Goal: Task Accomplishment & Management: Manage account settings

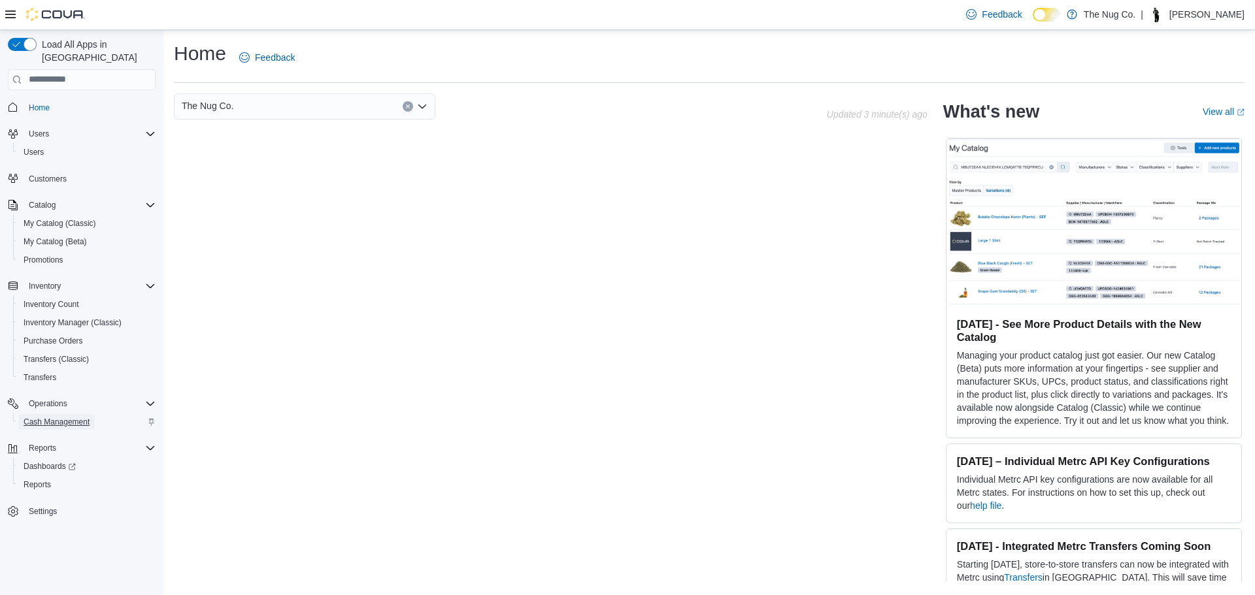
click at [69, 417] on span "Cash Management" at bounding box center [57, 422] width 66 height 10
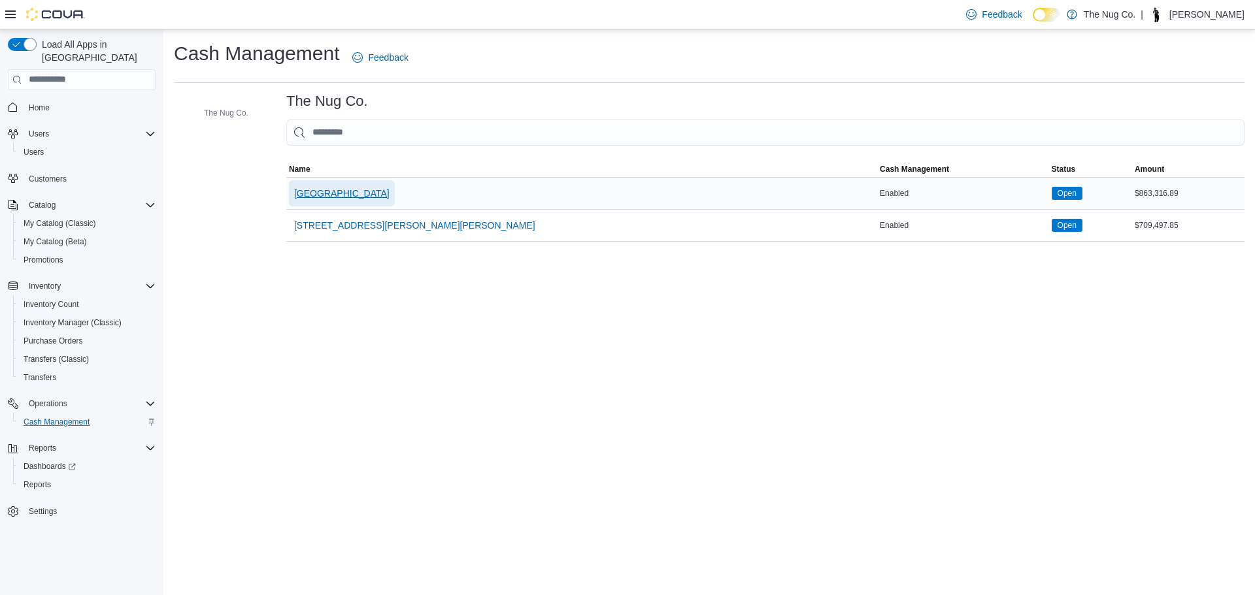
click at [335, 199] on span "[GEOGRAPHIC_DATA]" at bounding box center [341, 193] width 95 height 13
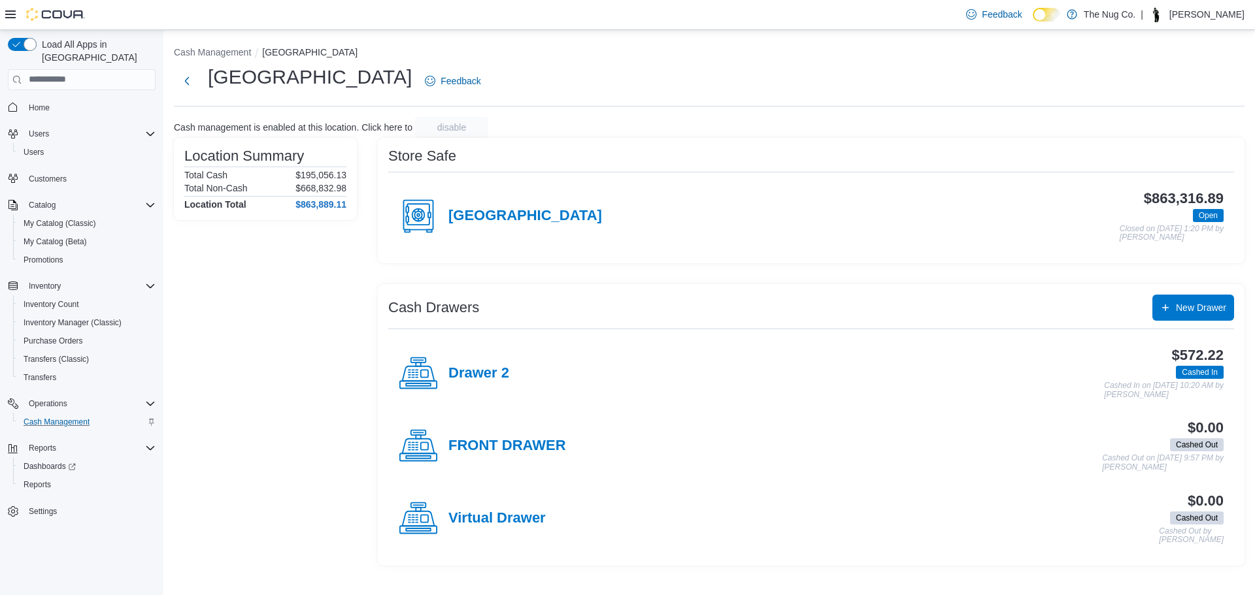
click at [513, 367] on div "$572.22 Cashed In Cashed In on August 12, 2025 10:20 AM by Thomas Leeder" at bounding box center [866, 374] width 714 height 52
click at [507, 369] on h4 "Drawer 2" at bounding box center [478, 373] width 61 height 17
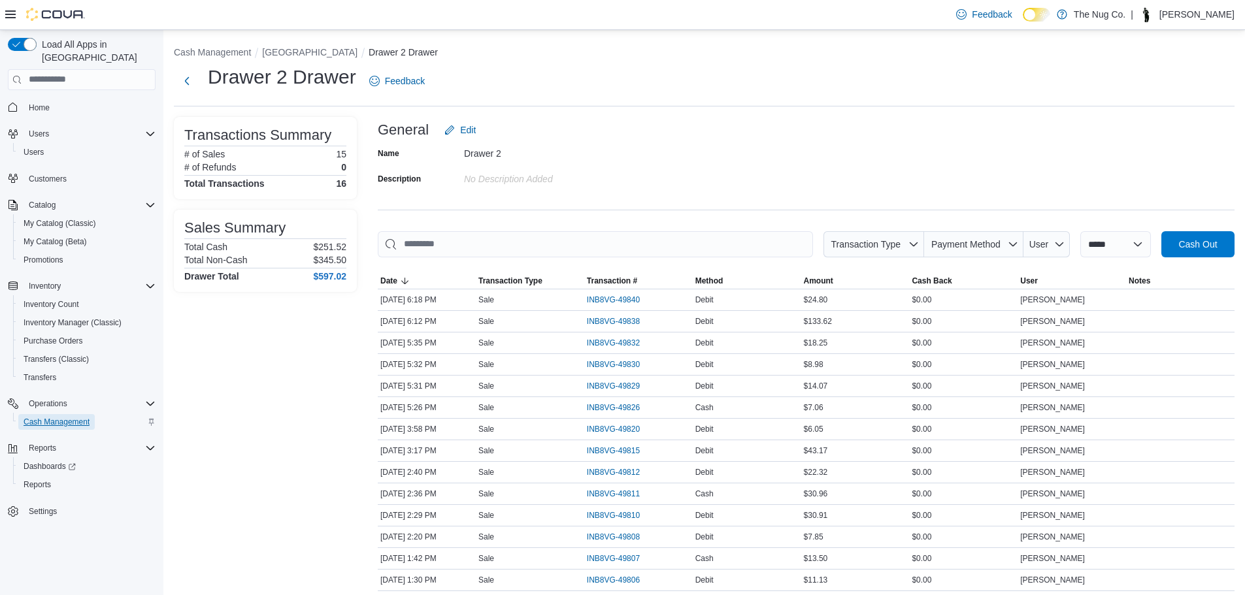
click at [71, 417] on span "Cash Management" at bounding box center [57, 422] width 66 height 10
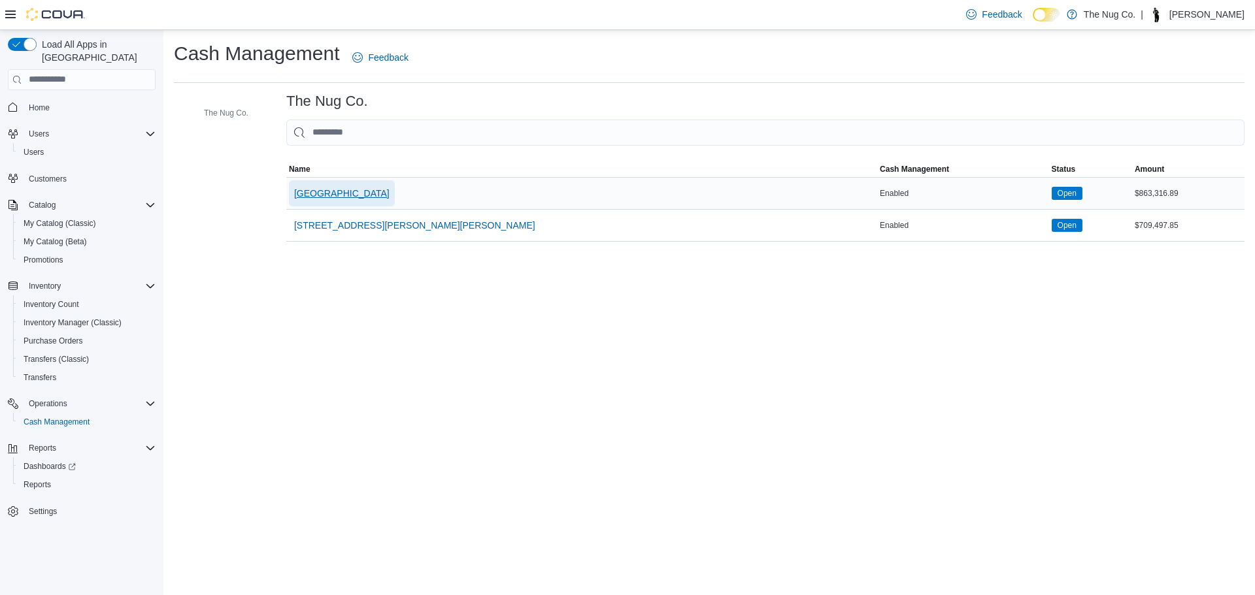
click at [361, 184] on span "[GEOGRAPHIC_DATA]" at bounding box center [341, 193] width 95 height 26
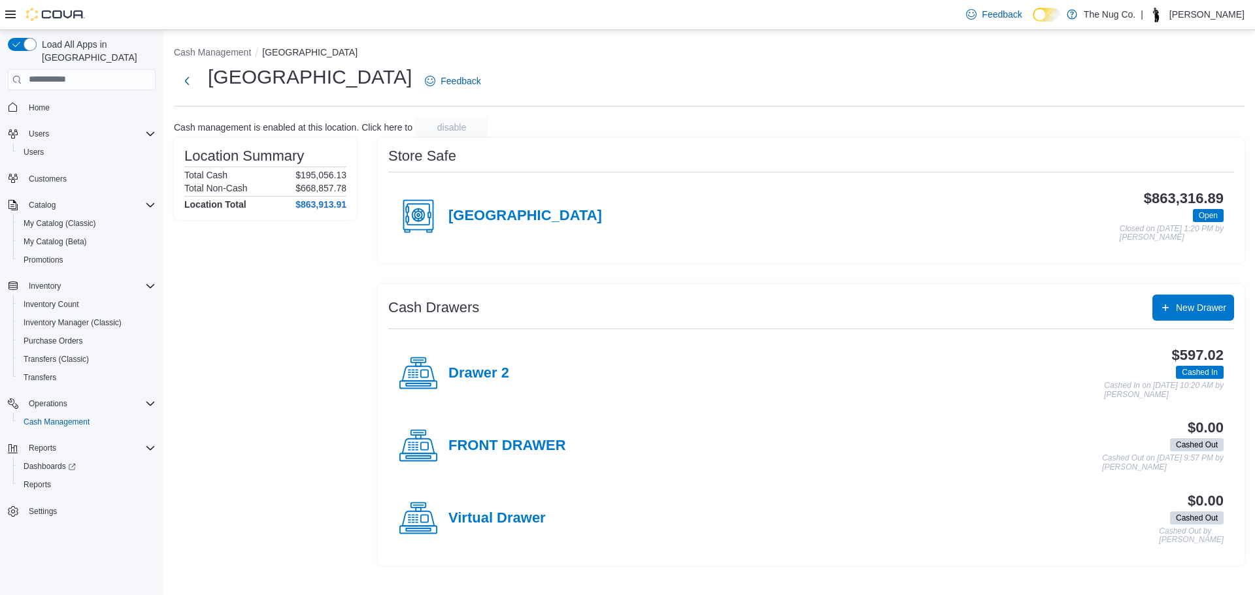
click at [465, 352] on div "Drawer 2 $597.02 Cashed In Cashed In on August 12, 2025 10:20 AM by Thomas Leed…" at bounding box center [811, 373] width 846 height 73
click at [464, 359] on div "Drawer 2" at bounding box center [454, 373] width 110 height 39
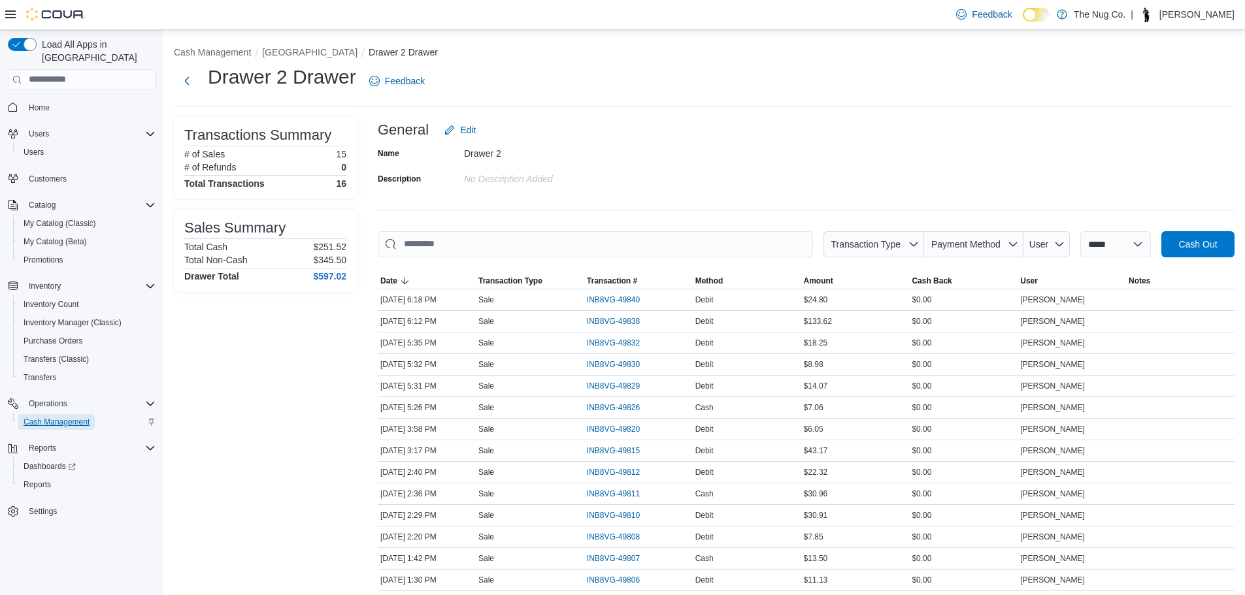
click at [30, 417] on span "Cash Management" at bounding box center [57, 422] width 66 height 10
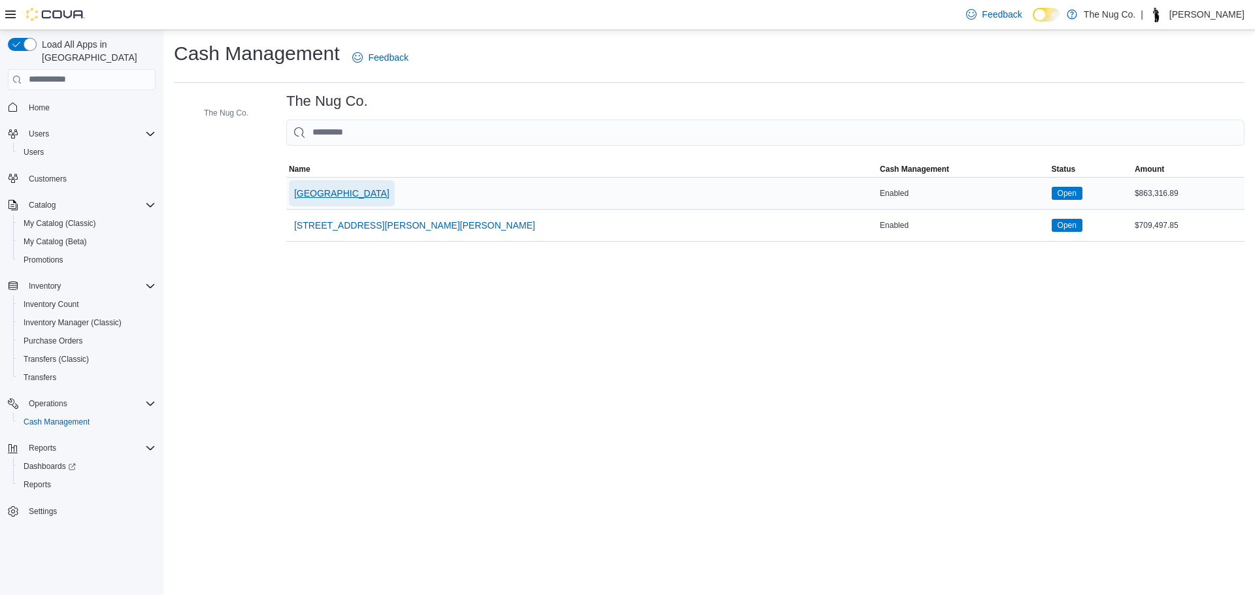
click at [333, 192] on span "[GEOGRAPHIC_DATA]" at bounding box center [341, 193] width 95 height 13
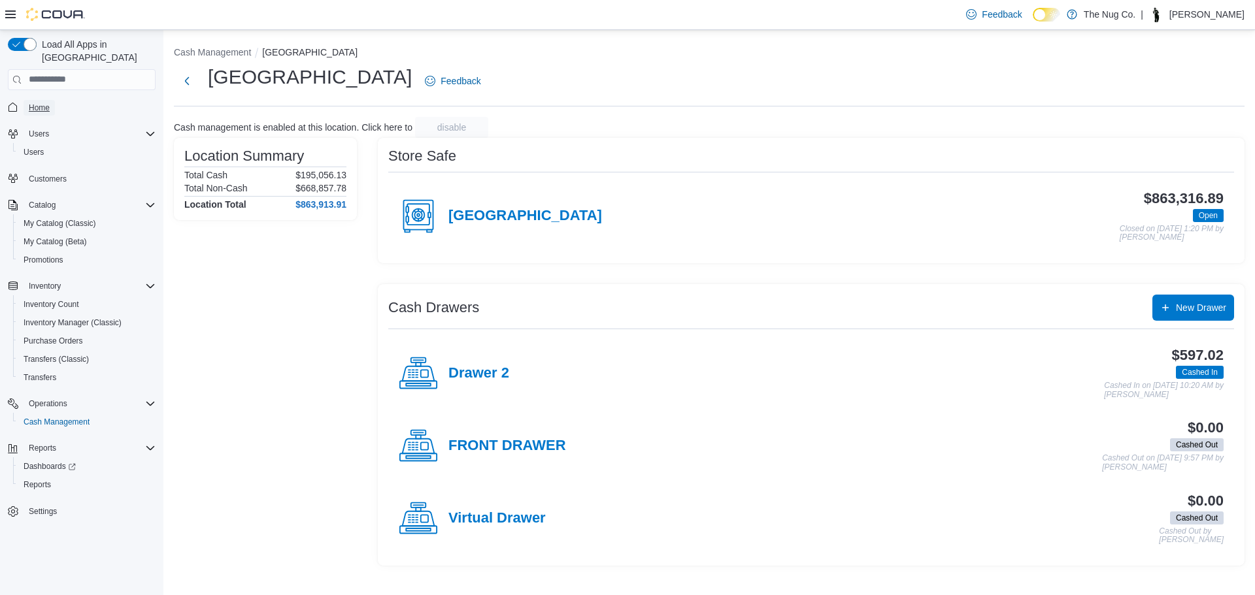
click at [46, 103] on span "Home" at bounding box center [39, 108] width 21 height 10
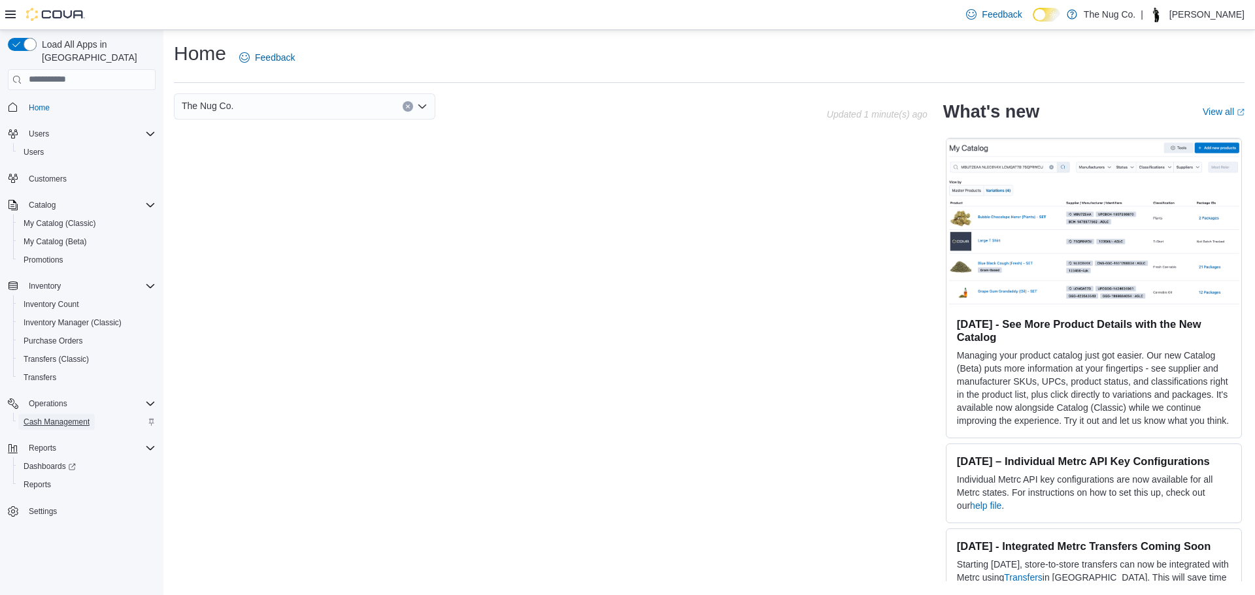
click at [53, 414] on span "Cash Management" at bounding box center [57, 422] width 66 height 16
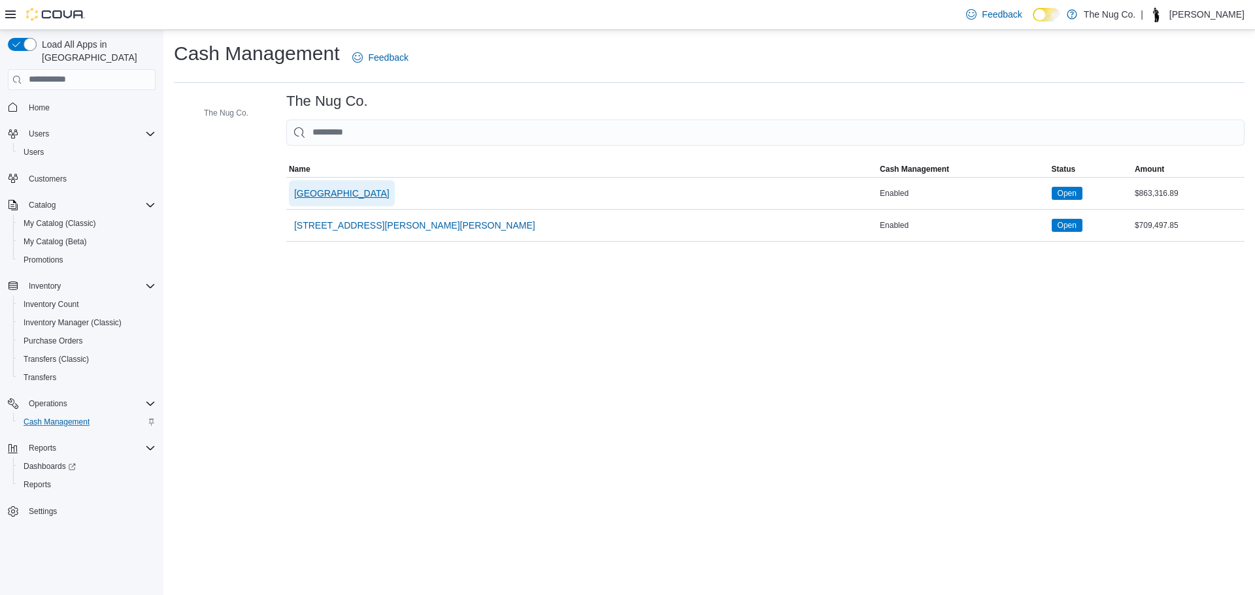
click at [318, 195] on span "[GEOGRAPHIC_DATA]" at bounding box center [341, 193] width 95 height 13
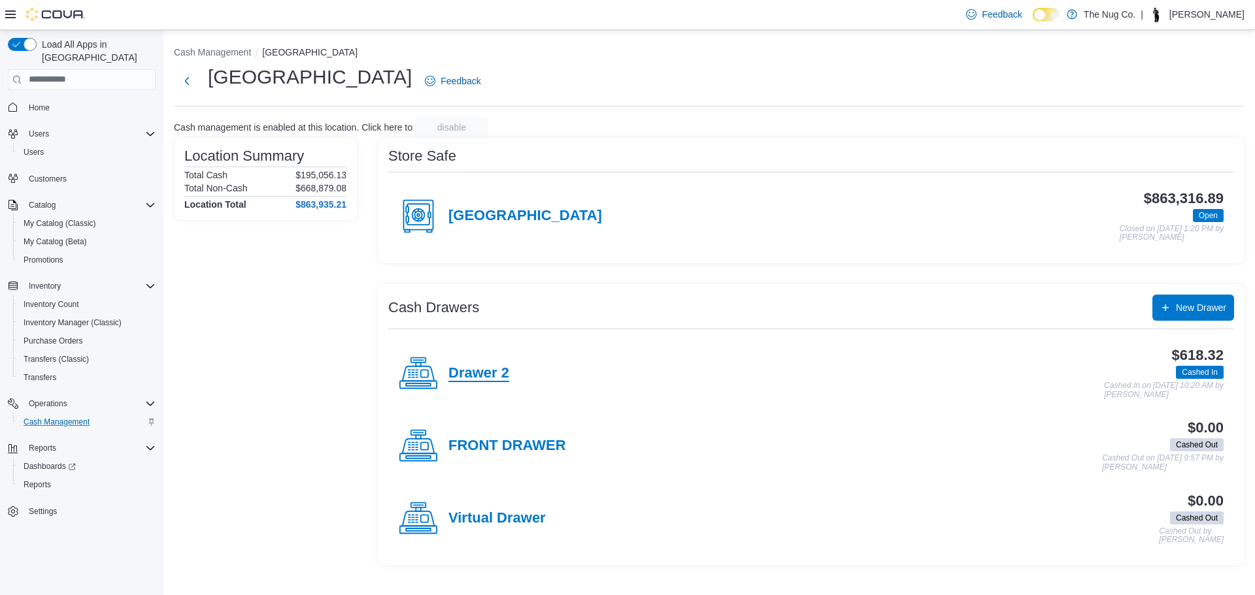
click at [484, 369] on h4 "Drawer 2" at bounding box center [478, 373] width 61 height 17
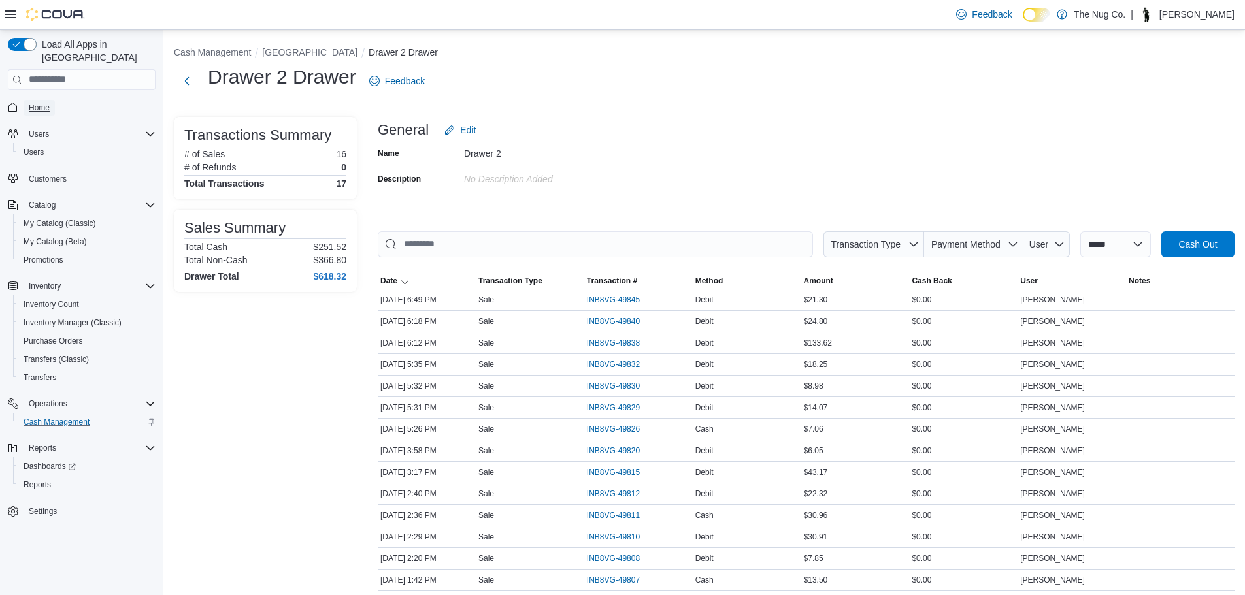
click at [46, 100] on span "Home" at bounding box center [39, 108] width 21 height 16
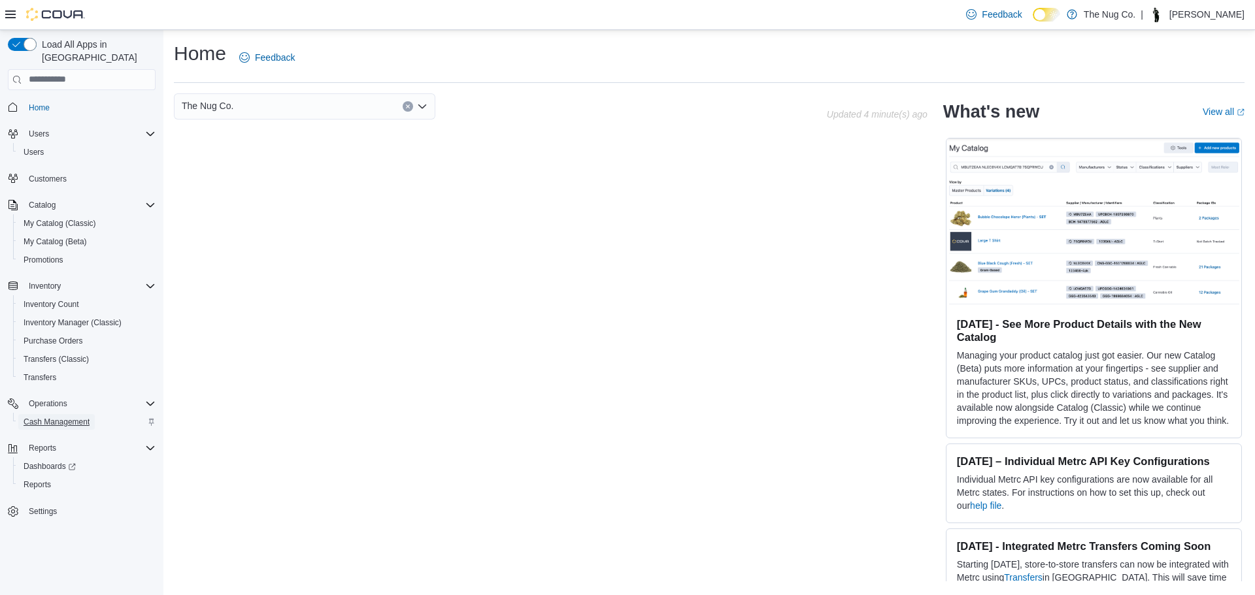
click at [58, 417] on span "Cash Management" at bounding box center [57, 422] width 66 height 10
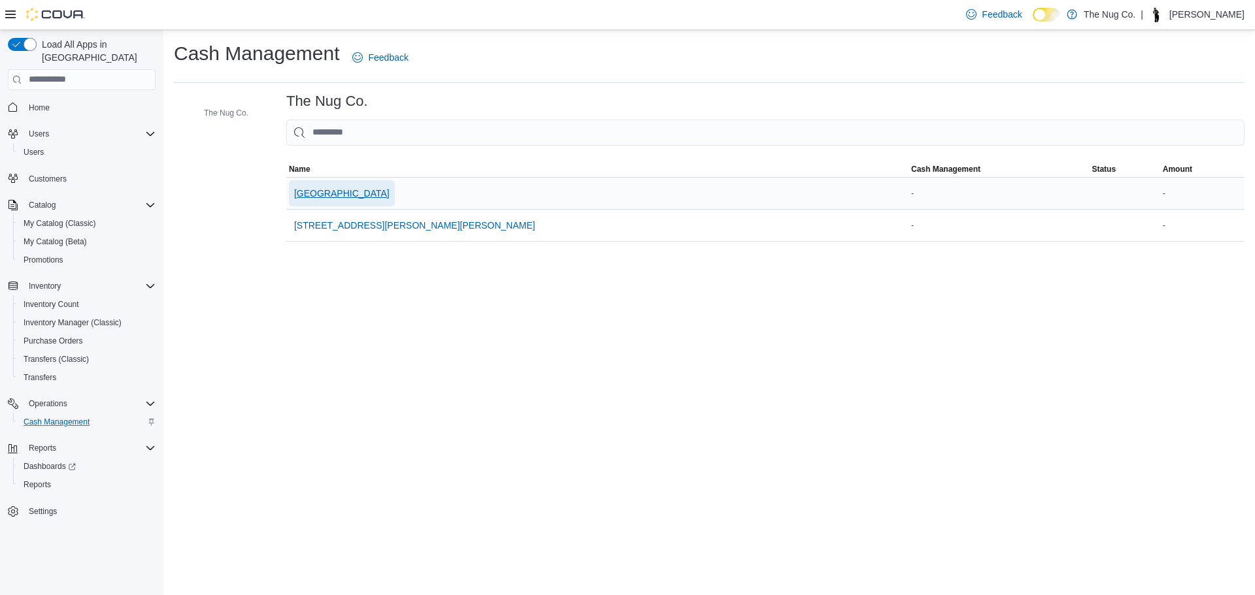
click at [322, 197] on span "[GEOGRAPHIC_DATA]" at bounding box center [341, 193] width 95 height 13
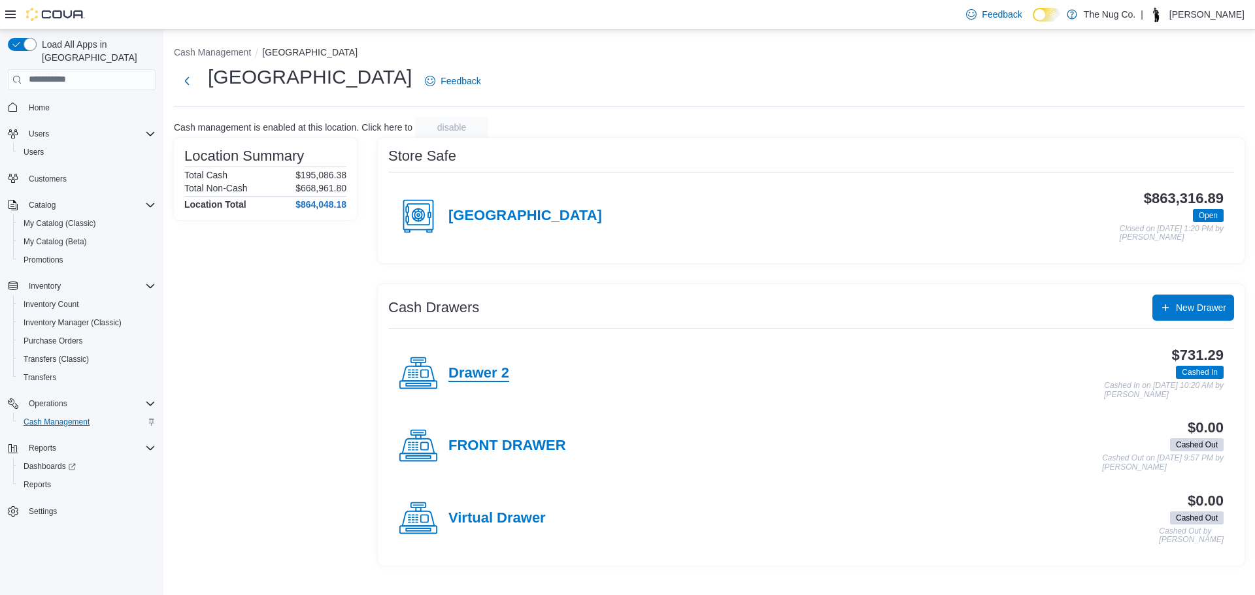
click at [469, 369] on h4 "Drawer 2" at bounding box center [478, 373] width 61 height 17
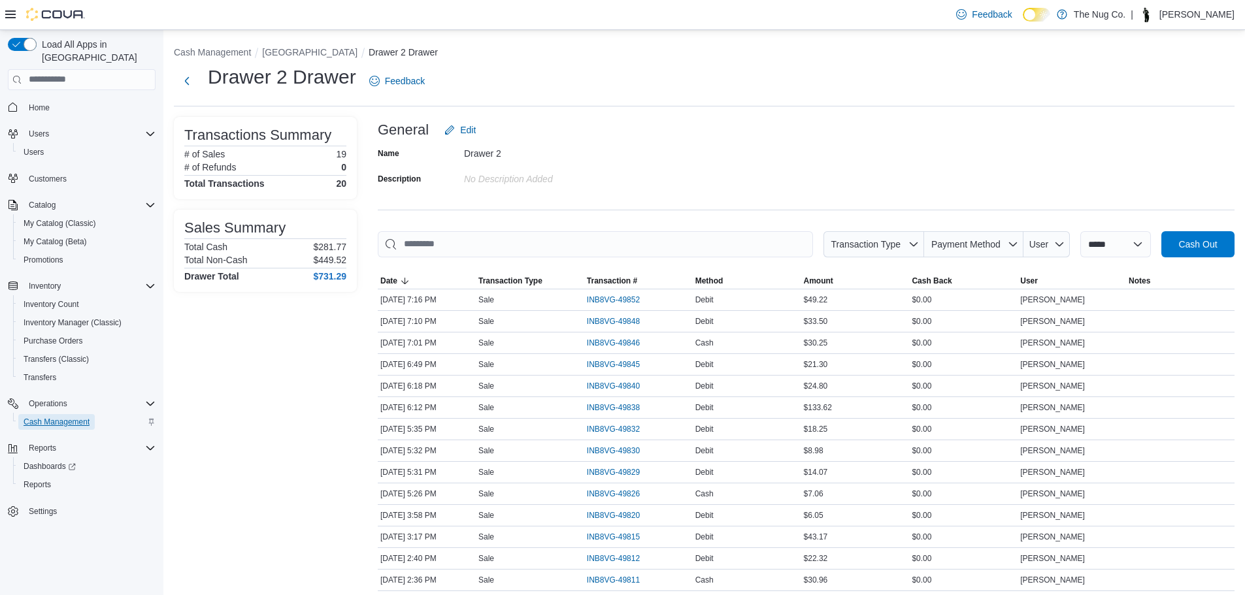
click at [36, 417] on span "Cash Management" at bounding box center [57, 422] width 66 height 10
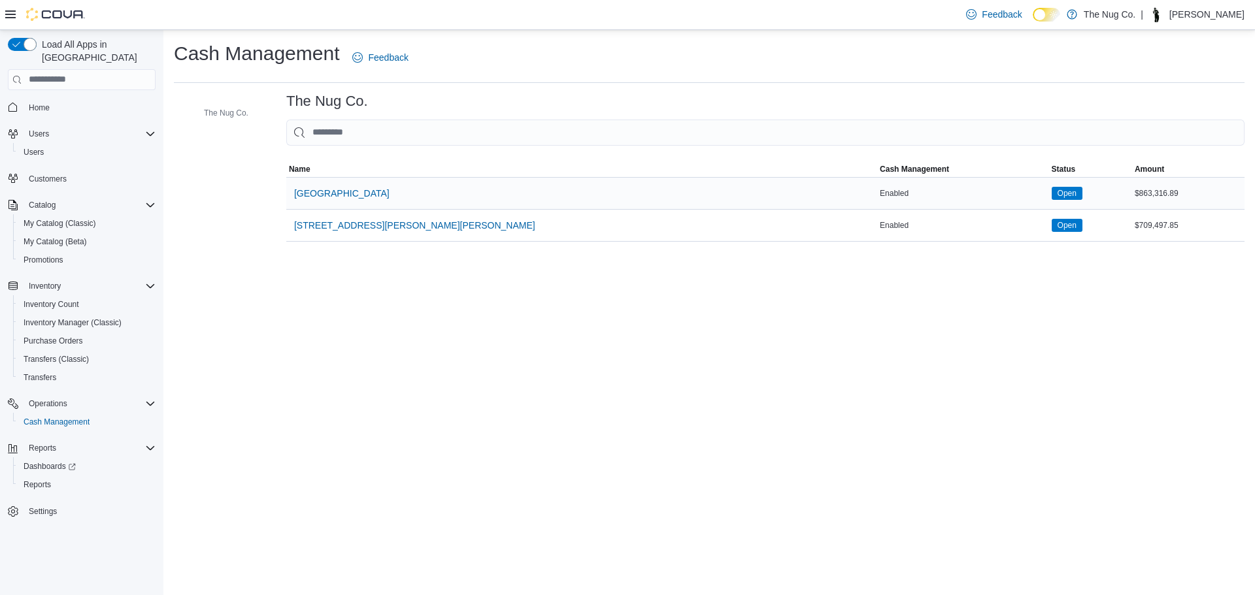
click at [321, 179] on div "[GEOGRAPHIC_DATA]" at bounding box center [581, 193] width 591 height 31
click at [316, 189] on span "[GEOGRAPHIC_DATA]" at bounding box center [341, 193] width 95 height 13
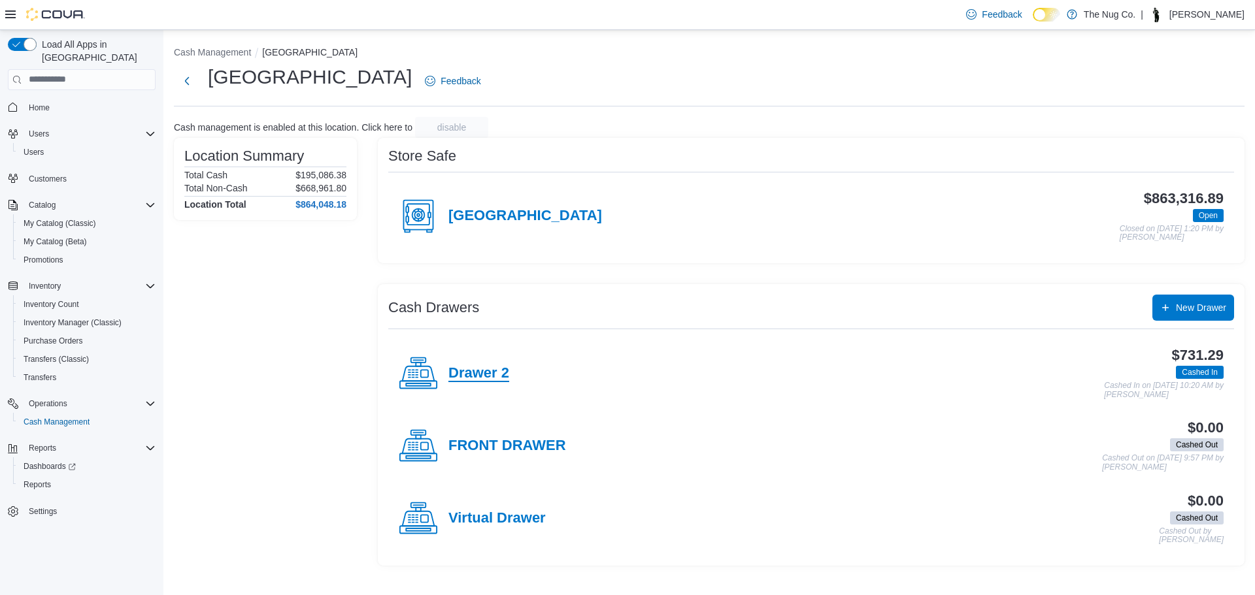
click at [471, 365] on h4 "Drawer 2" at bounding box center [478, 373] width 61 height 17
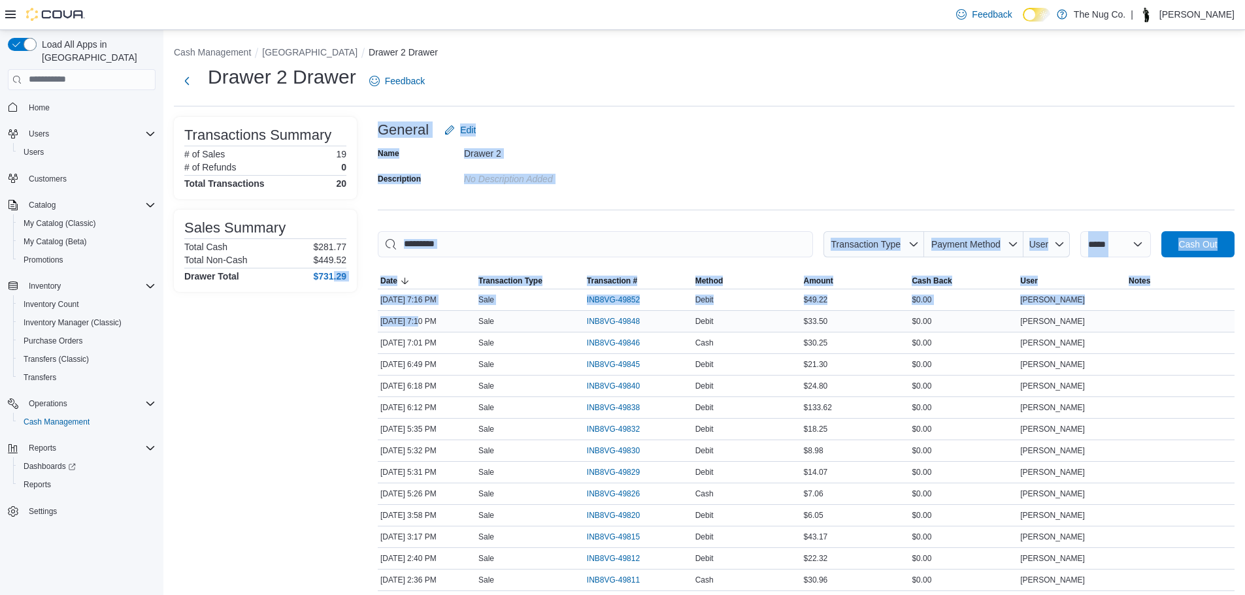
drag, startPoint x: 334, startPoint y: 363, endPoint x: 417, endPoint y: 323, distance: 92.1
click at [417, 323] on div "**********" at bounding box center [704, 445] width 1061 height 656
click at [559, 216] on div "**********" at bounding box center [806, 445] width 857 height 656
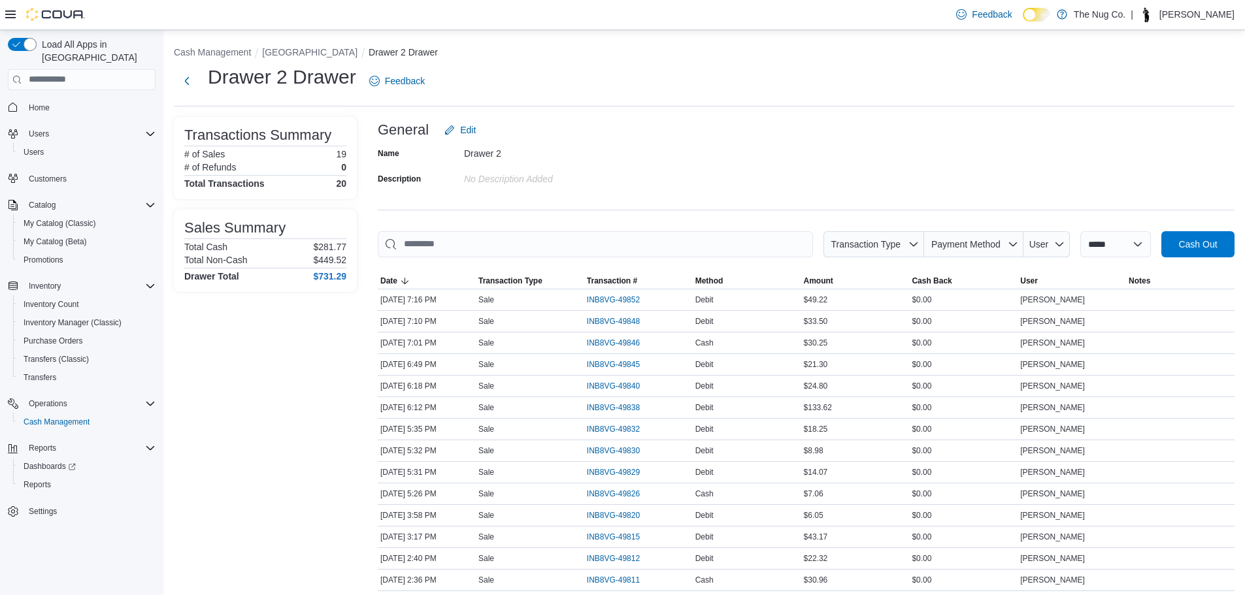
click at [603, 169] on div "No Description added" at bounding box center [551, 177] width 175 height 16
click at [76, 336] on span "Purchase Orders" at bounding box center [53, 341] width 59 height 10
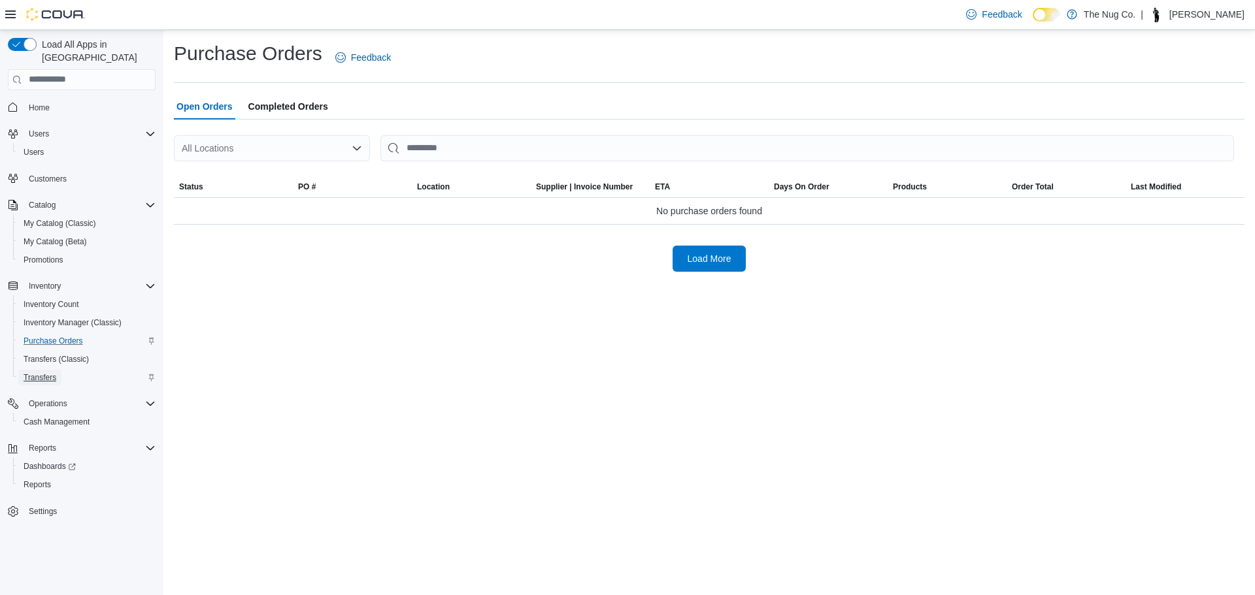
click at [35, 373] on span "Transfers" at bounding box center [40, 378] width 33 height 10
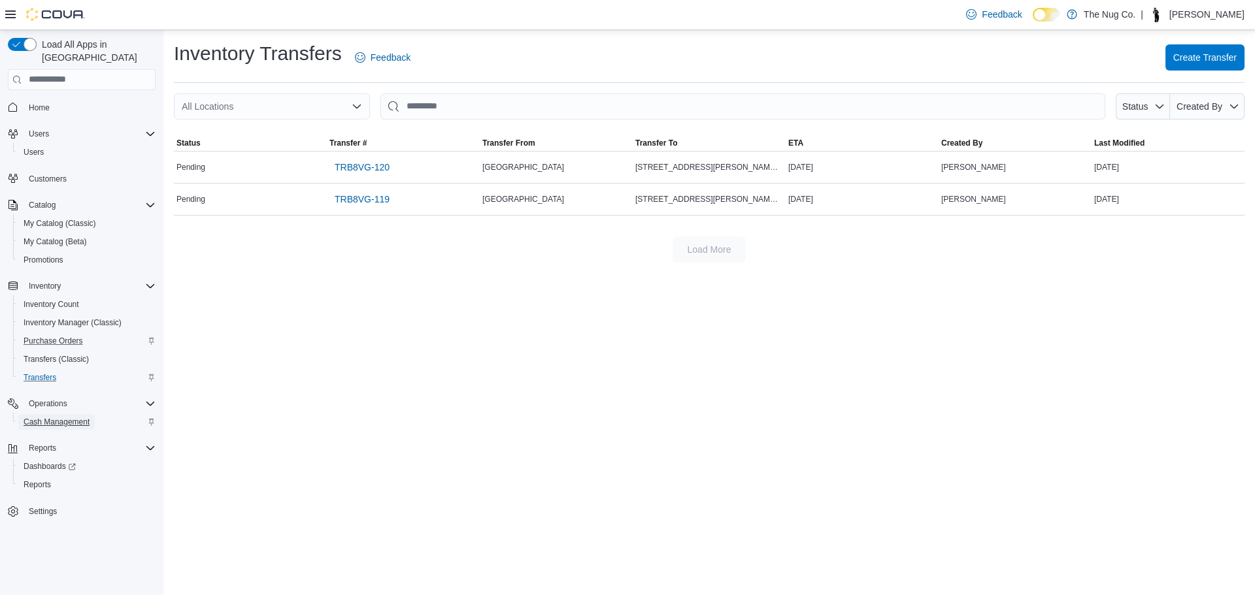
click at [29, 417] on span "Cash Management" at bounding box center [57, 422] width 66 height 10
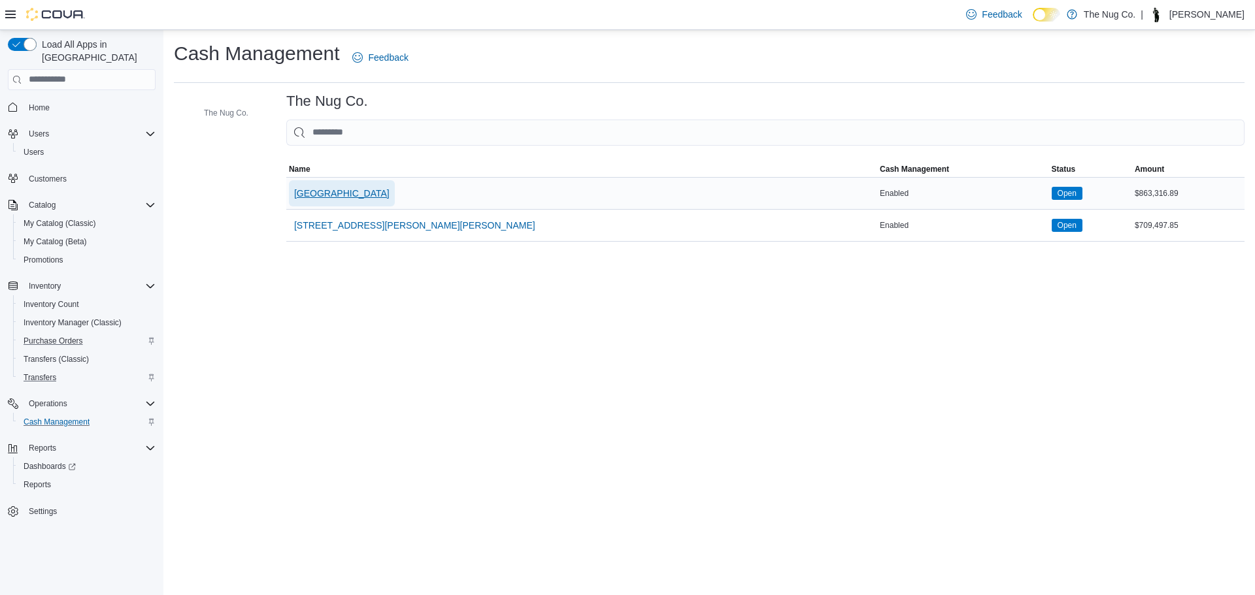
click at [339, 198] on span "[GEOGRAPHIC_DATA]" at bounding box center [341, 193] width 95 height 13
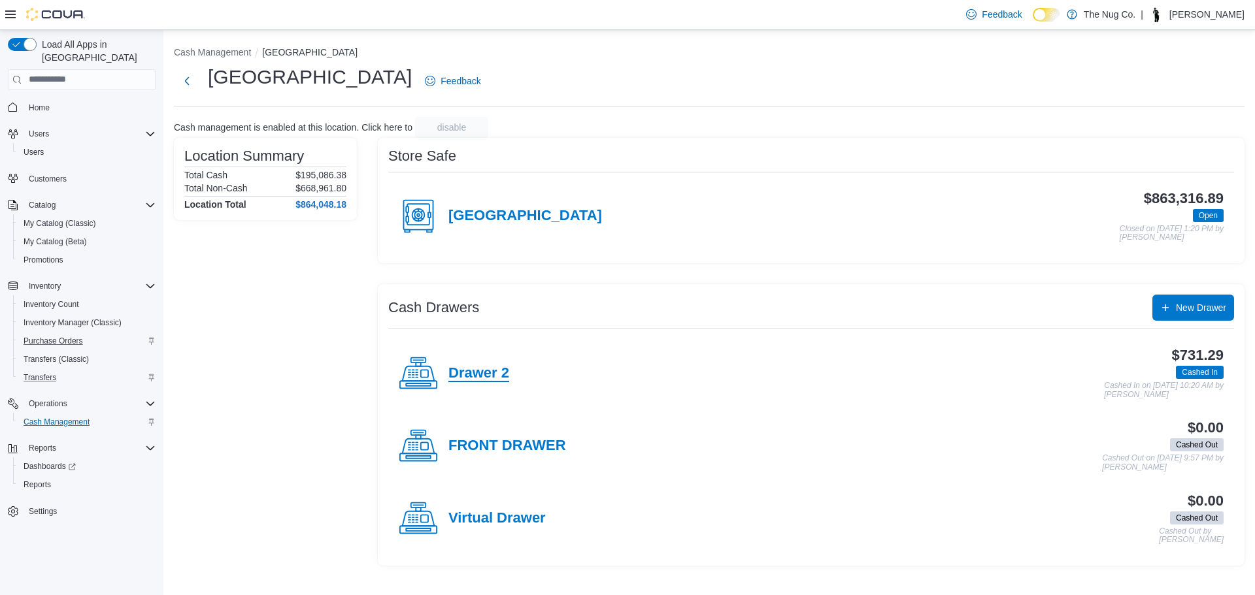
click at [458, 371] on h4 "Drawer 2" at bounding box center [478, 373] width 61 height 17
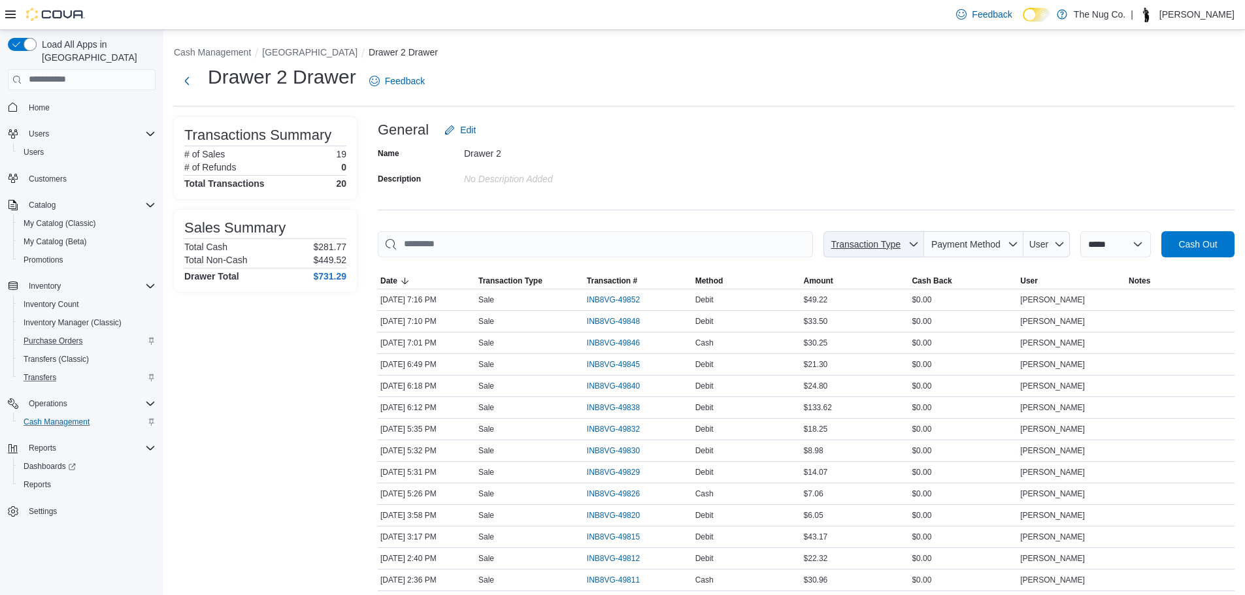
click at [863, 233] on span "Transaction Type" at bounding box center [874, 244] width 90 height 26
click at [869, 246] on span "Transaction Type" at bounding box center [866, 244] width 70 height 10
click at [210, 381] on div "Transactions Summary # of Sales 19 # of Refunds 0 Total Transactions 20 Sales S…" at bounding box center [265, 445] width 183 height 656
click at [48, 443] on span "Reports" at bounding box center [42, 448] width 27 height 10
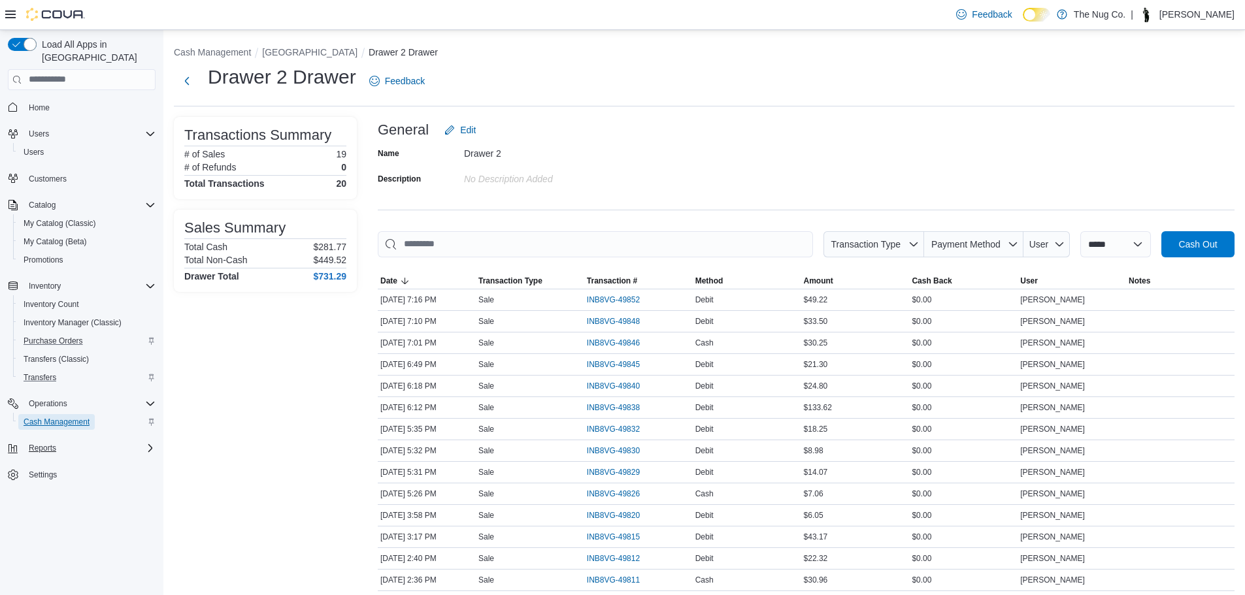
click at [56, 414] on span "Cash Management" at bounding box center [57, 422] width 66 height 16
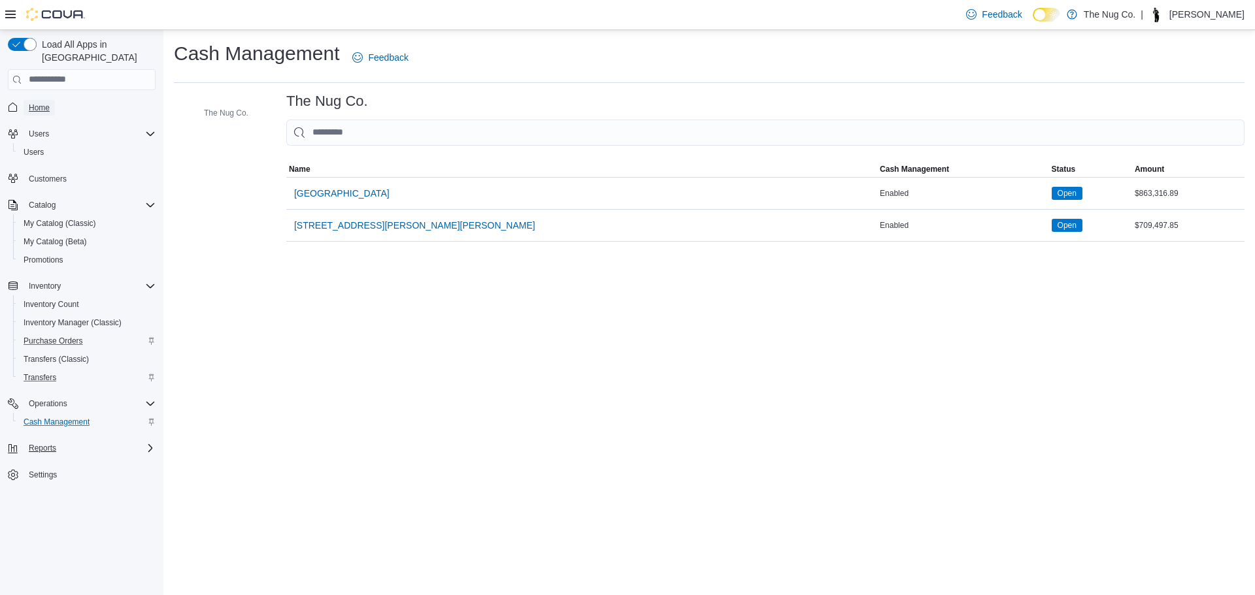
click at [39, 103] on span "Home" at bounding box center [39, 108] width 21 height 10
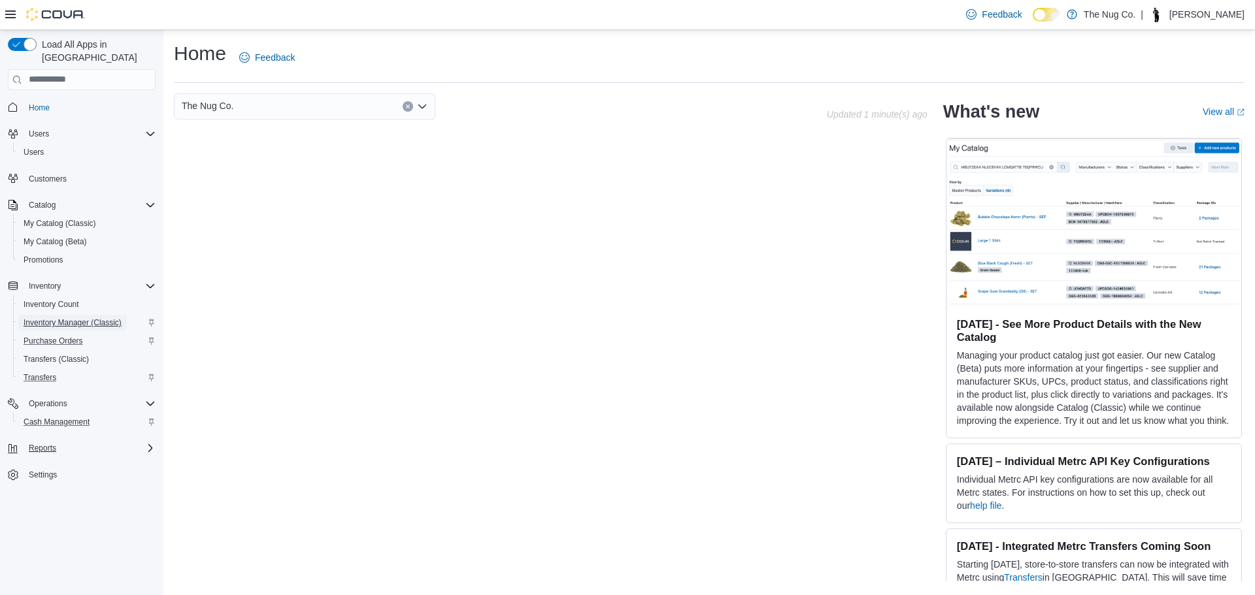
click at [52, 318] on span "Inventory Manager (Classic)" at bounding box center [73, 323] width 98 height 10
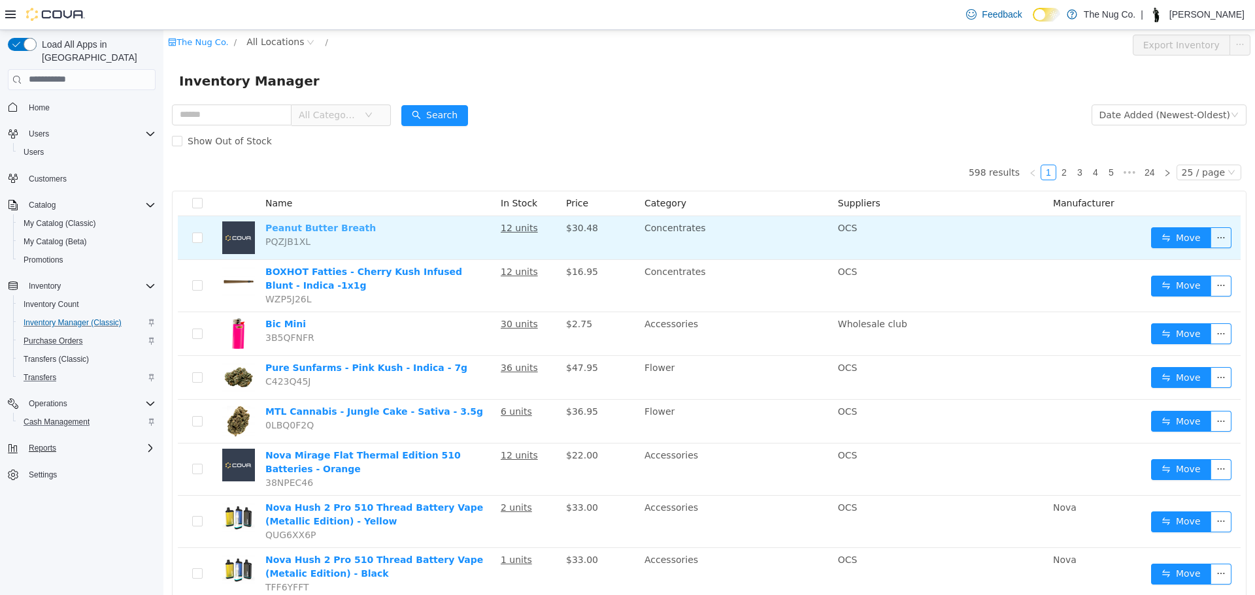
click at [295, 226] on link "Peanut Butter Breath" at bounding box center [320, 227] width 110 height 10
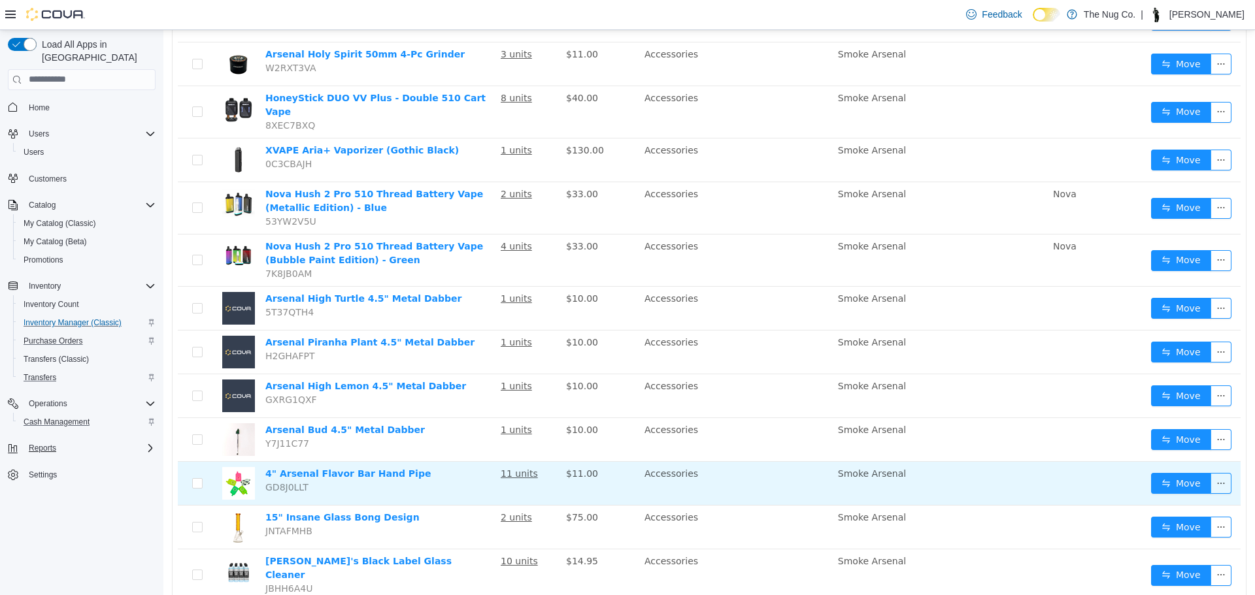
scroll to position [821, 0]
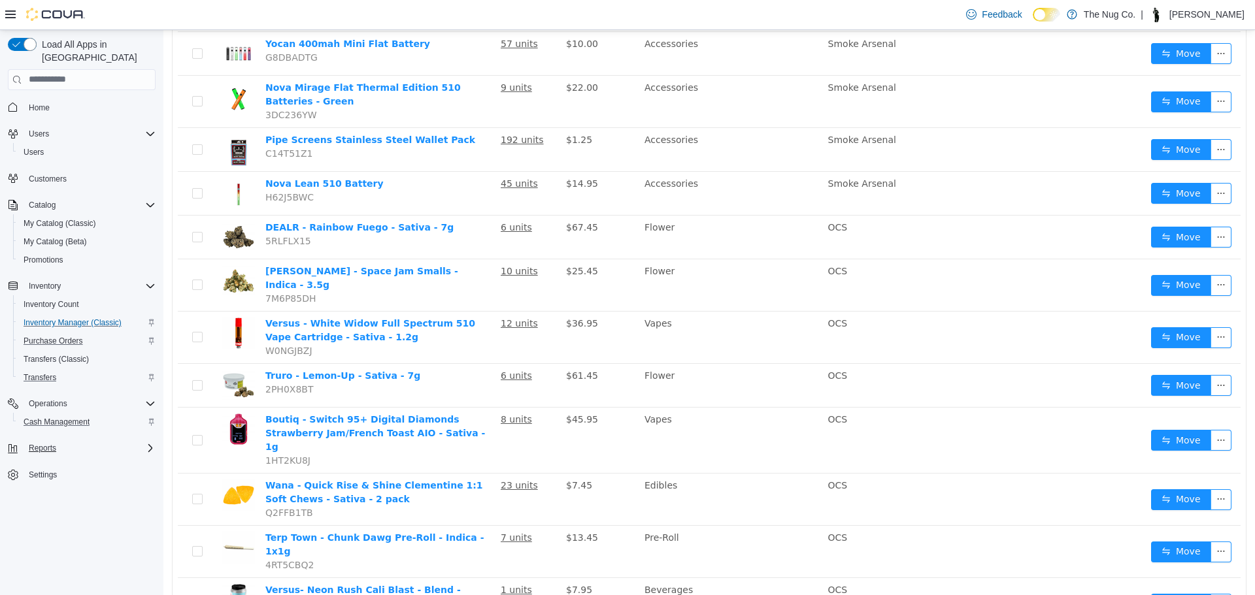
scroll to position [804, 0]
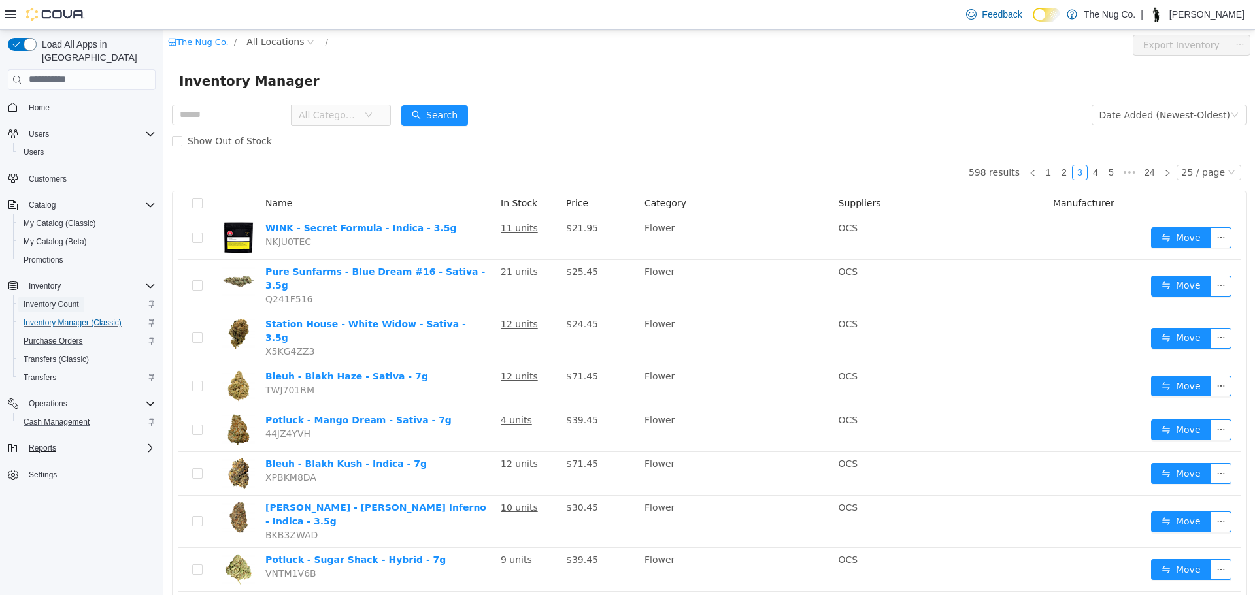
click at [56, 297] on span "Inventory Count" at bounding box center [52, 305] width 56 height 16
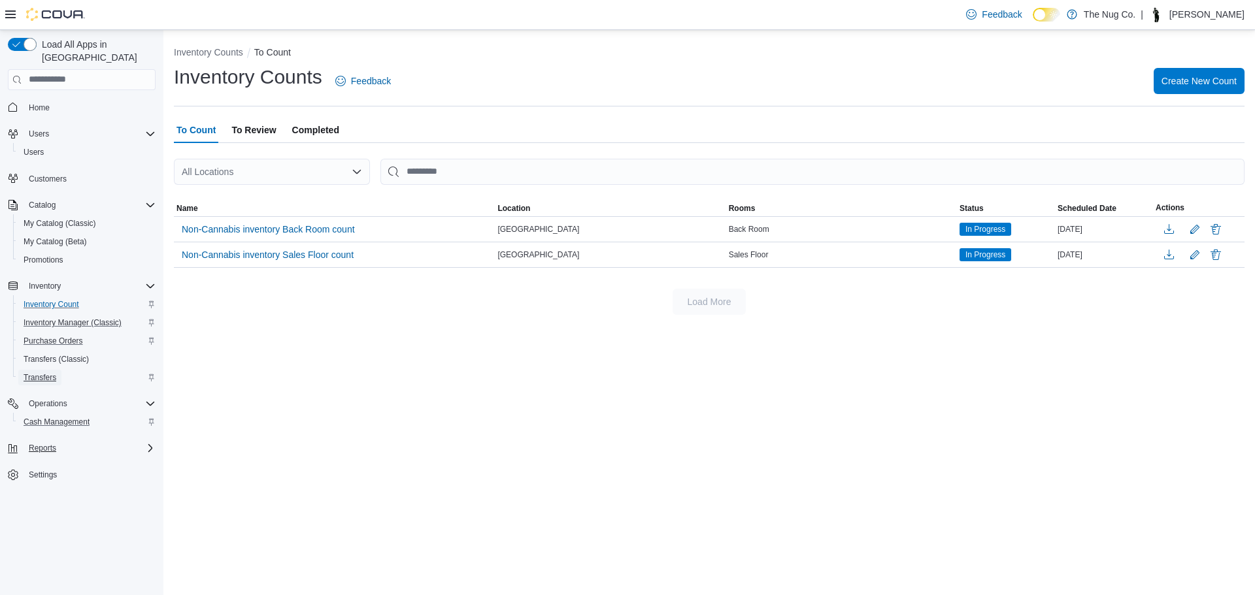
click at [37, 371] on span "Transfers" at bounding box center [40, 378] width 33 height 16
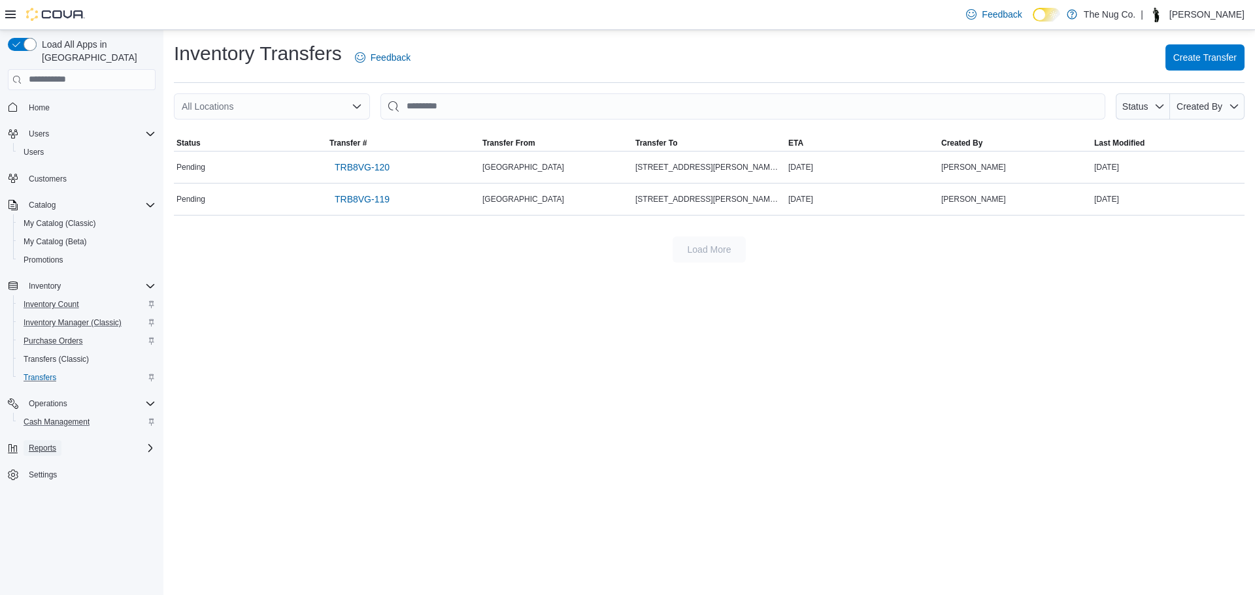
click at [42, 443] on span "Reports" at bounding box center [42, 448] width 27 height 10
click at [42, 416] on span "Cash Management" at bounding box center [57, 422] width 66 height 16
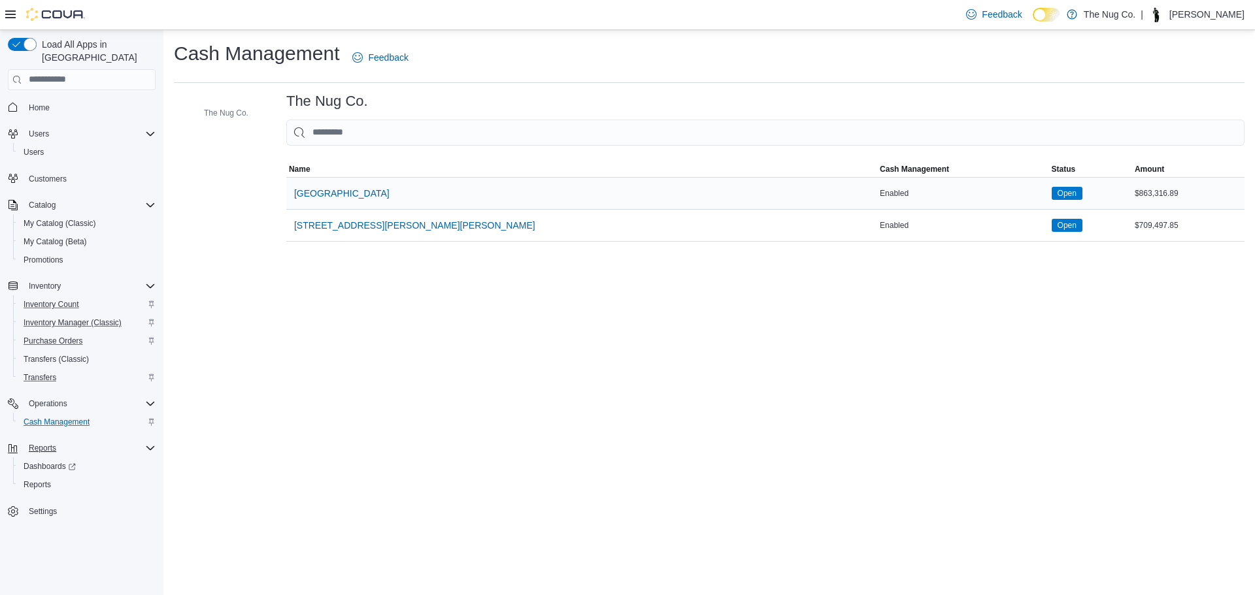
click at [314, 207] on div "1213 Dundas Street West" at bounding box center [581, 193] width 591 height 31
click at [316, 202] on span "1213 Dundas Street West" at bounding box center [341, 193] width 95 height 26
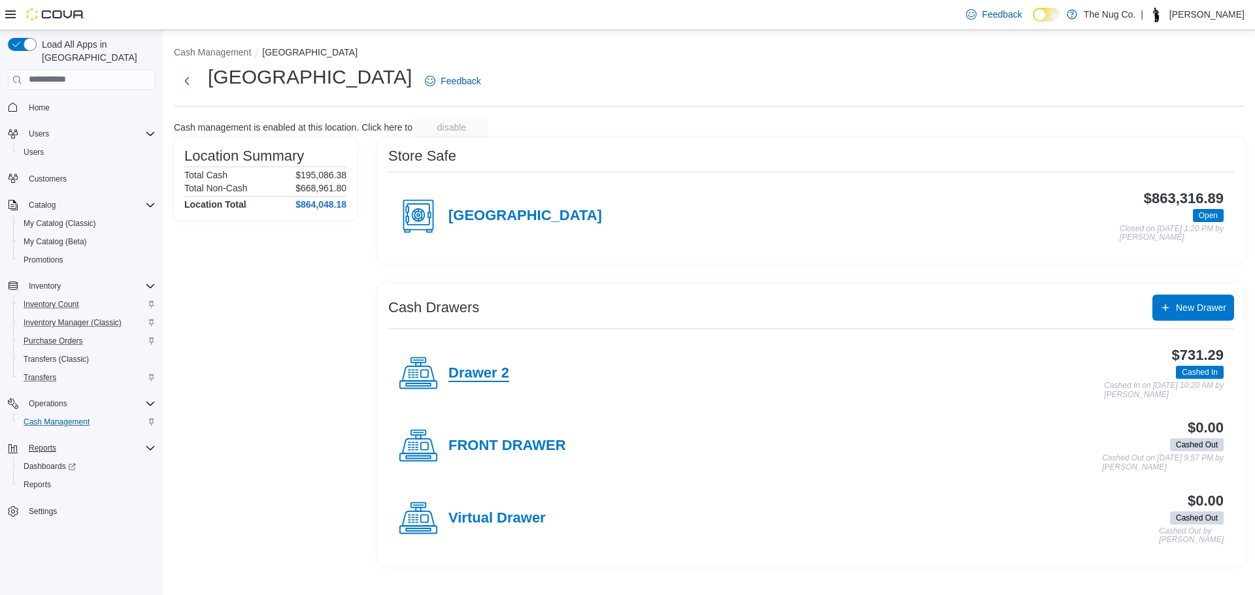
click at [488, 382] on h4 "Drawer 2" at bounding box center [478, 373] width 61 height 17
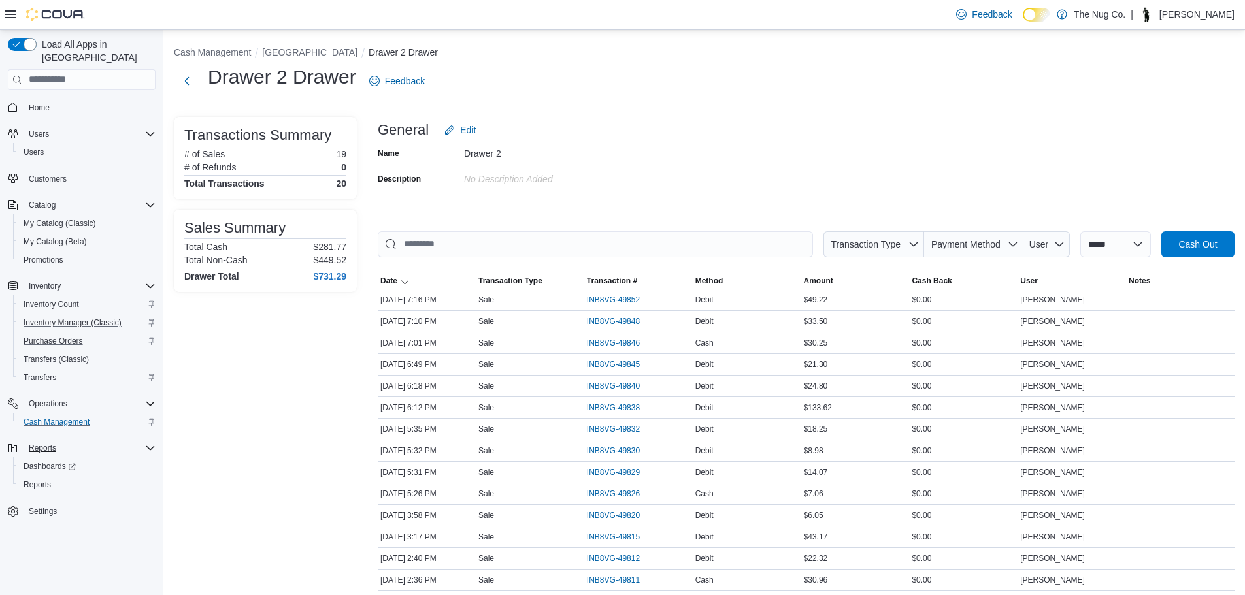
drag, startPoint x: 396, startPoint y: 560, endPoint x: 337, endPoint y: 535, distance: 64.1
click at [338, 533] on div "Transactions Summary # of Sales 19 # of Refunds 0 Total Transactions 20 Sales S…" at bounding box center [265, 445] width 183 height 656
click at [50, 332] on button "Purchase Orders" at bounding box center [87, 341] width 148 height 18
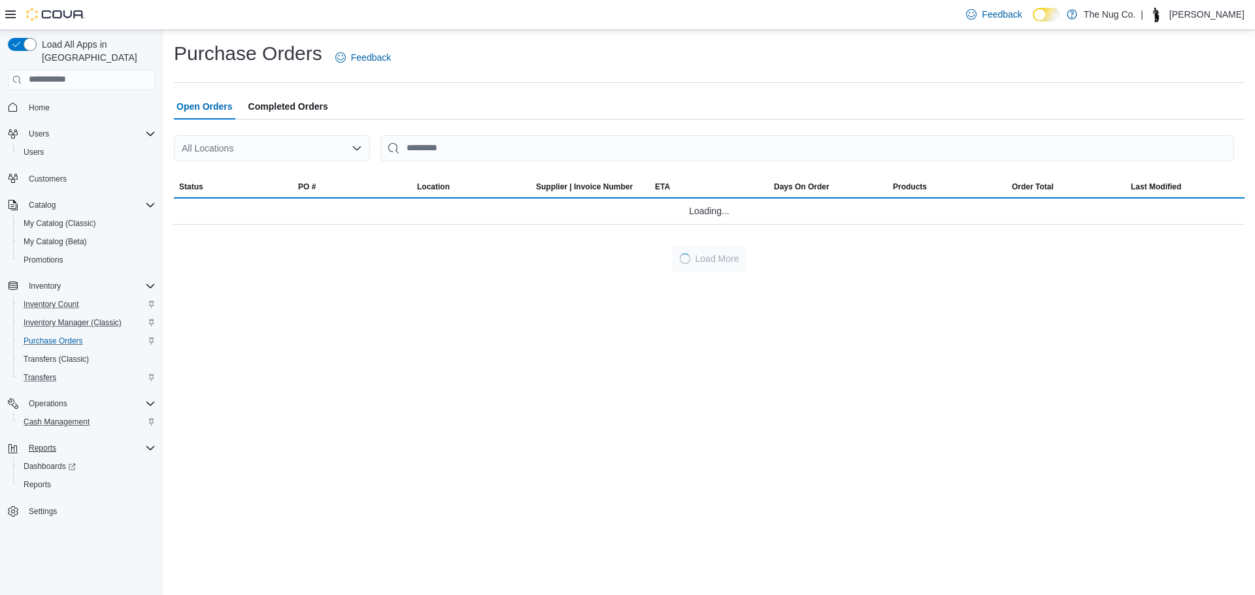
click at [54, 318] on span "Inventory Manager (Classic)" at bounding box center [73, 323] width 98 height 10
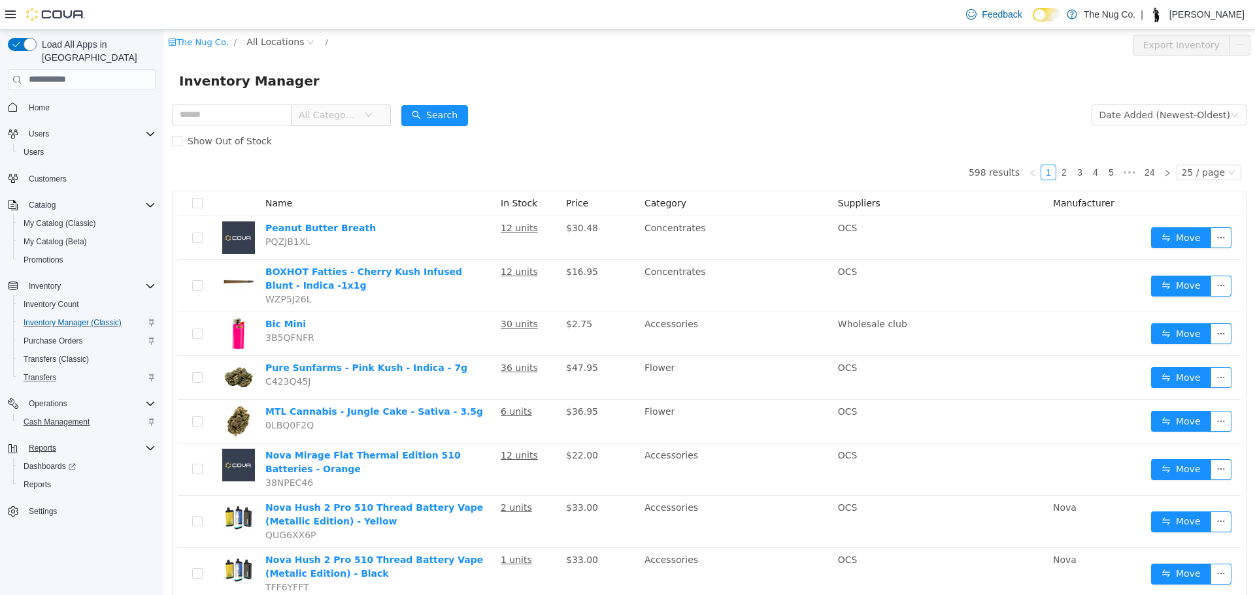
click at [361, 105] on span "All Categories" at bounding box center [331, 115] width 65 height 20
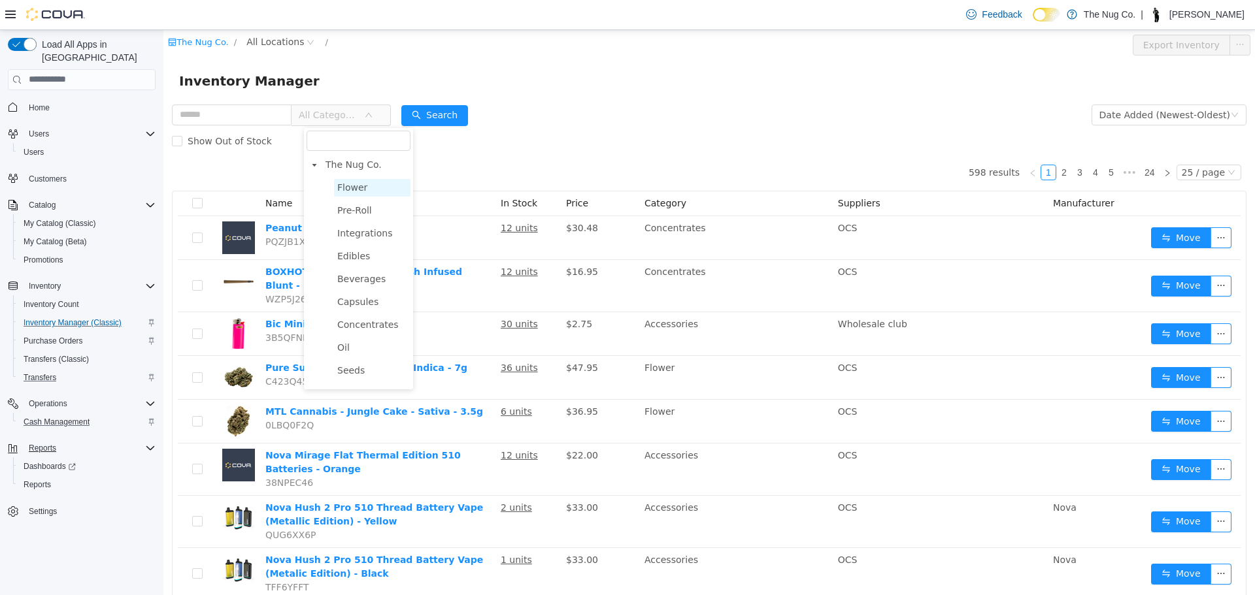
click at [358, 186] on span "Flower" at bounding box center [352, 187] width 30 height 10
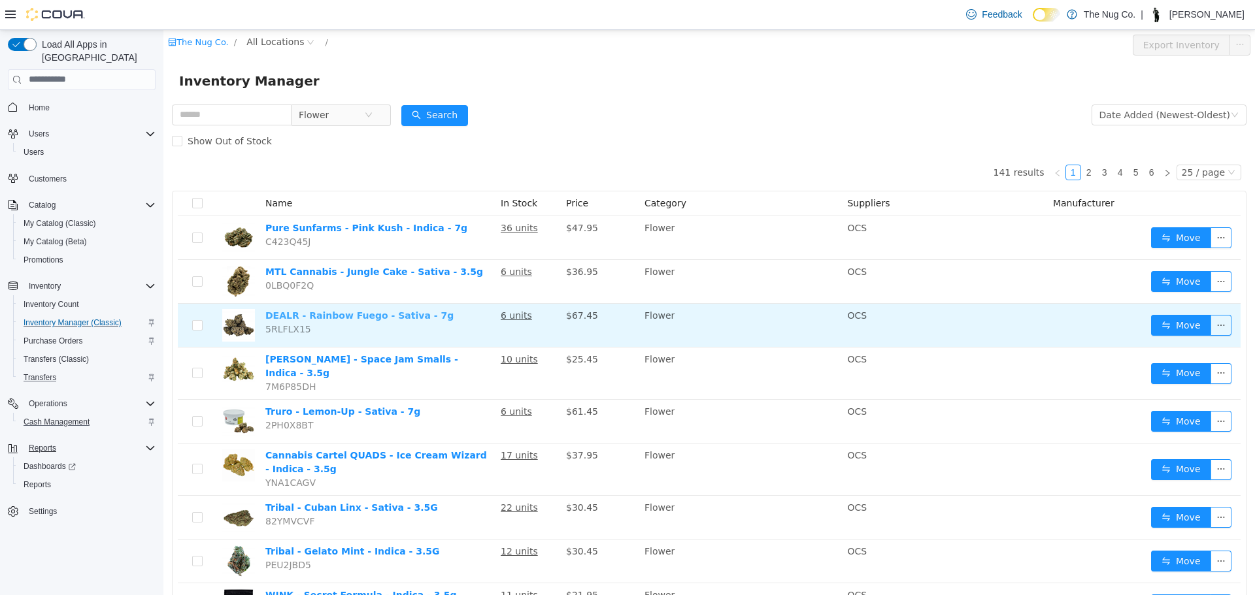
click at [305, 314] on link "DEALR - Rainbow Fuego - Sativa - 7g" at bounding box center [359, 315] width 188 height 10
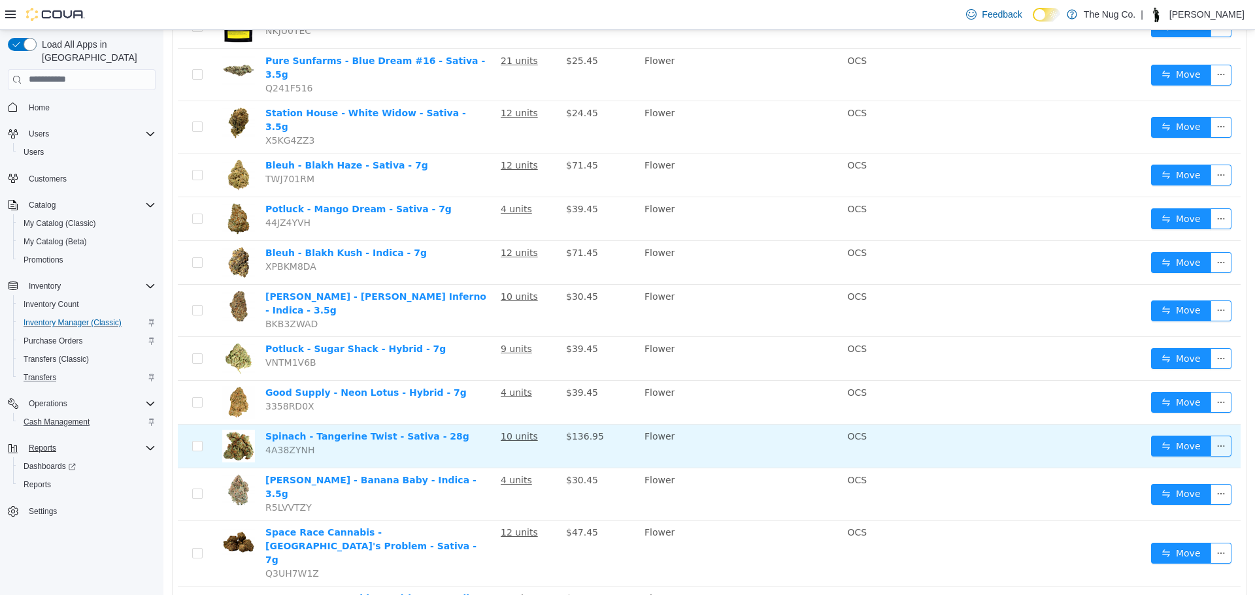
scroll to position [779, 0]
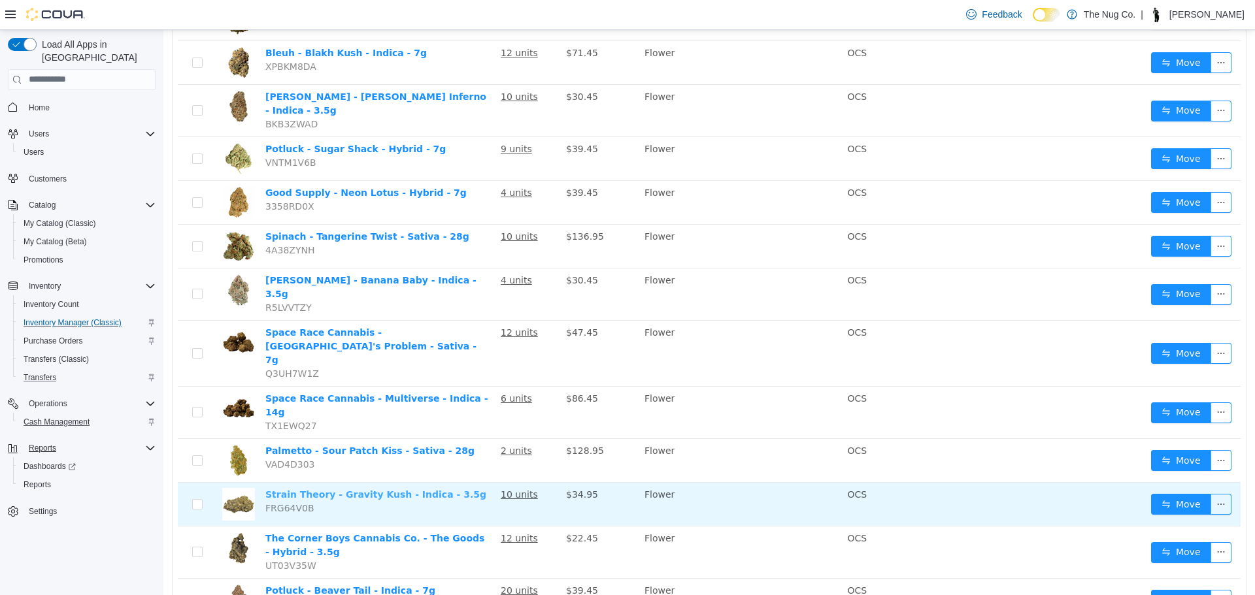
click at [360, 489] on link "Strain Theory - Gravity Kush - Indica - 3.5g" at bounding box center [375, 494] width 221 height 10
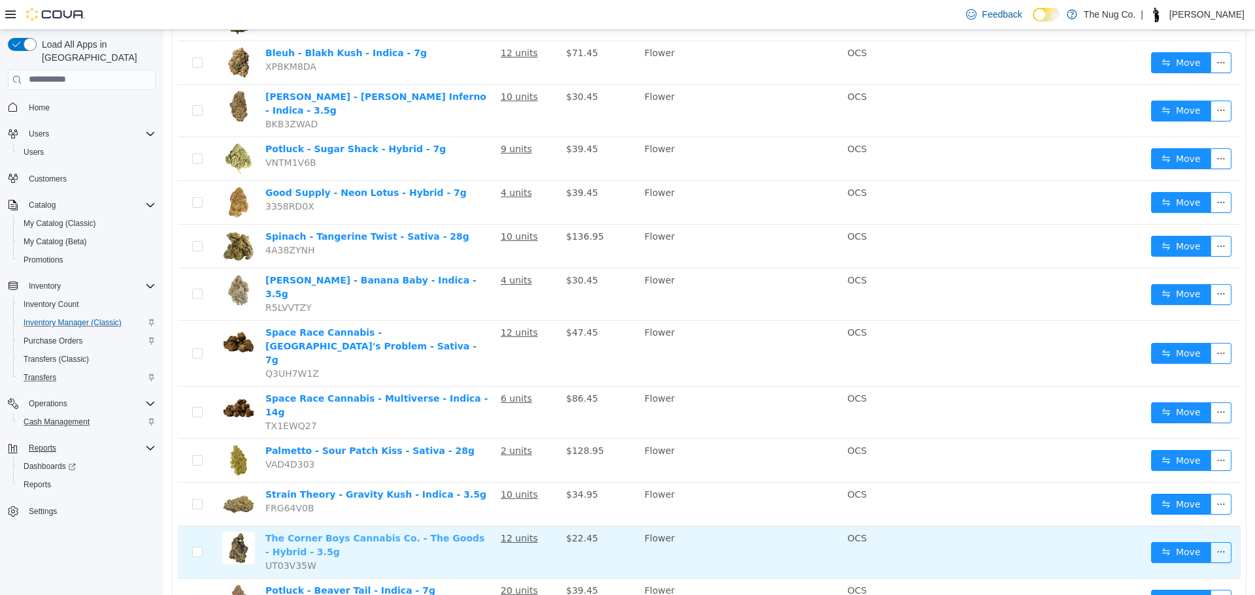
click at [404, 533] on link "The Corner Boys Cannabis Co. - The Goods - Hybrid - 3.5g" at bounding box center [374, 545] width 219 height 24
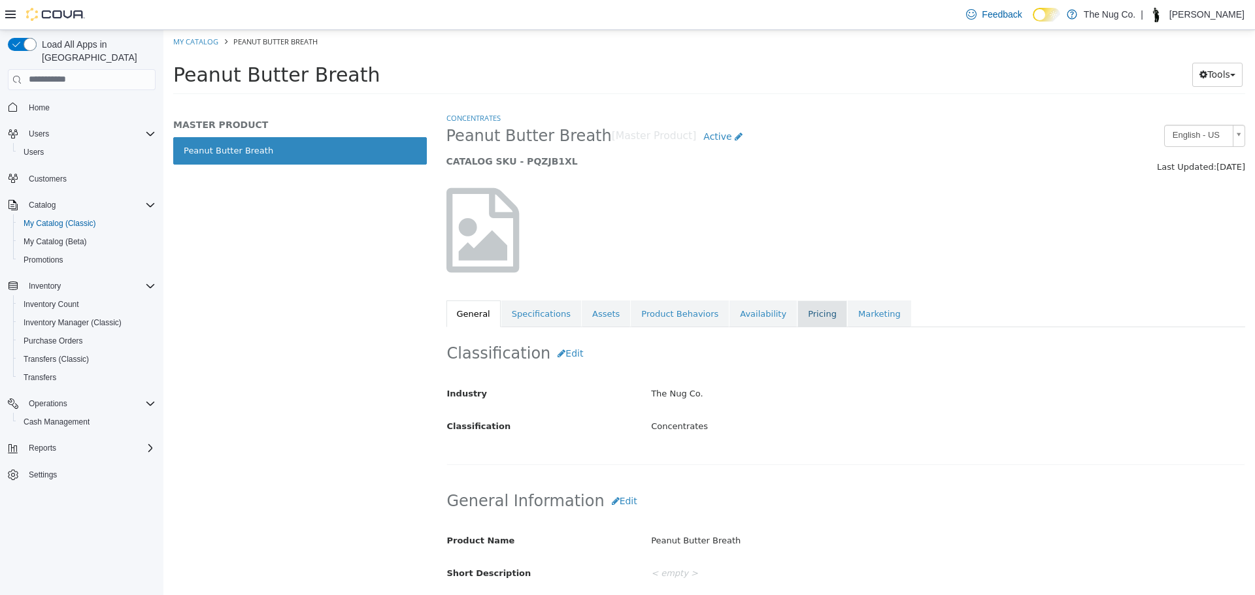
click at [797, 318] on link "Pricing" at bounding box center [822, 313] width 50 height 27
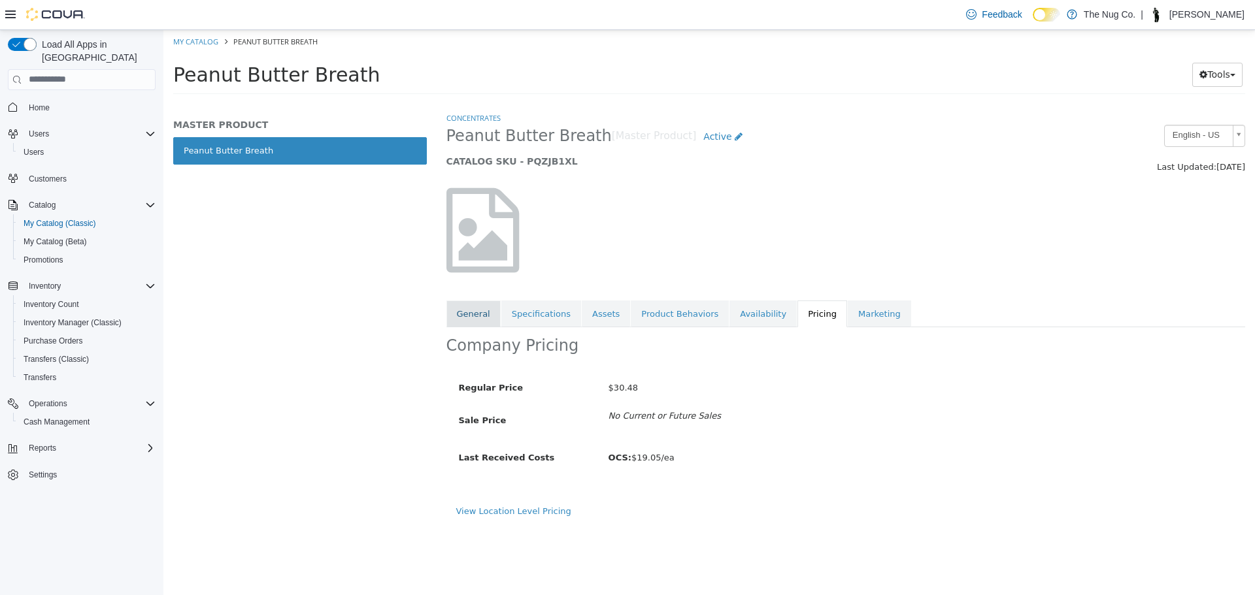
click at [453, 312] on link "General" at bounding box center [473, 313] width 54 height 27
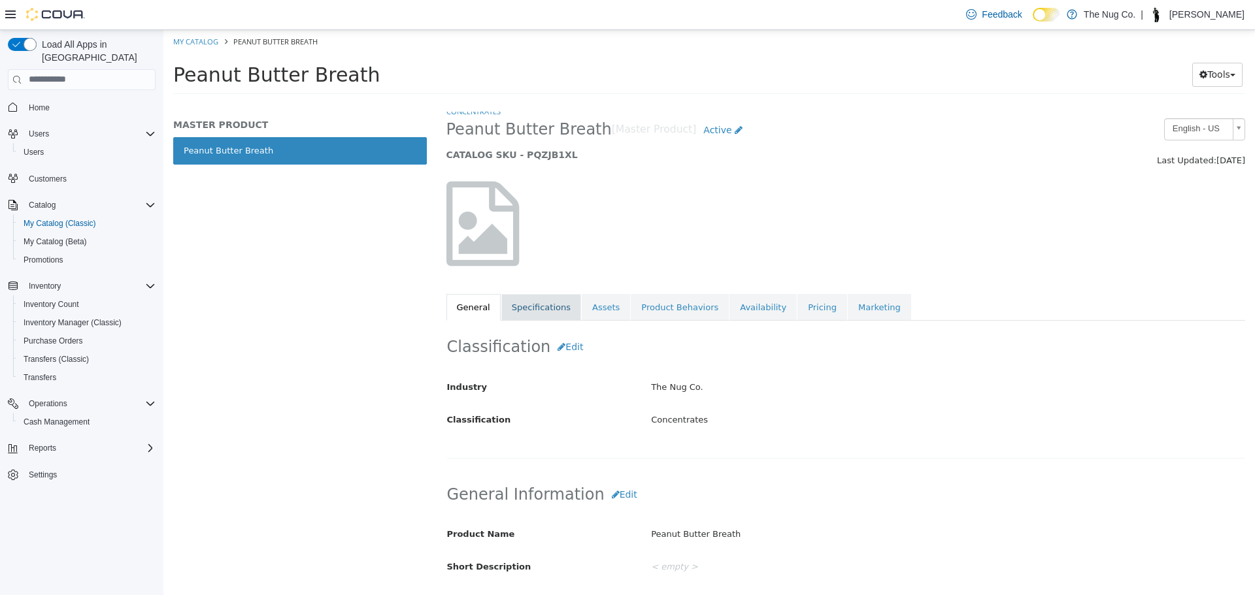
scroll to position [5, 0]
click at [729, 304] on link "Availability" at bounding box center [762, 308] width 67 height 27
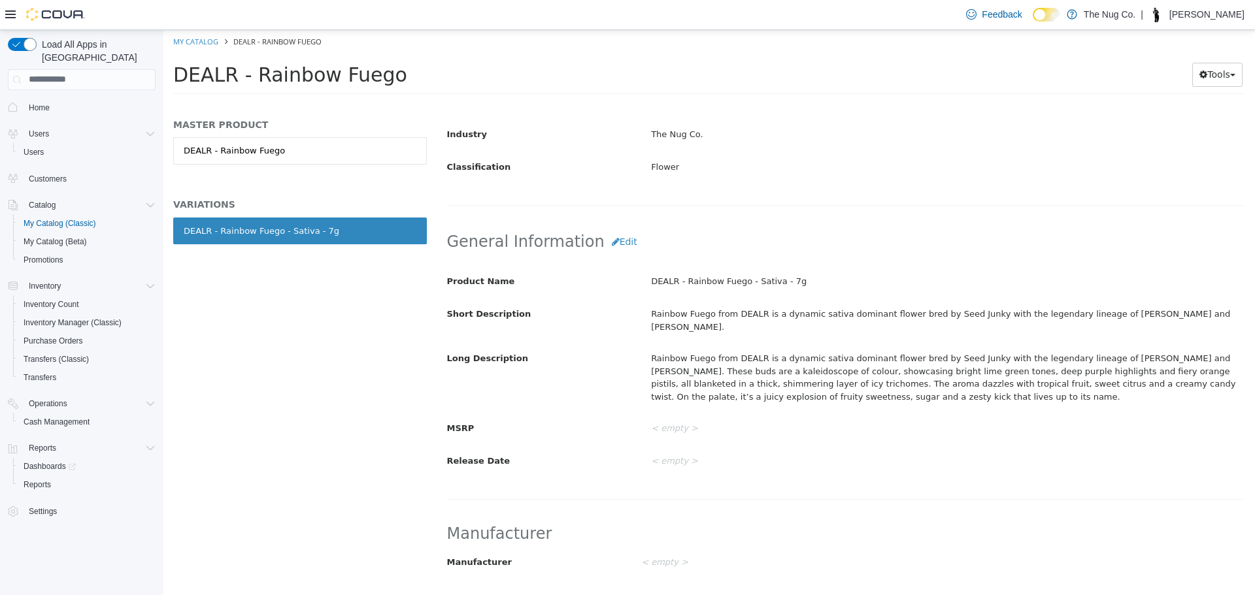
scroll to position [327, 0]
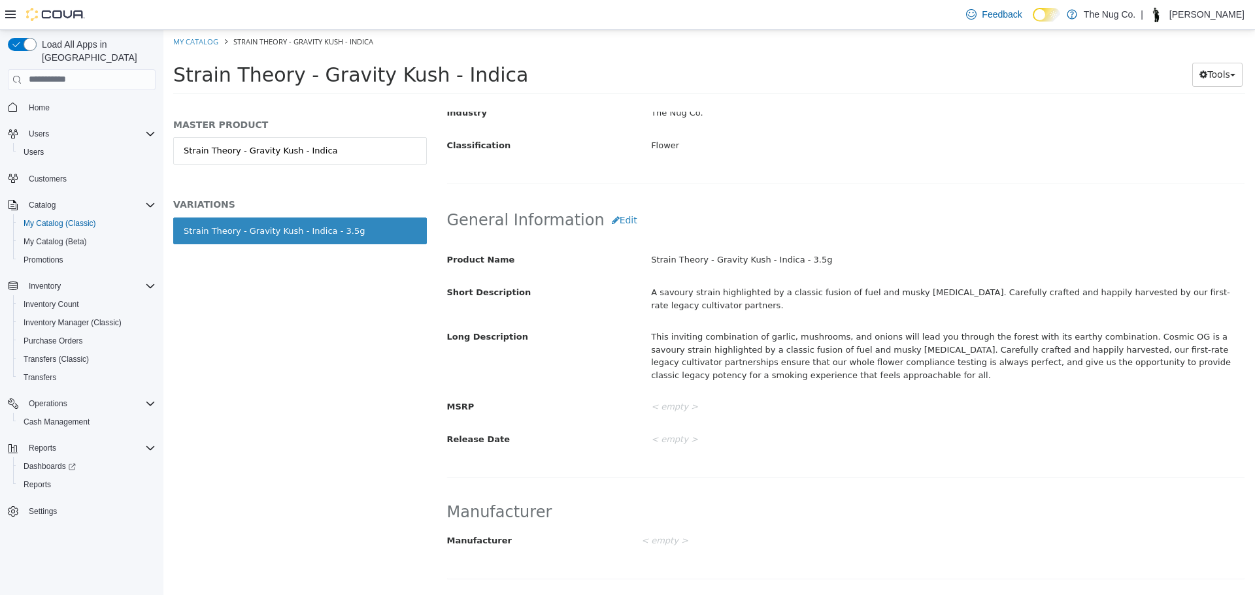
scroll to position [327, 0]
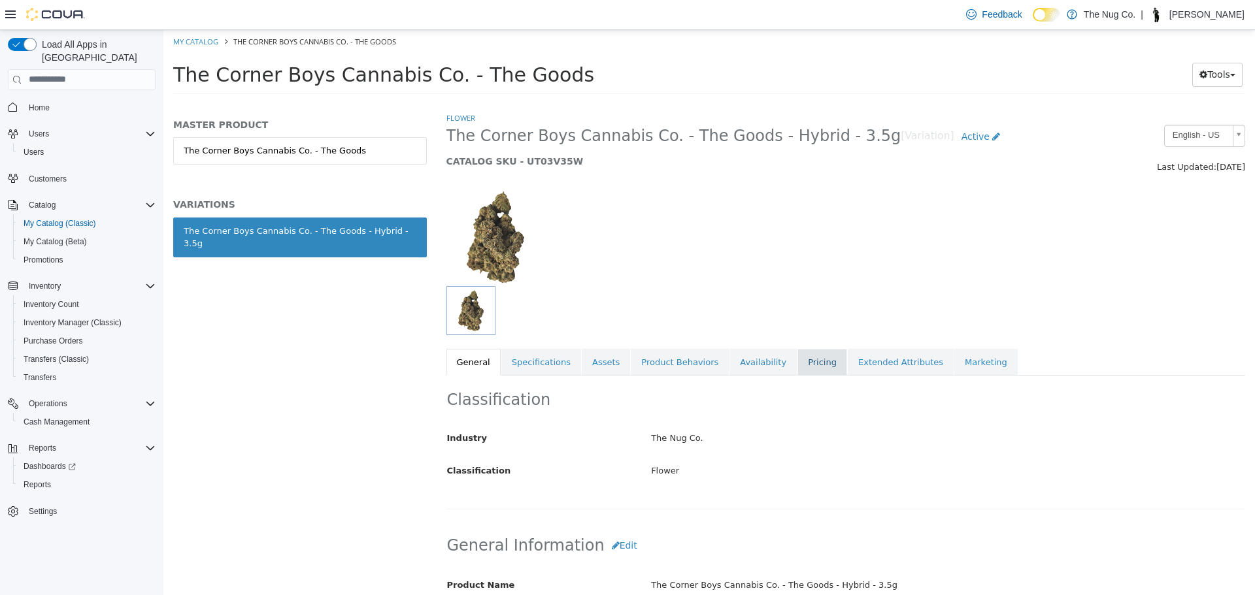
click at [797, 358] on link "Pricing" at bounding box center [822, 361] width 50 height 27
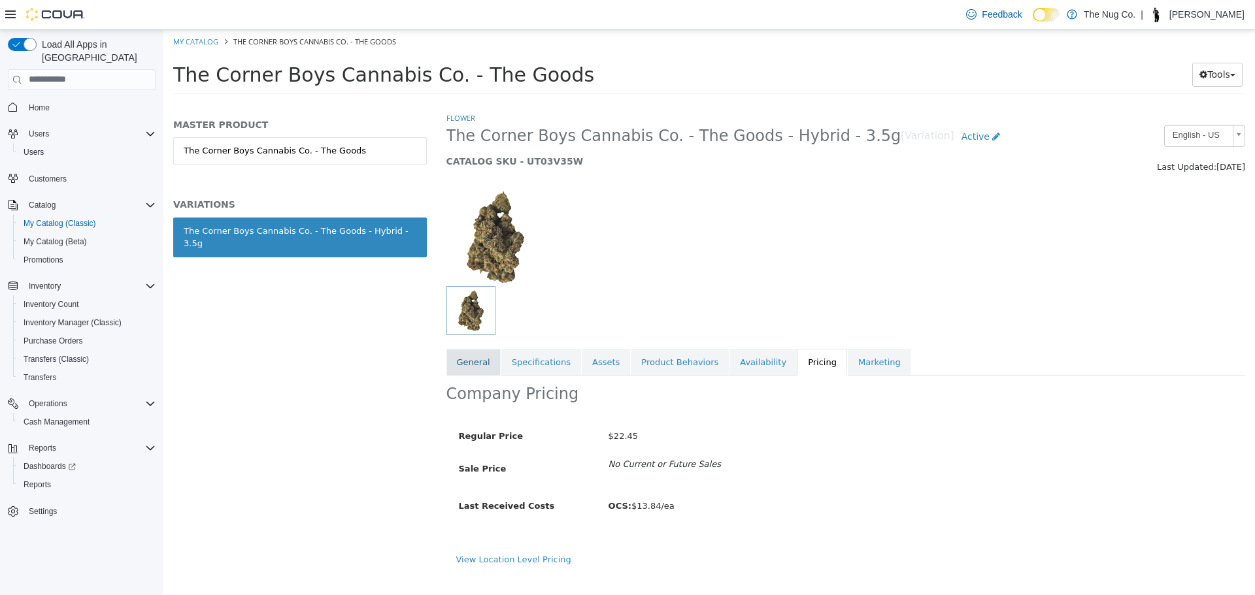
click at [477, 363] on link "General" at bounding box center [473, 361] width 54 height 27
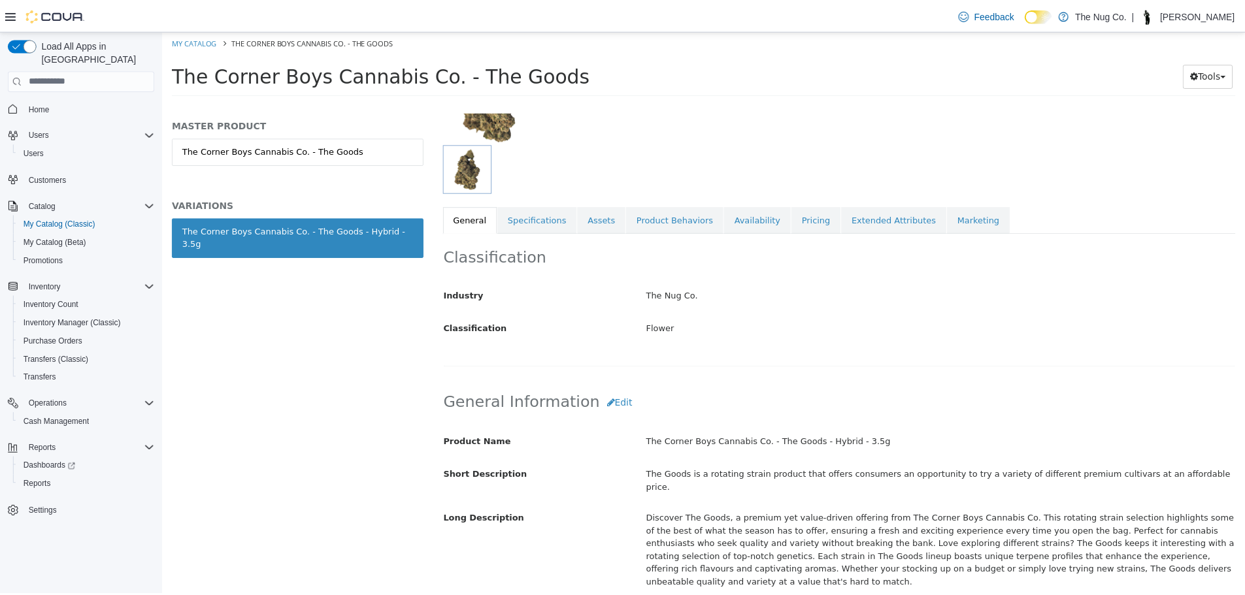
scroll to position [327, 0]
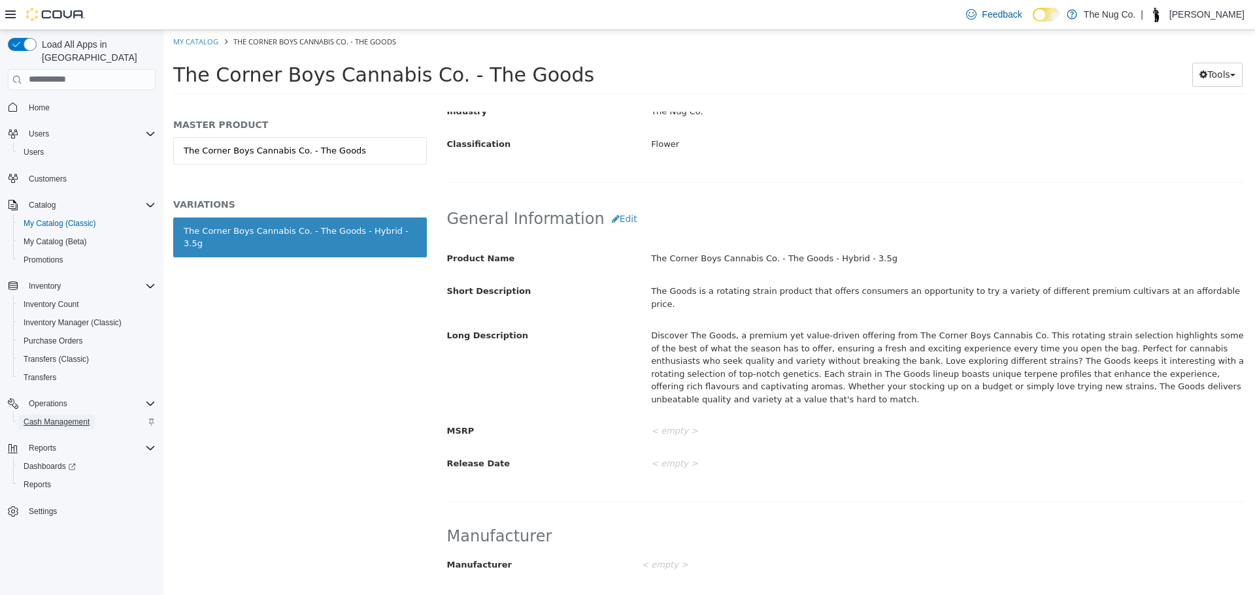
click at [71, 417] on span "Cash Management" at bounding box center [57, 422] width 66 height 10
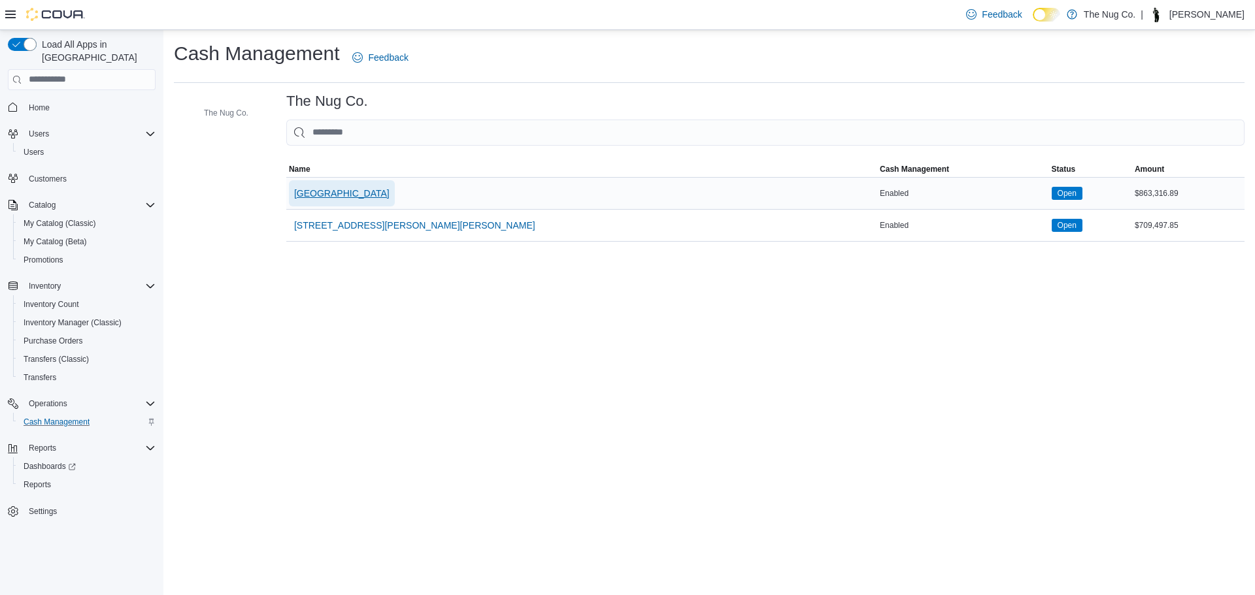
click at [346, 192] on span "[GEOGRAPHIC_DATA]" at bounding box center [341, 193] width 95 height 13
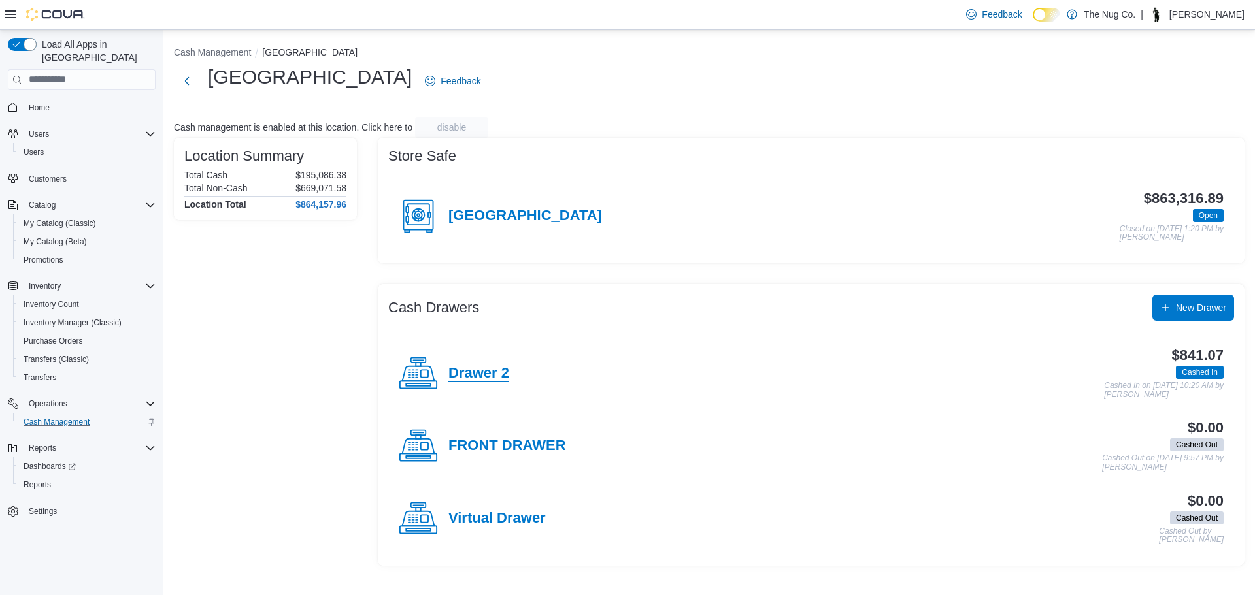
click at [481, 379] on h4 "Drawer 2" at bounding box center [478, 373] width 61 height 17
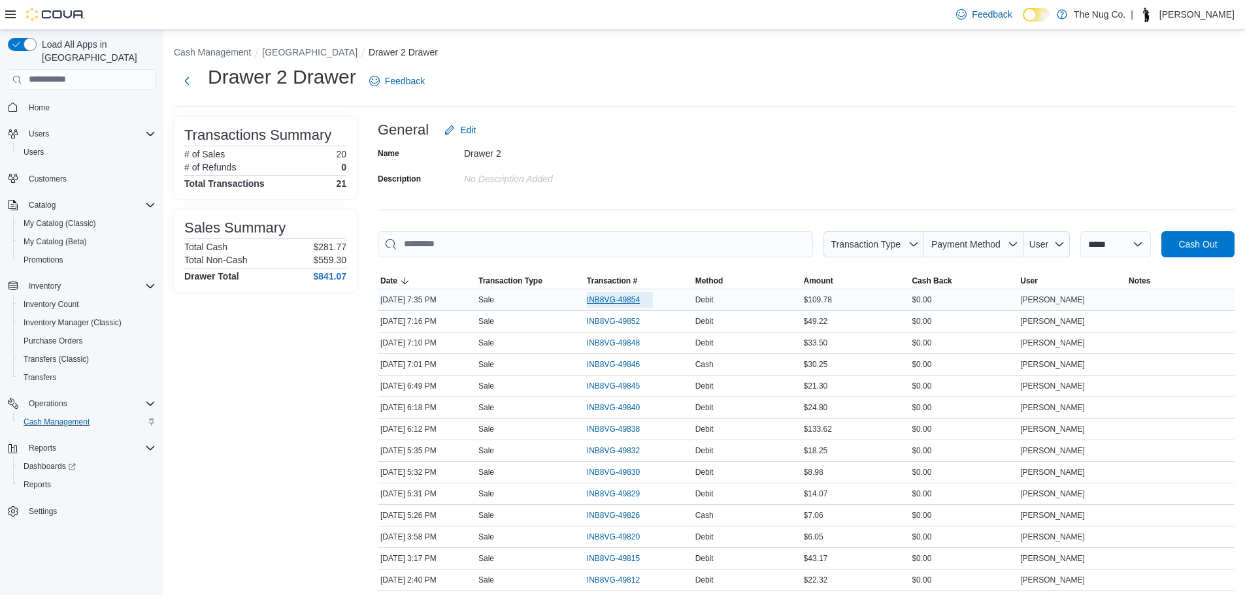
click at [622, 300] on span "INB8VG-49854" at bounding box center [613, 300] width 53 height 10
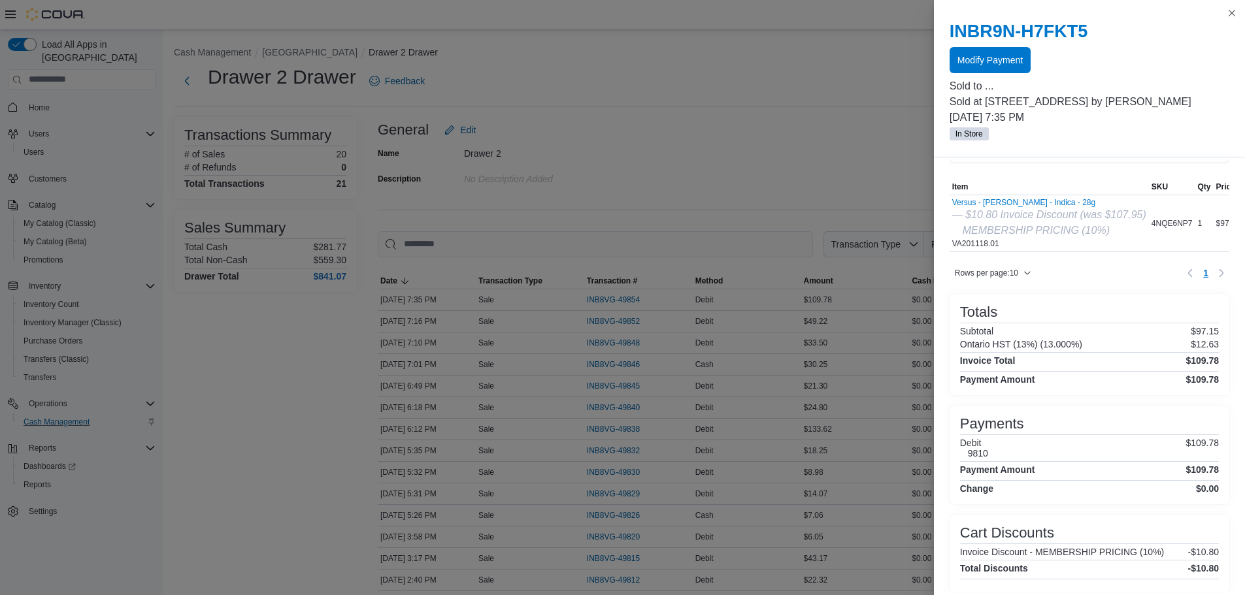
scroll to position [69, 0]
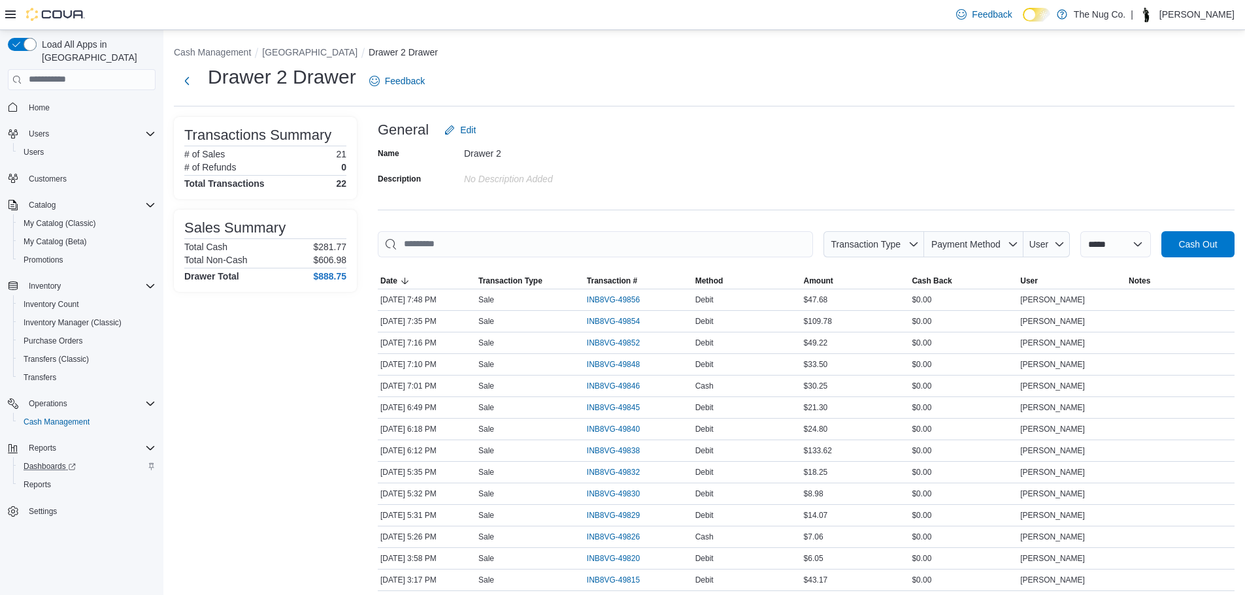
drag, startPoint x: 20, startPoint y: 430, endPoint x: 120, endPoint y: 458, distance: 103.1
click at [120, 459] on div "Dashboards" at bounding box center [86, 467] width 137 height 16
drag, startPoint x: 342, startPoint y: 278, endPoint x: 316, endPoint y: 275, distance: 25.8
click at [316, 275] on h4 "$965.87" at bounding box center [329, 276] width 33 height 10
click at [44, 100] on span "Home" at bounding box center [39, 108] width 21 height 16
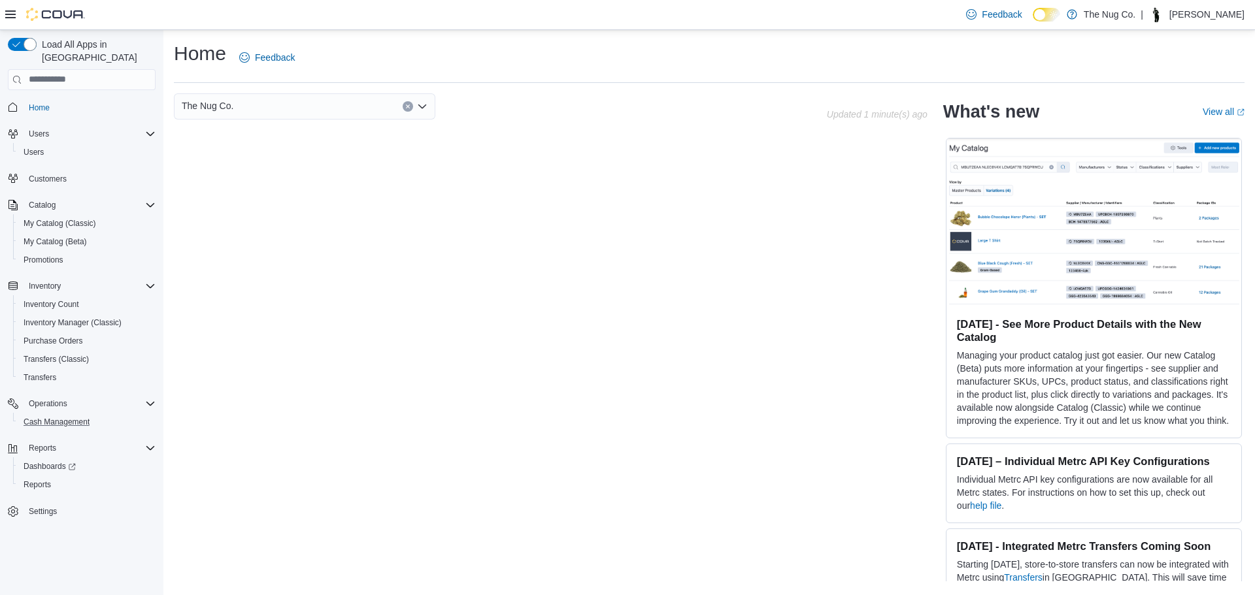
click at [86, 418] on button "Cash Management" at bounding box center [87, 422] width 148 height 18
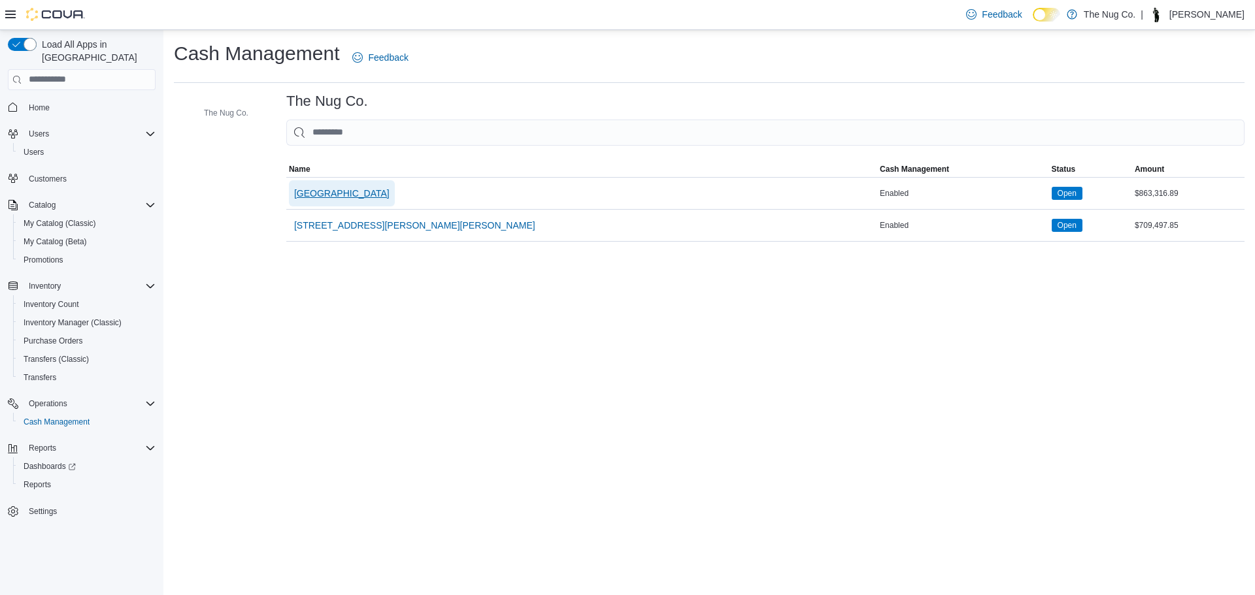
click at [337, 196] on span "[GEOGRAPHIC_DATA]" at bounding box center [341, 193] width 95 height 13
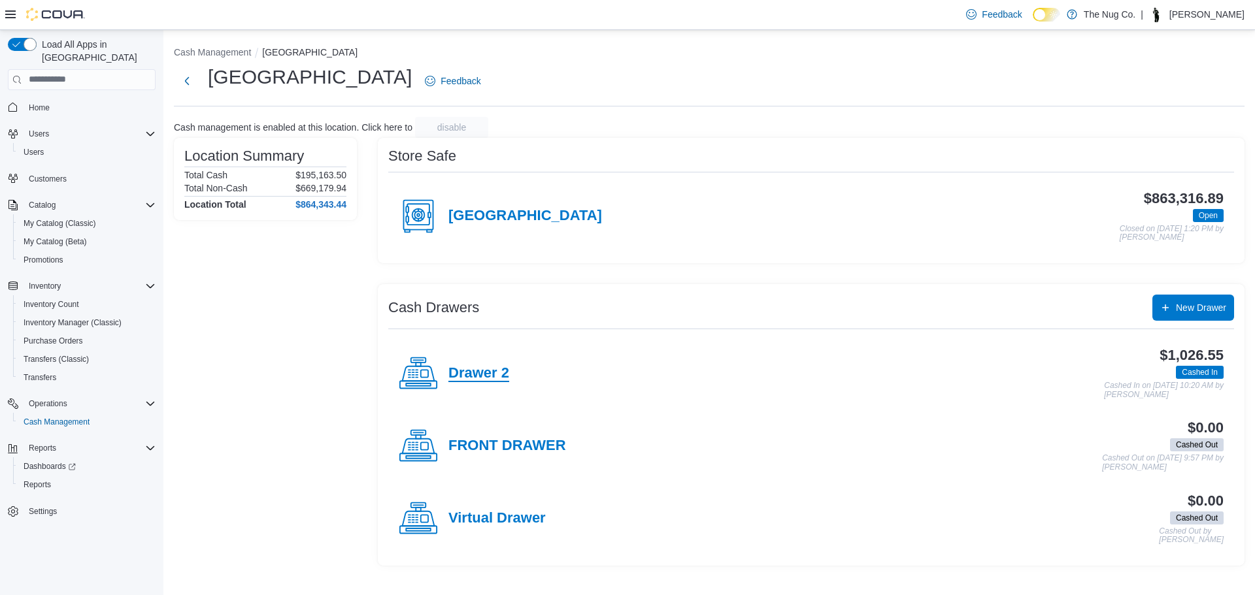
click at [465, 381] on h4 "Drawer 2" at bounding box center [478, 373] width 61 height 17
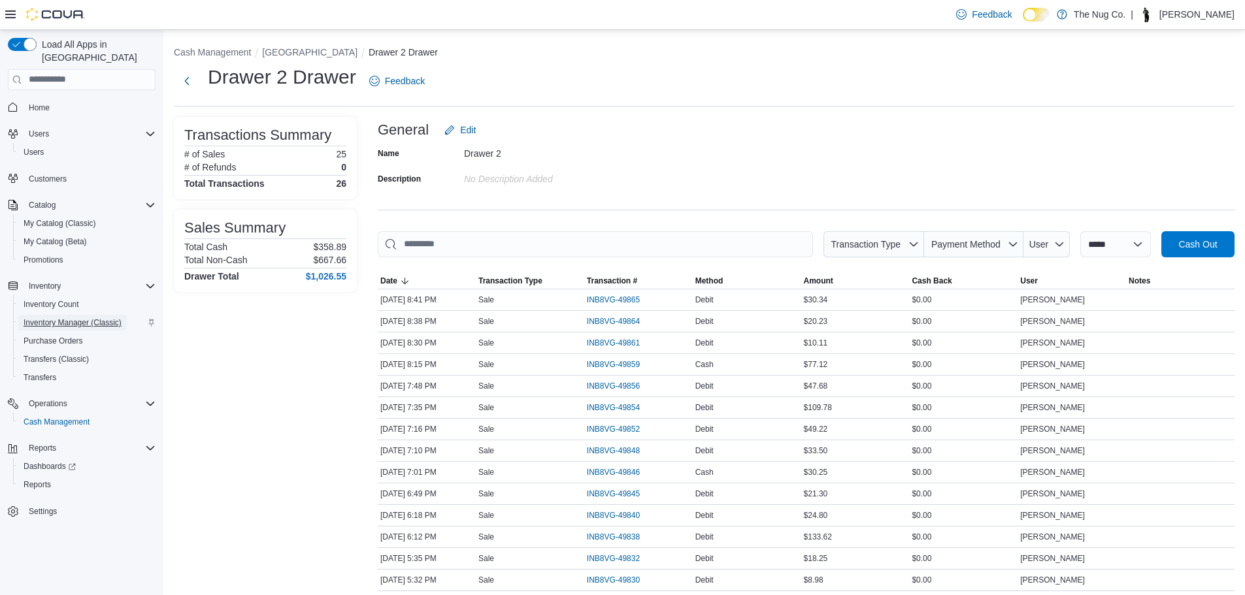
click at [48, 318] on span "Inventory Manager (Classic)" at bounding box center [73, 323] width 98 height 10
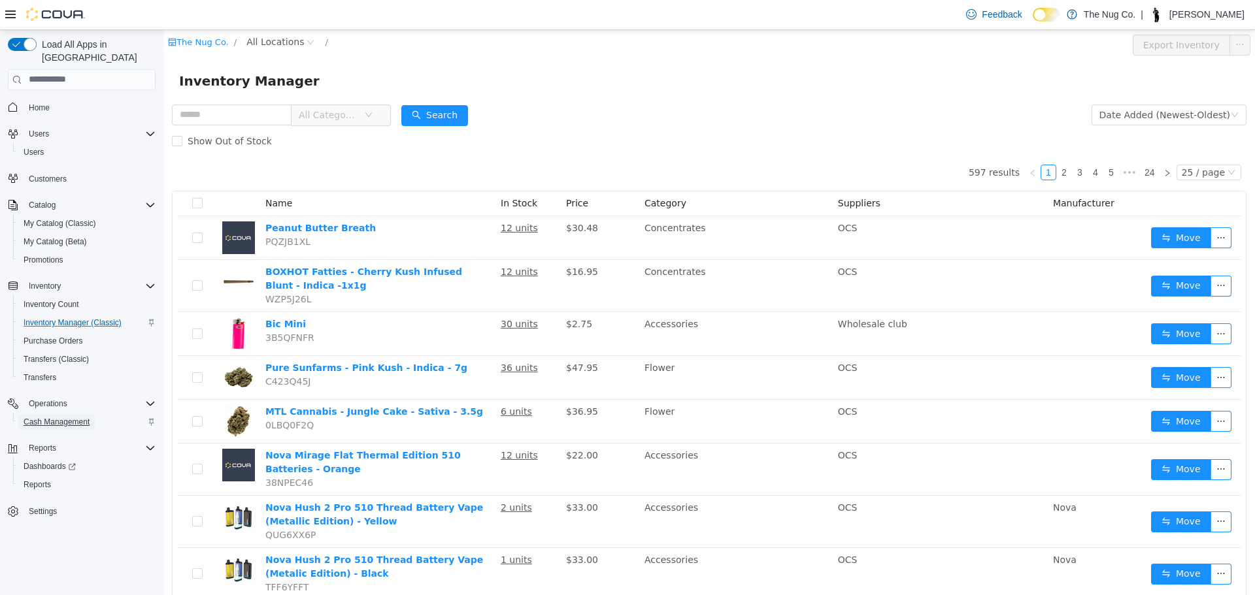
click at [68, 417] on span "Cash Management" at bounding box center [57, 422] width 66 height 10
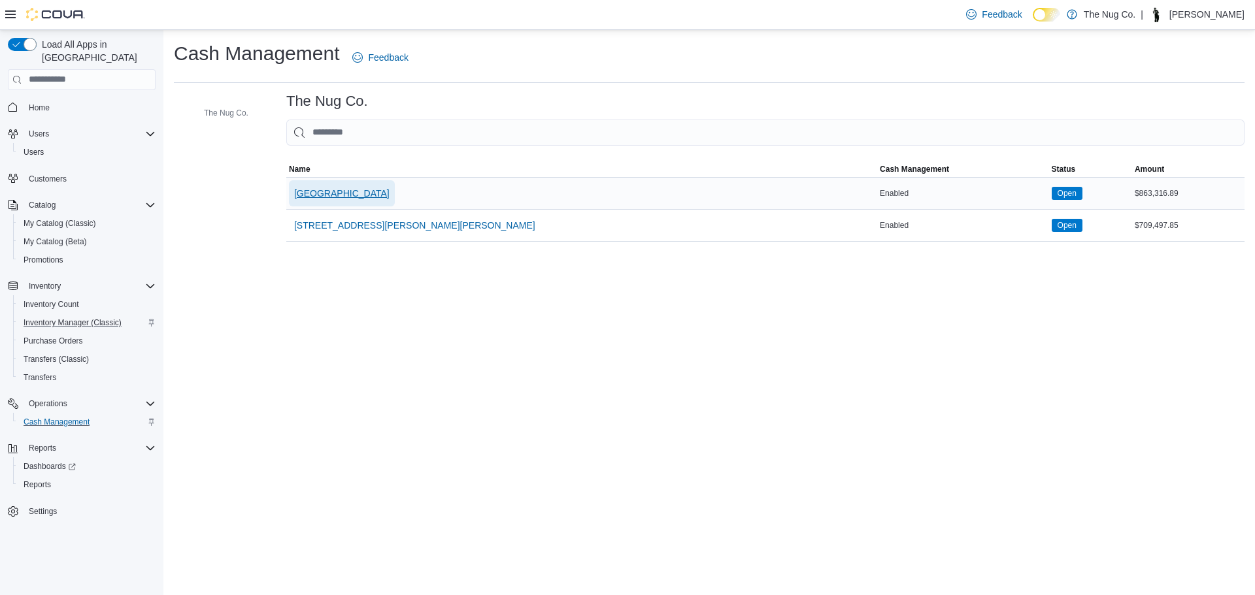
click at [326, 187] on span "[GEOGRAPHIC_DATA]" at bounding box center [341, 193] width 95 height 13
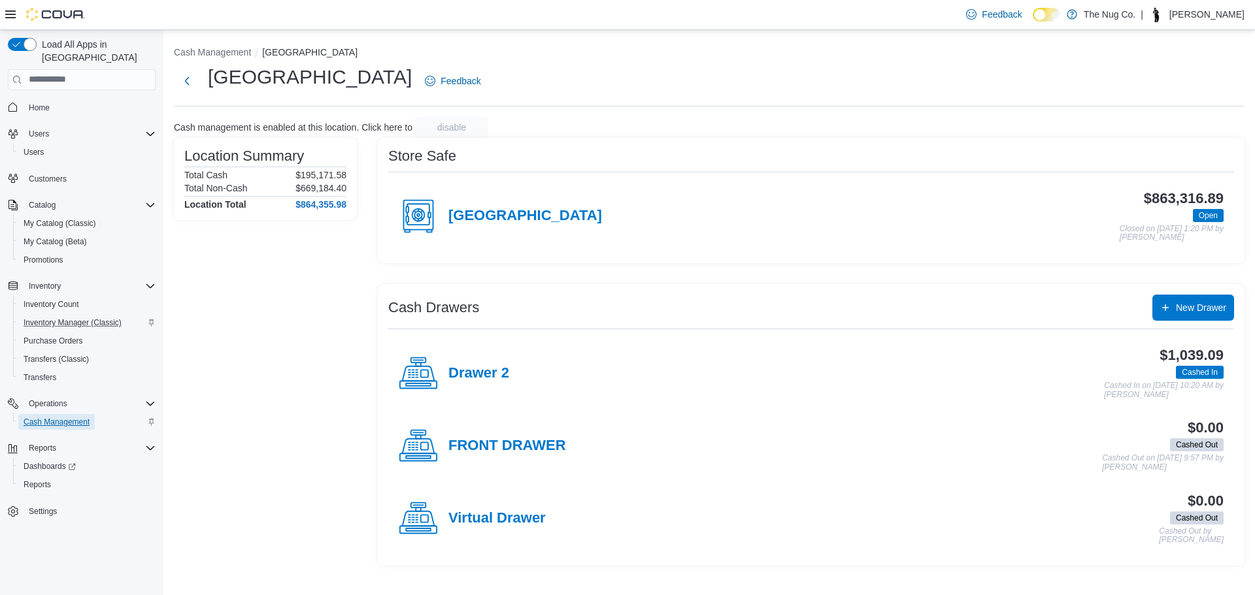
click at [84, 417] on span "Cash Management" at bounding box center [57, 422] width 66 height 10
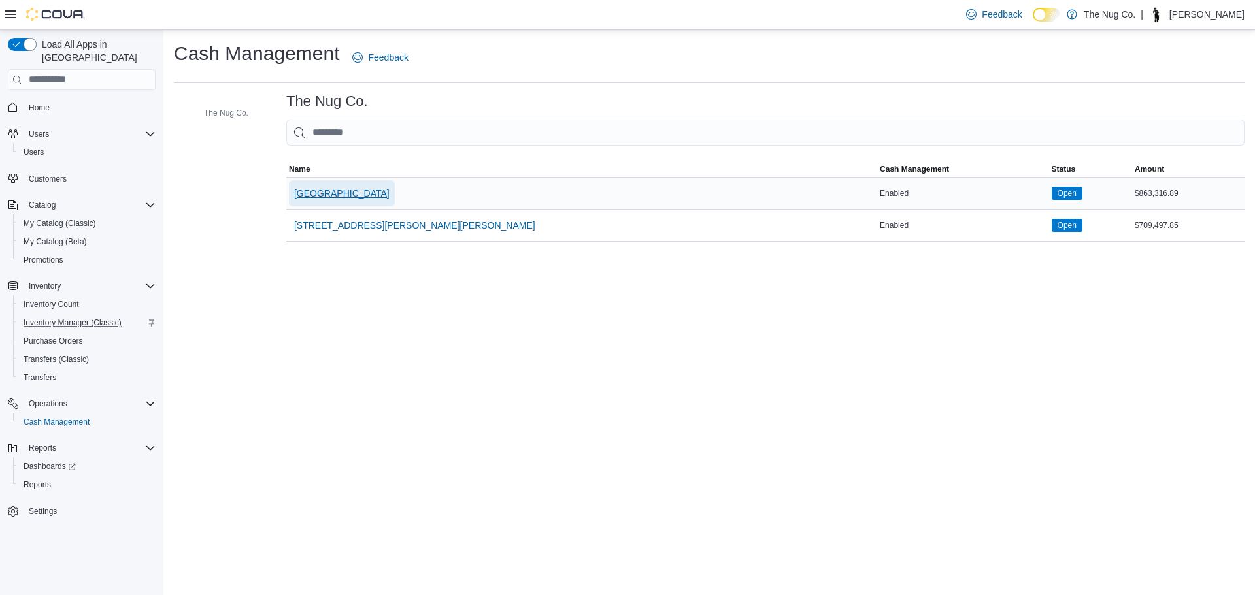
click at [371, 185] on span "[GEOGRAPHIC_DATA]" at bounding box center [341, 193] width 95 height 26
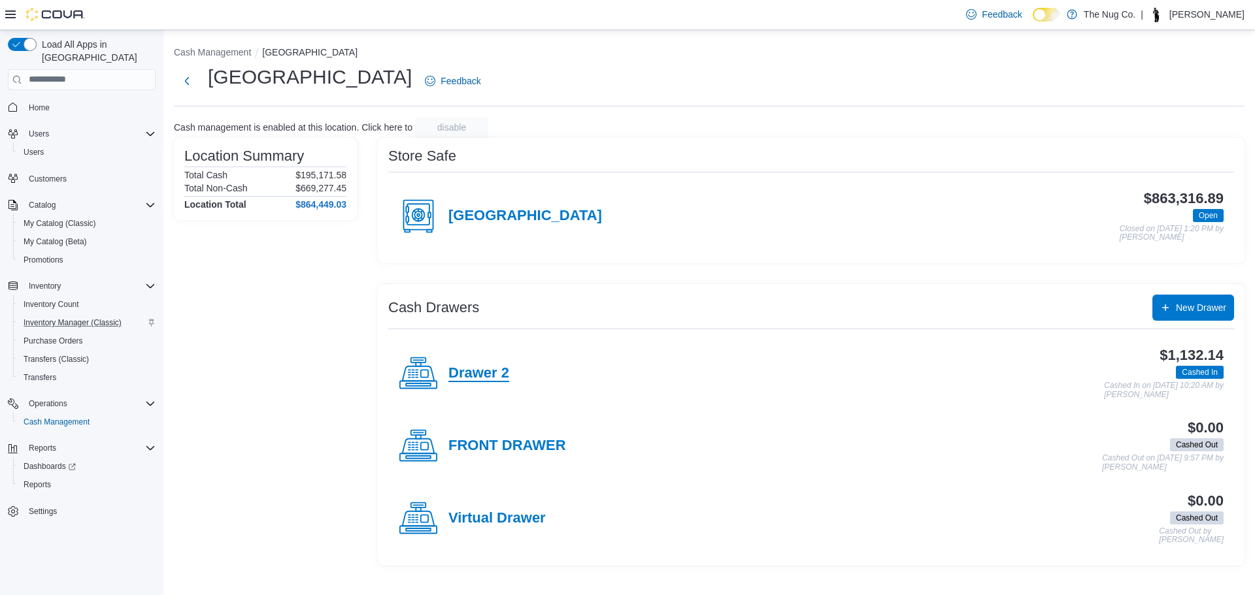
click at [471, 374] on h4 "Drawer 2" at bounding box center [478, 373] width 61 height 17
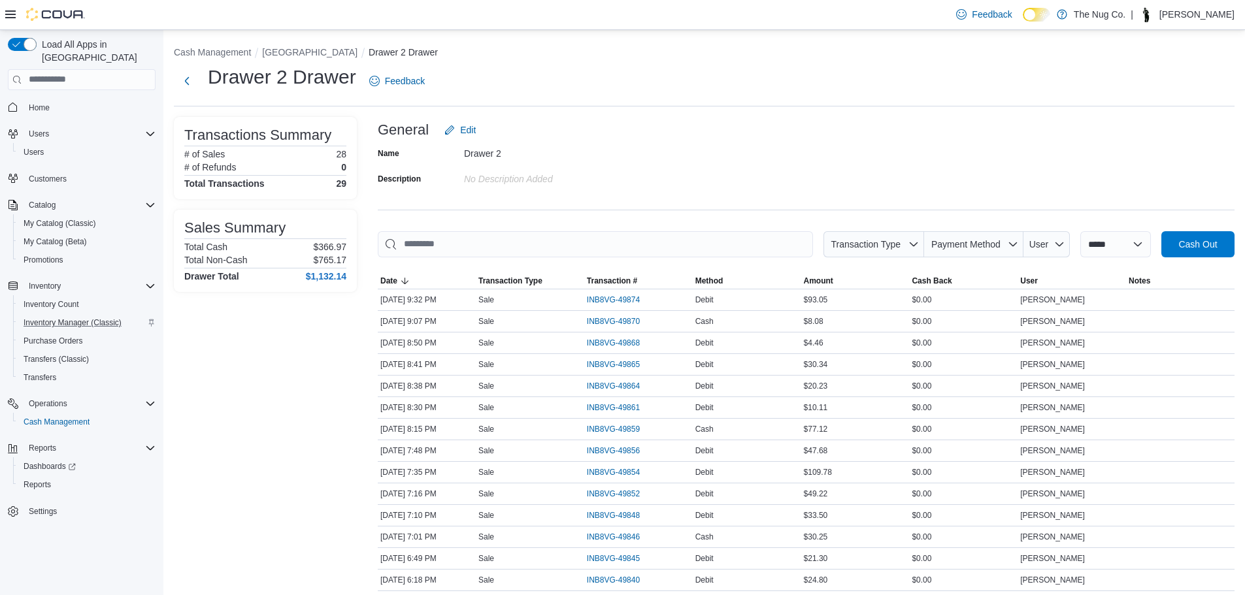
click at [273, 376] on div "Transactions Summary # of Sales 28 # of Refunds 0 Total Transactions 29 Sales S…" at bounding box center [265, 542] width 183 height 850
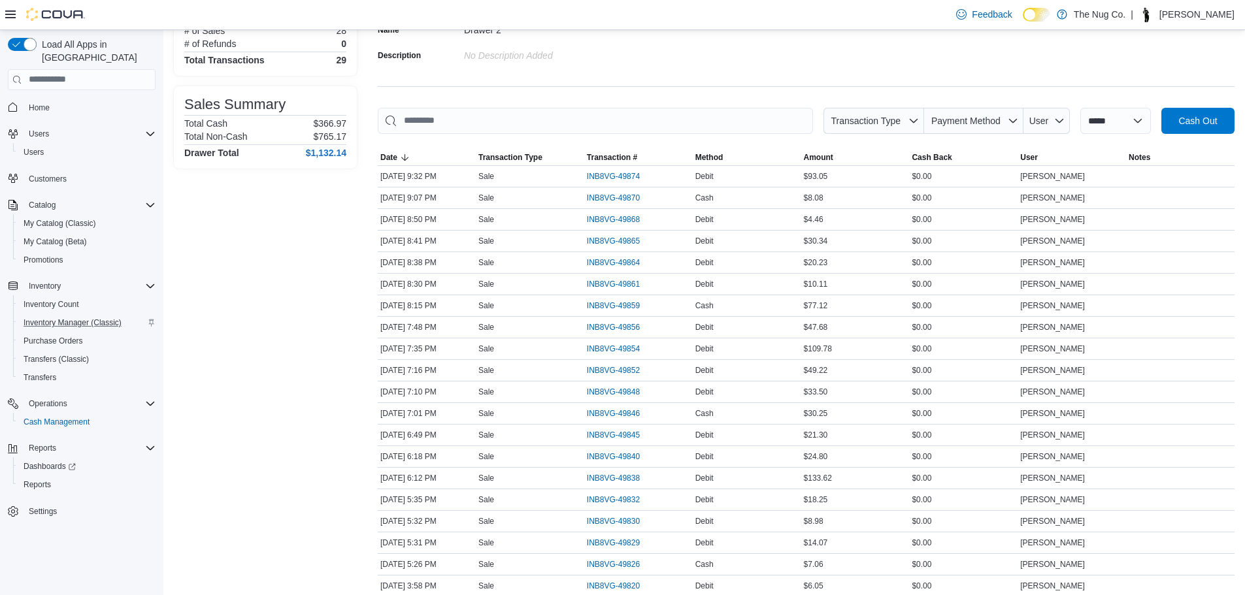
scroll to position [382, 0]
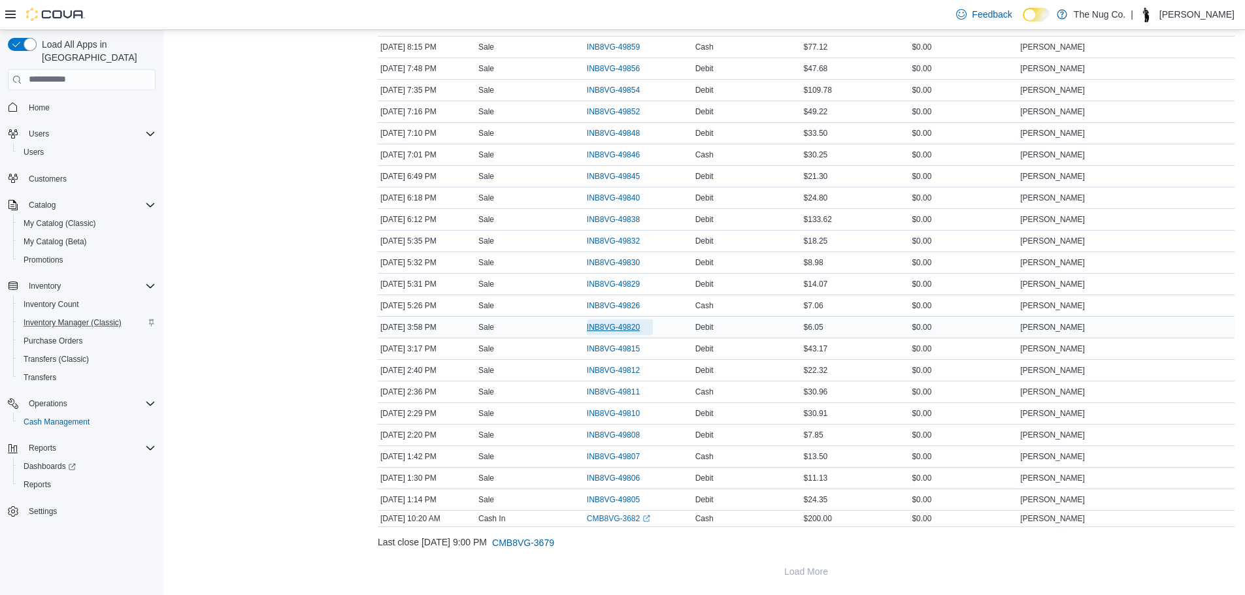
click at [608, 322] on span "INB8VG-49820" at bounding box center [613, 327] width 53 height 10
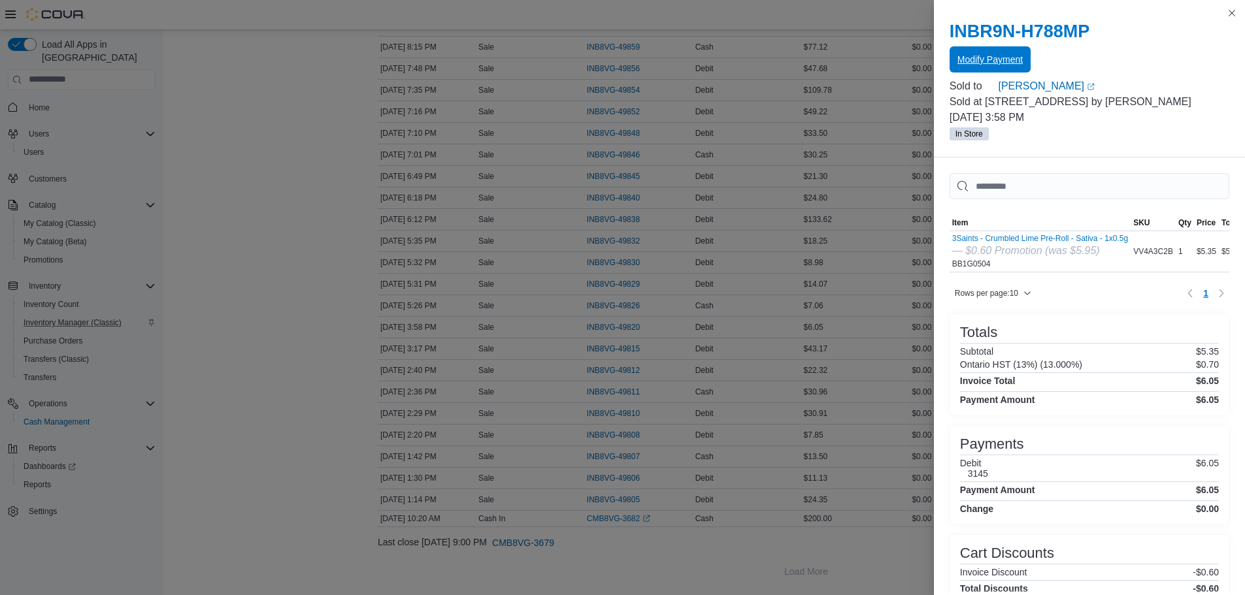
click at [1005, 59] on span "Modify Payment" at bounding box center [990, 59] width 65 height 13
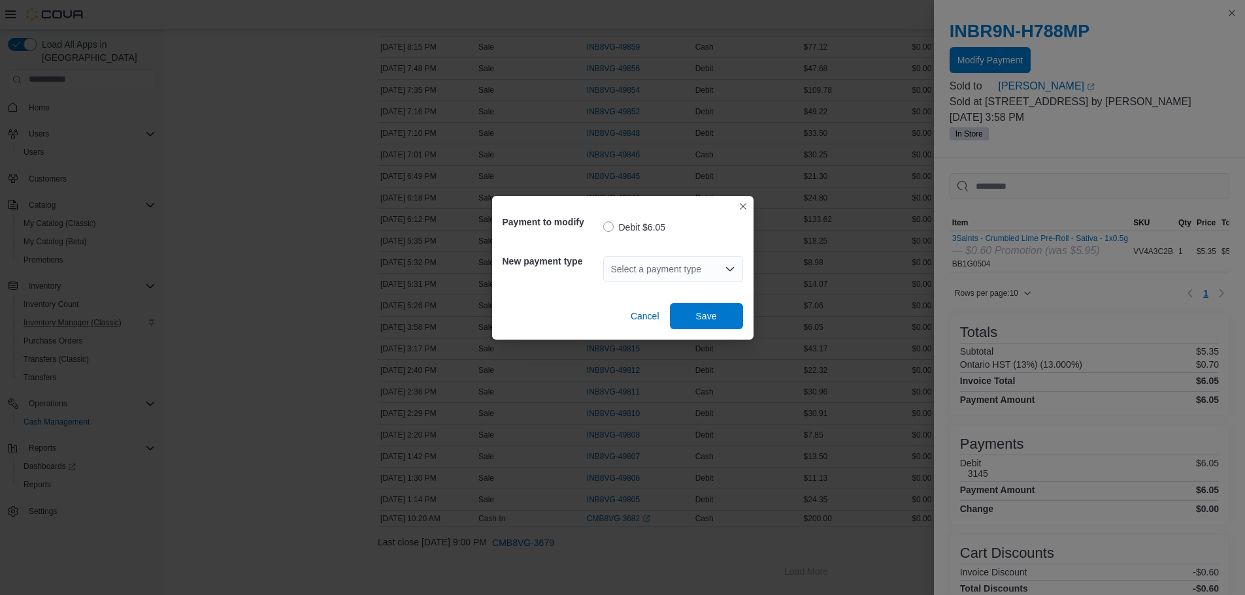
click at [631, 265] on div "Select a payment type" at bounding box center [673, 269] width 140 height 26
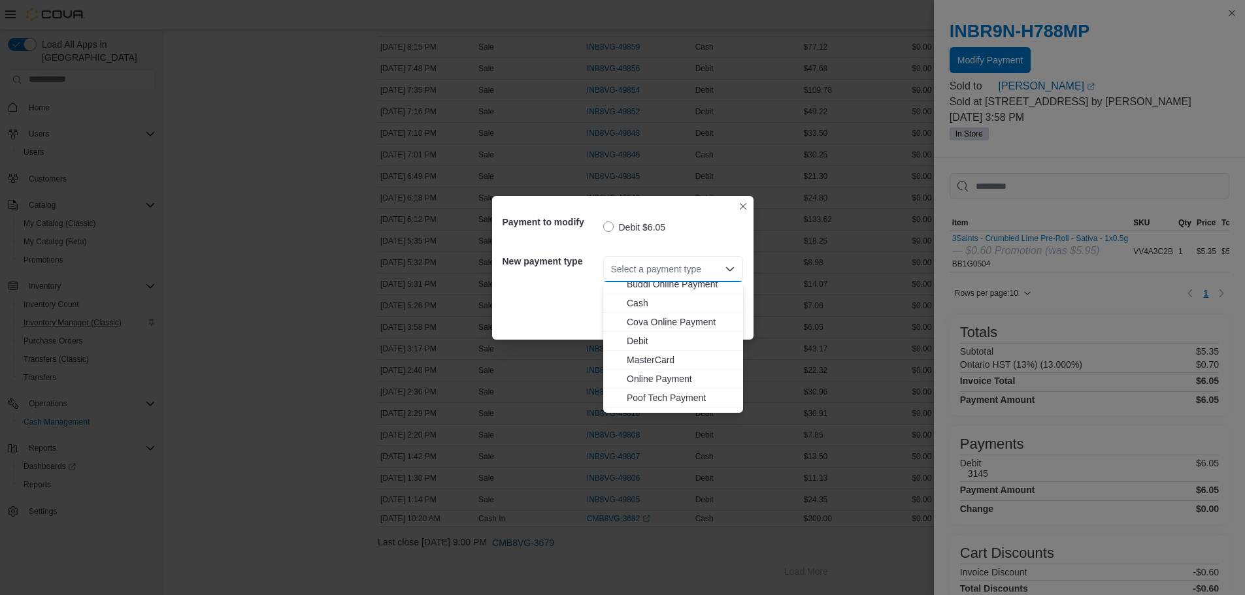
scroll to position [40, 0]
click at [636, 400] on span "Visa" at bounding box center [681, 403] width 109 height 13
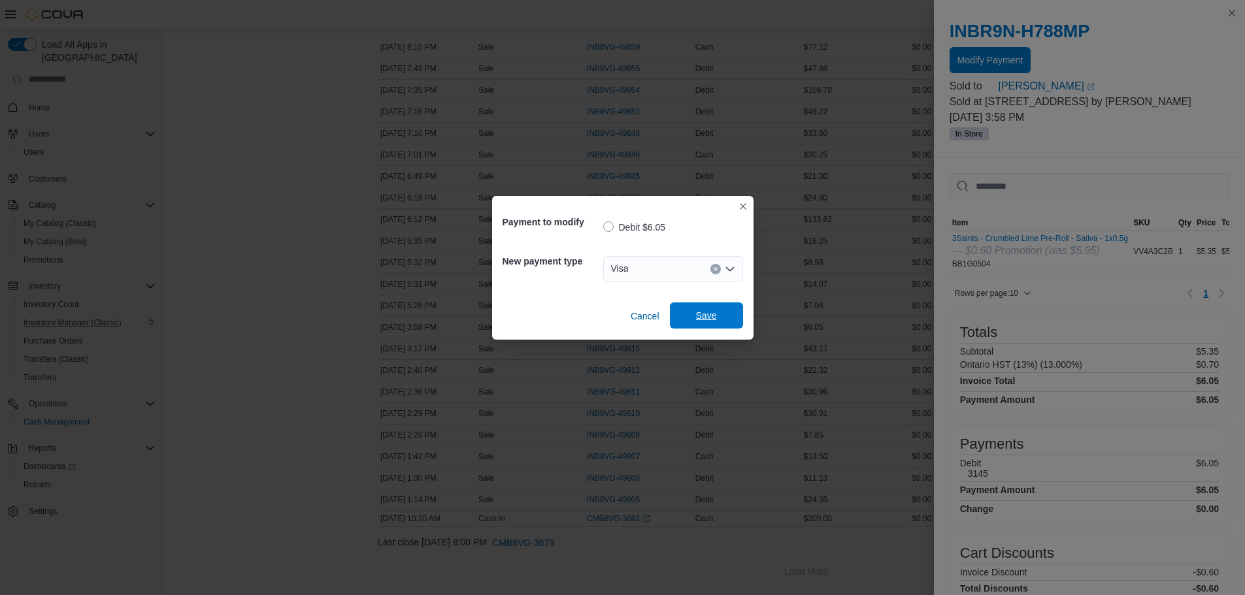
click at [695, 325] on span "Save" at bounding box center [707, 316] width 58 height 26
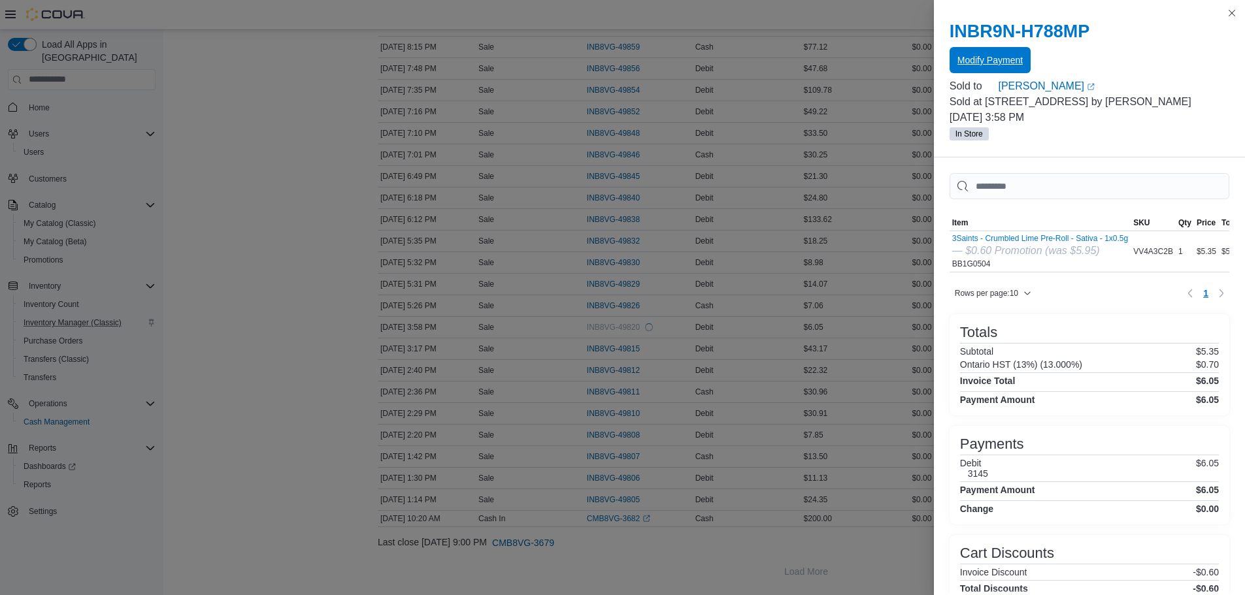
scroll to position [0, 0]
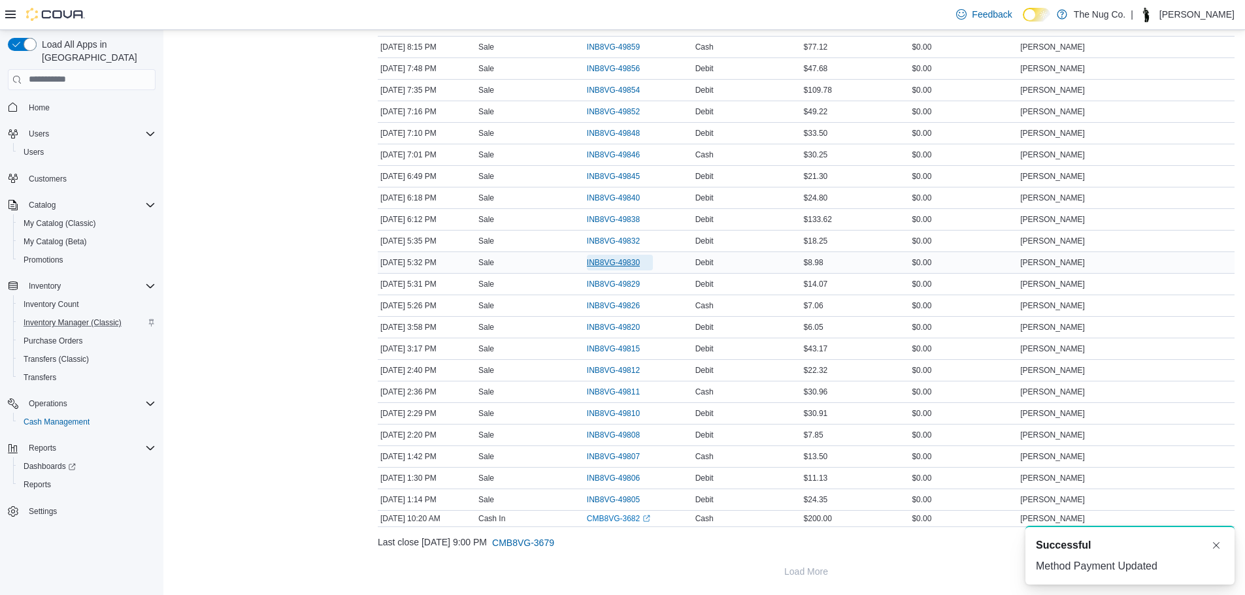
click at [610, 260] on span "INB8VG-49830" at bounding box center [613, 263] width 53 height 10
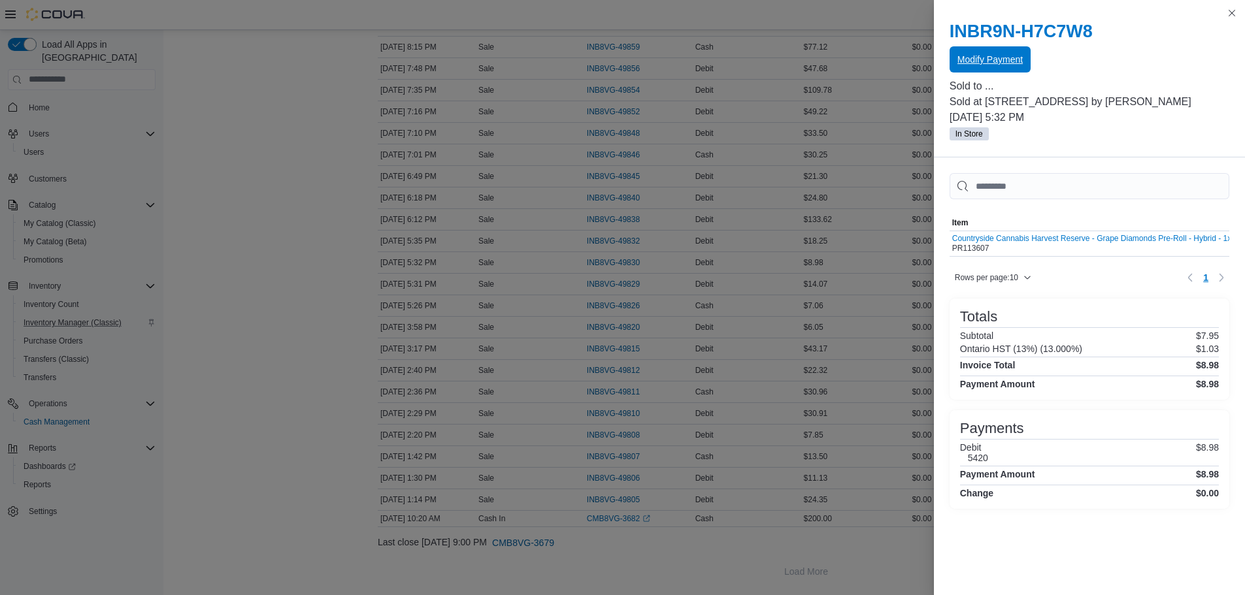
click at [973, 60] on span "Modify Payment" at bounding box center [990, 59] width 65 height 13
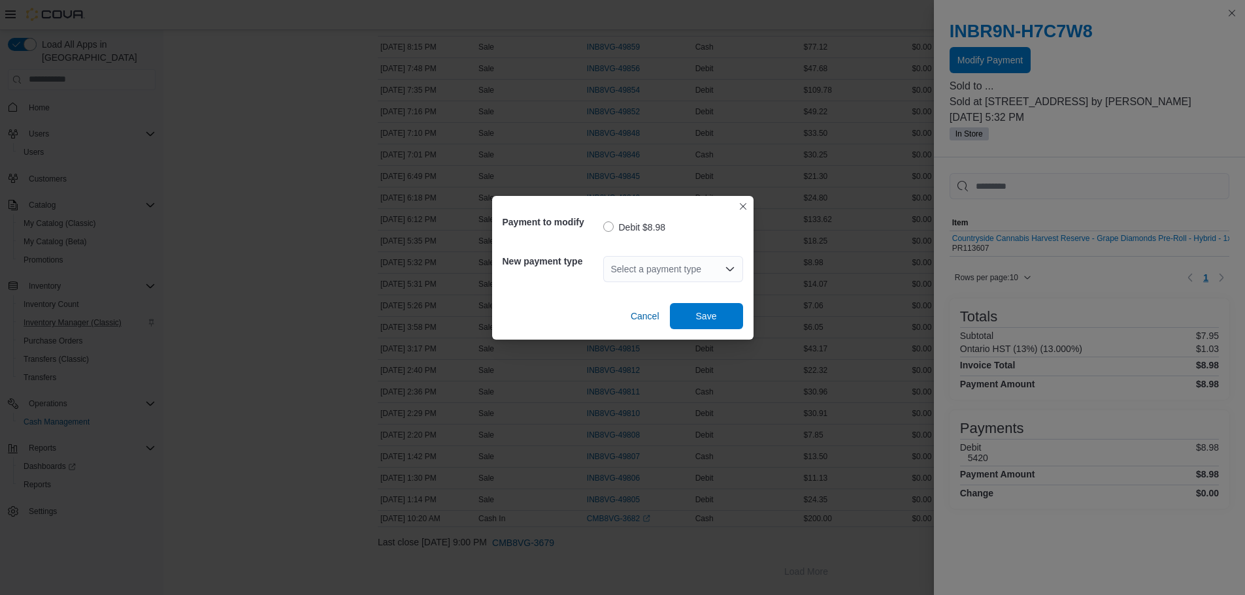
click at [697, 274] on div "Select a payment type" at bounding box center [673, 269] width 140 height 26
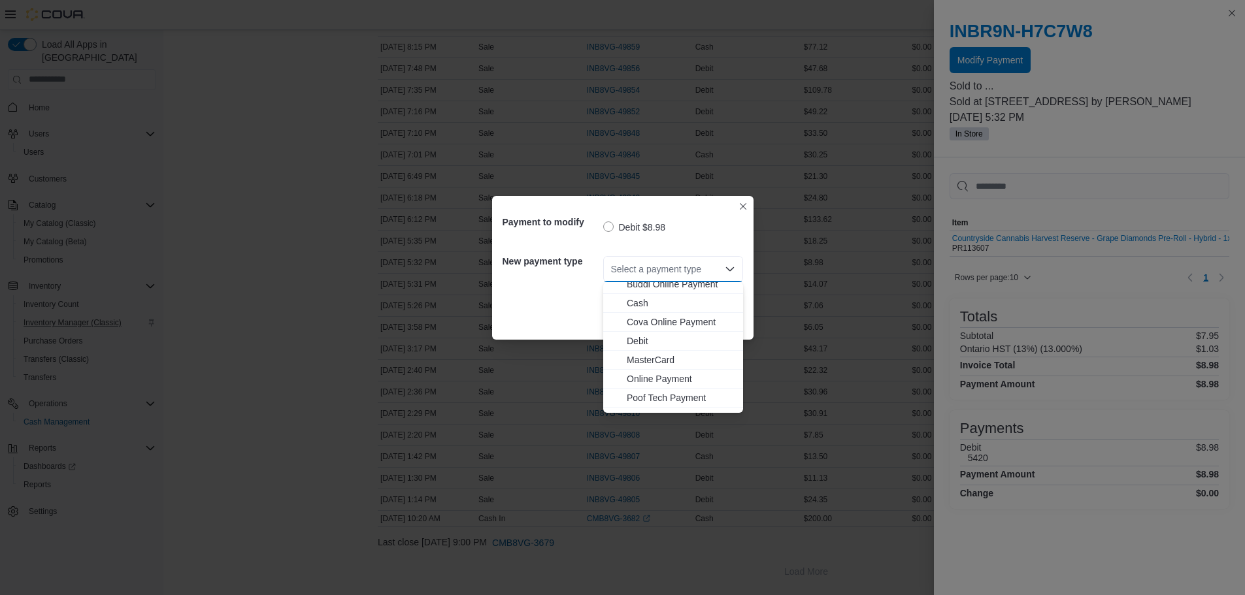
scroll to position [40, 0]
click at [643, 394] on button "Visa" at bounding box center [673, 403] width 140 height 19
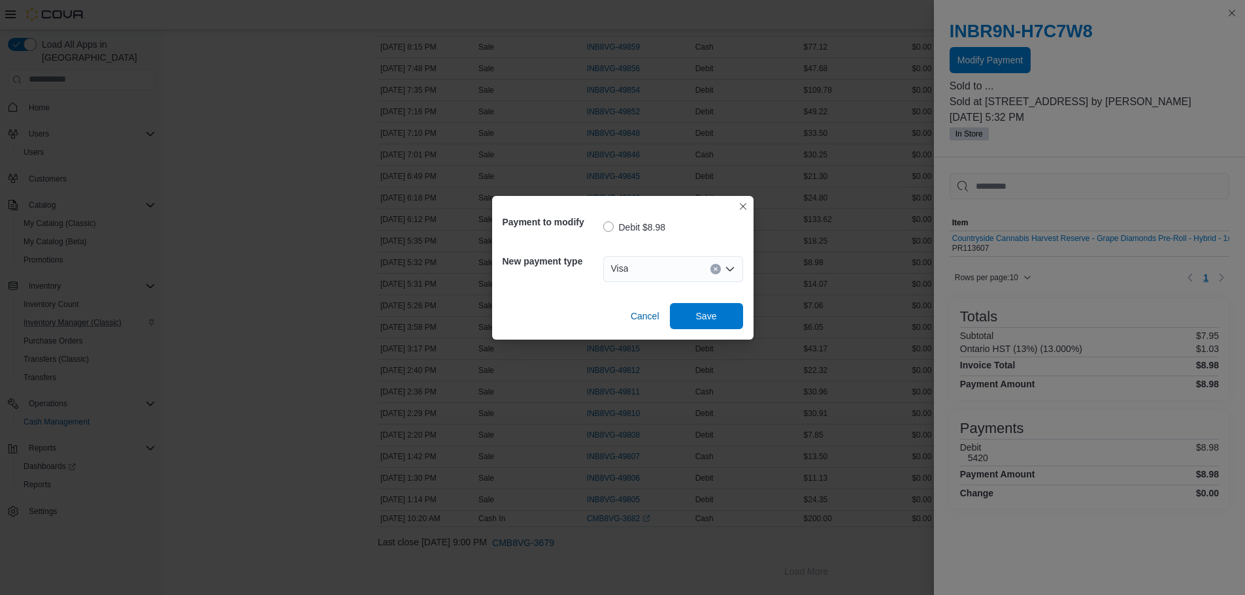
click at [712, 302] on div "Cancel Save" at bounding box center [623, 311] width 241 height 37
click at [711, 312] on span "Save" at bounding box center [706, 315] width 21 height 13
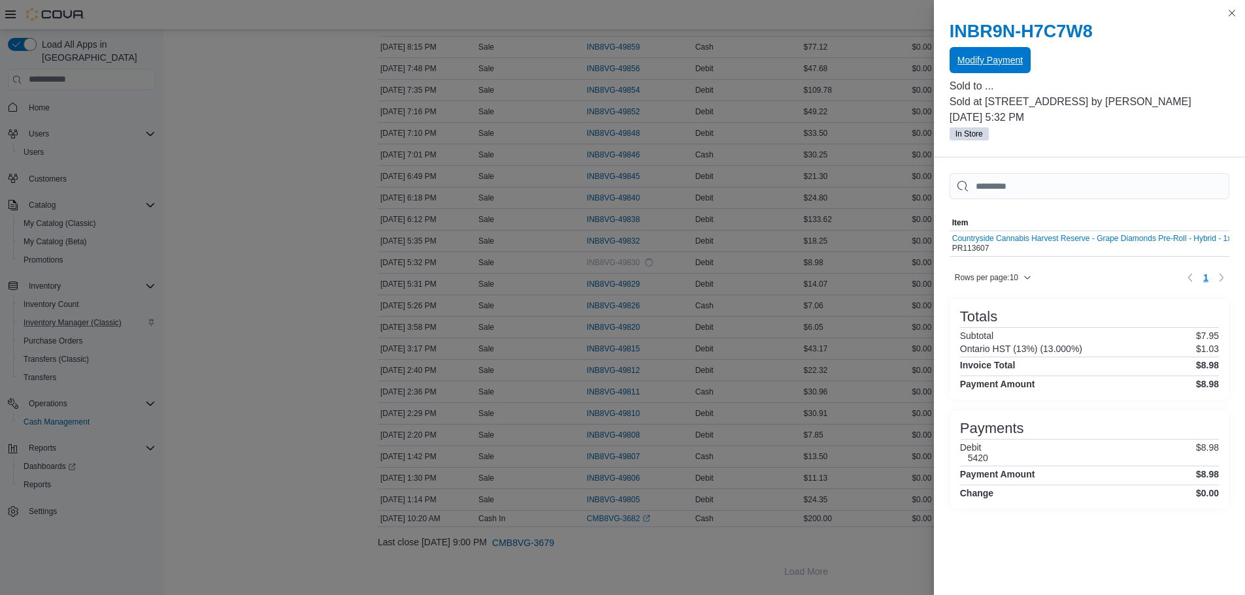
scroll to position [0, 0]
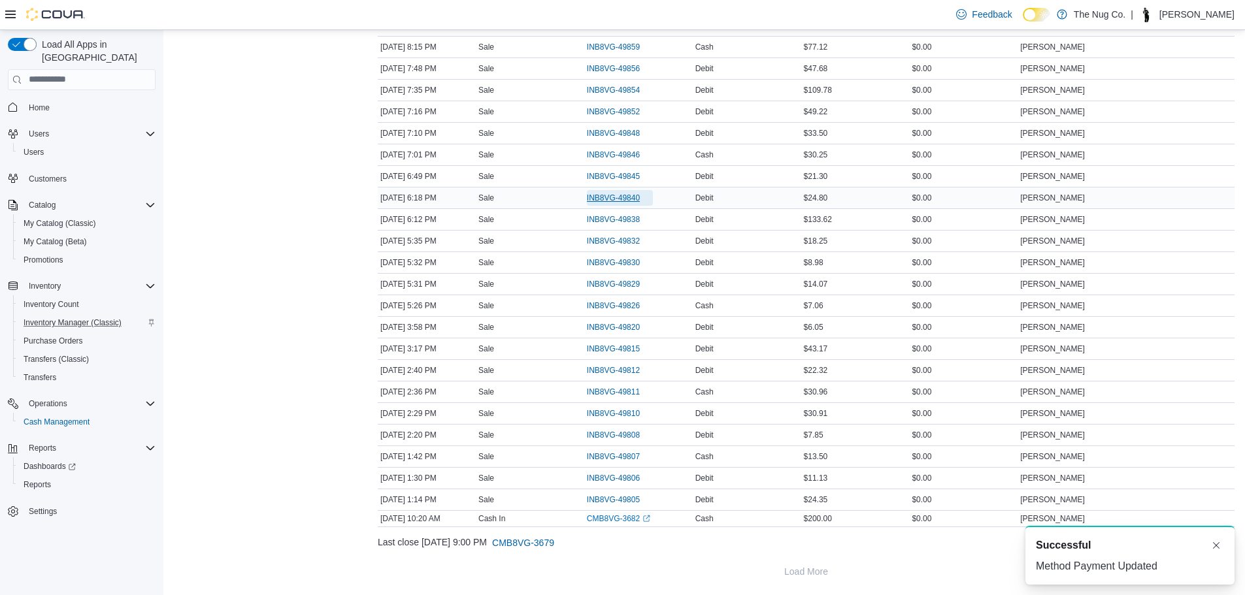
click at [612, 195] on span "INB8VG-49840" at bounding box center [613, 198] width 53 height 10
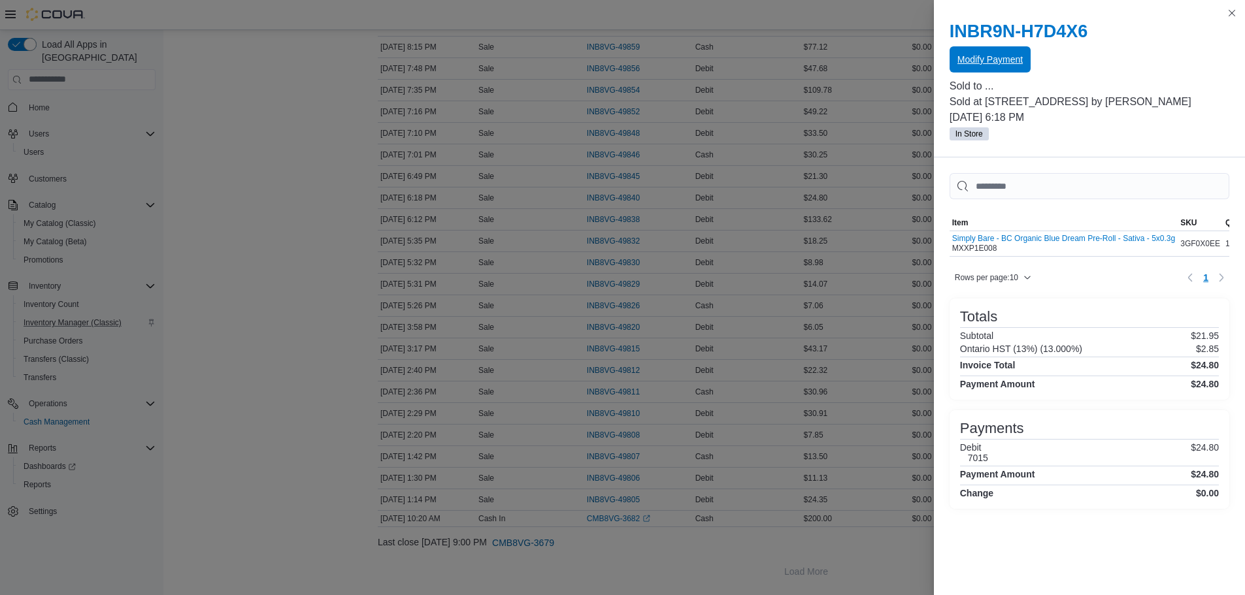
click at [986, 58] on span "Modify Payment" at bounding box center [990, 59] width 65 height 13
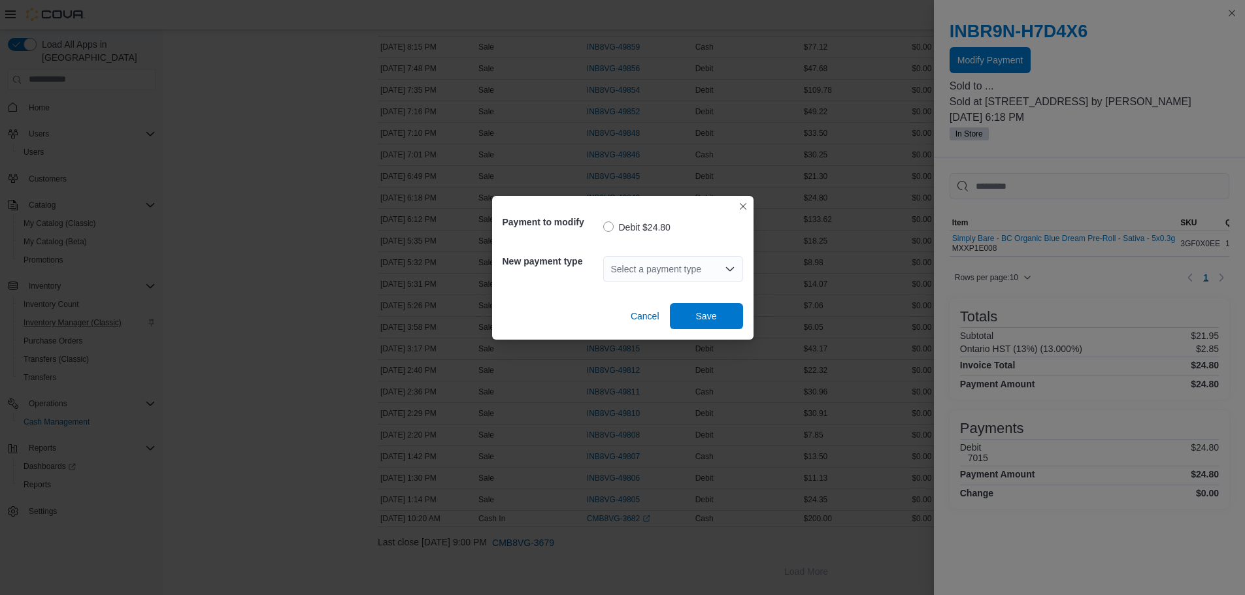
click at [666, 270] on div "Select a payment type" at bounding box center [673, 269] width 140 height 26
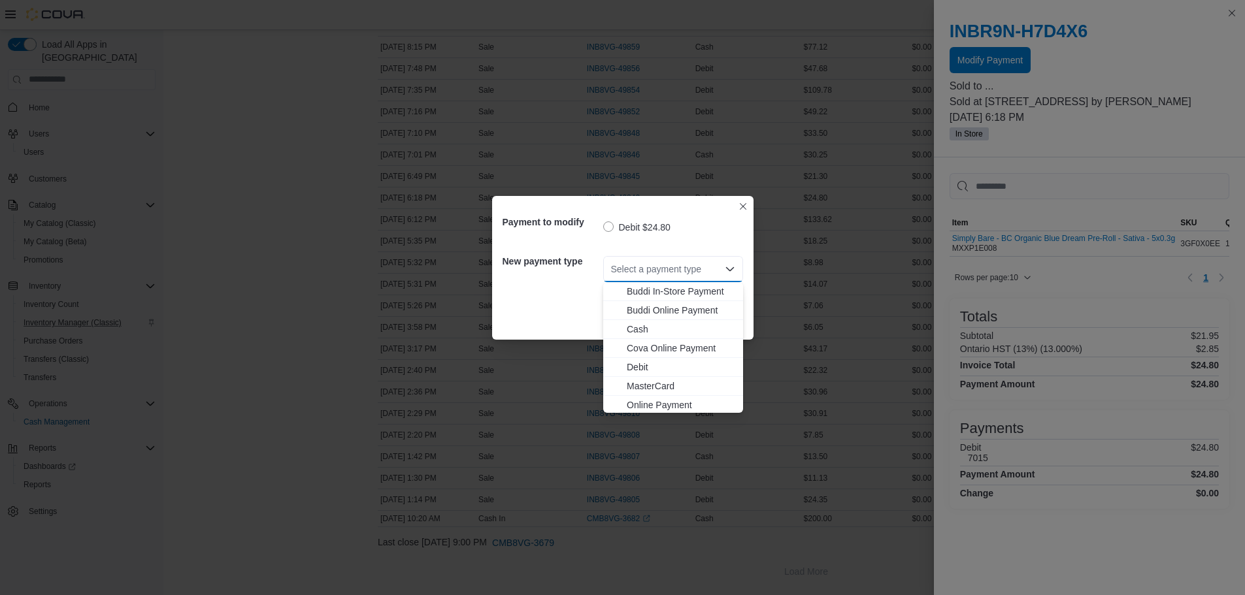
scroll to position [40, 0]
click at [631, 407] on span "Visa" at bounding box center [681, 403] width 109 height 13
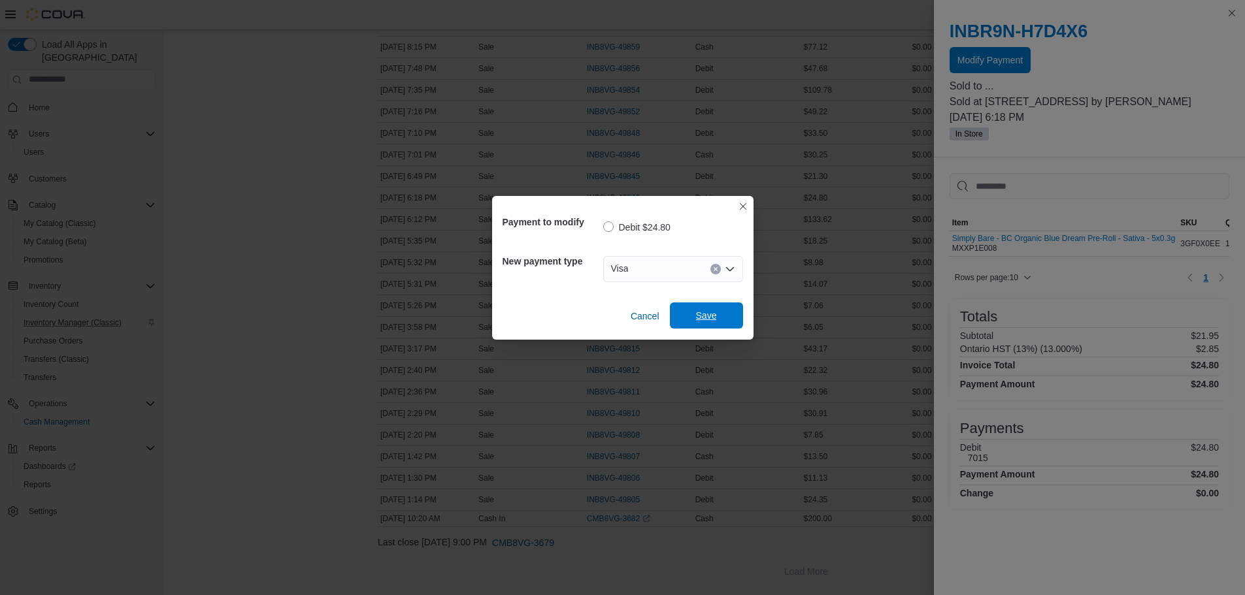
click at [701, 318] on span "Save" at bounding box center [706, 315] width 21 height 13
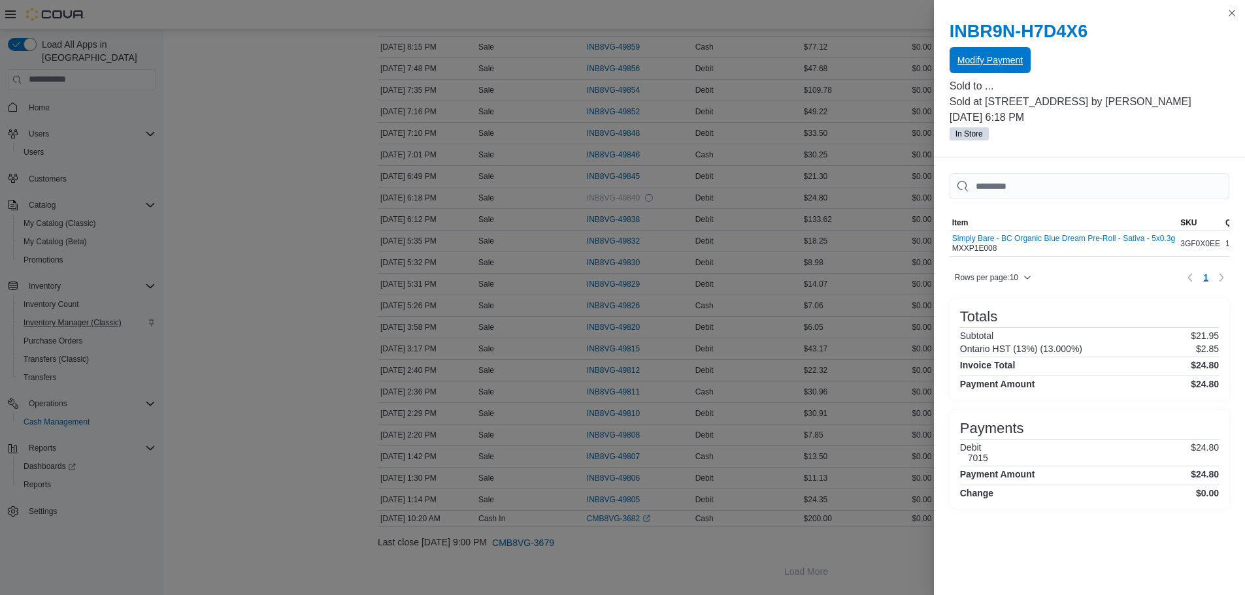
scroll to position [0, 0]
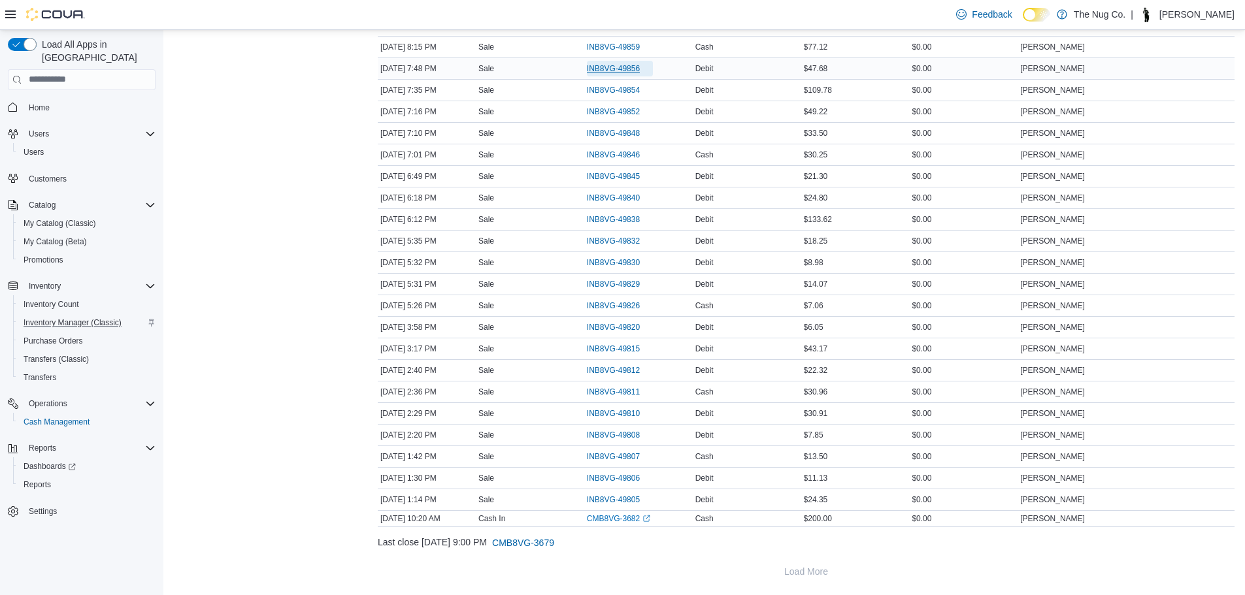
click at [604, 68] on span "INB8VG-49856" at bounding box center [613, 68] width 53 height 10
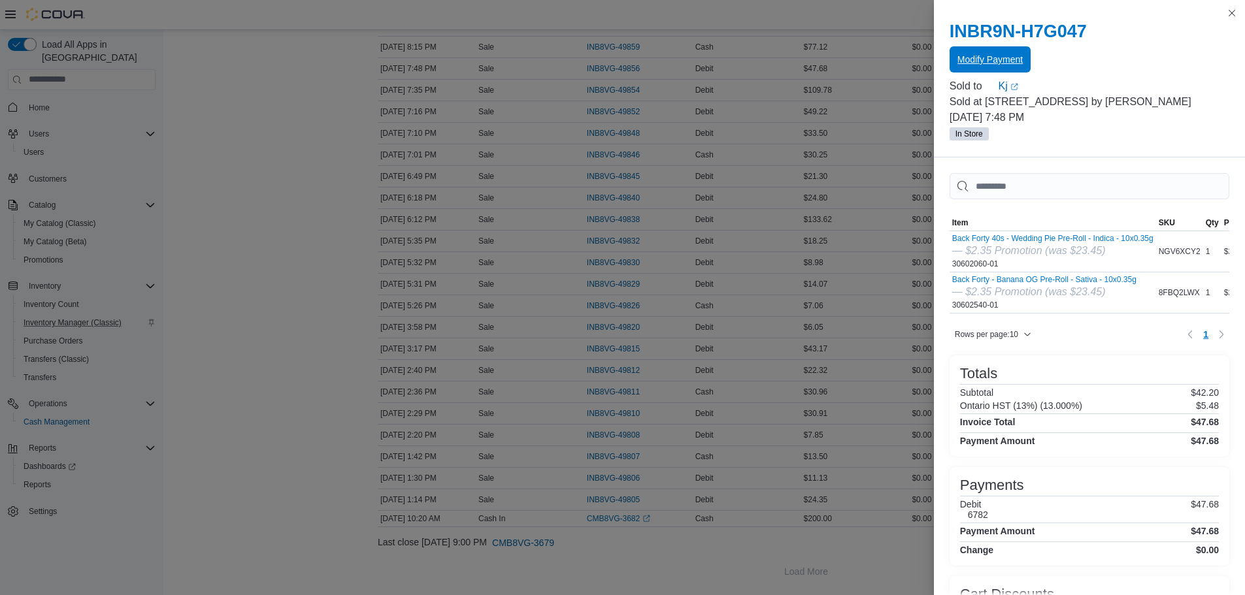
click at [986, 52] on span "Modify Payment" at bounding box center [990, 59] width 65 height 26
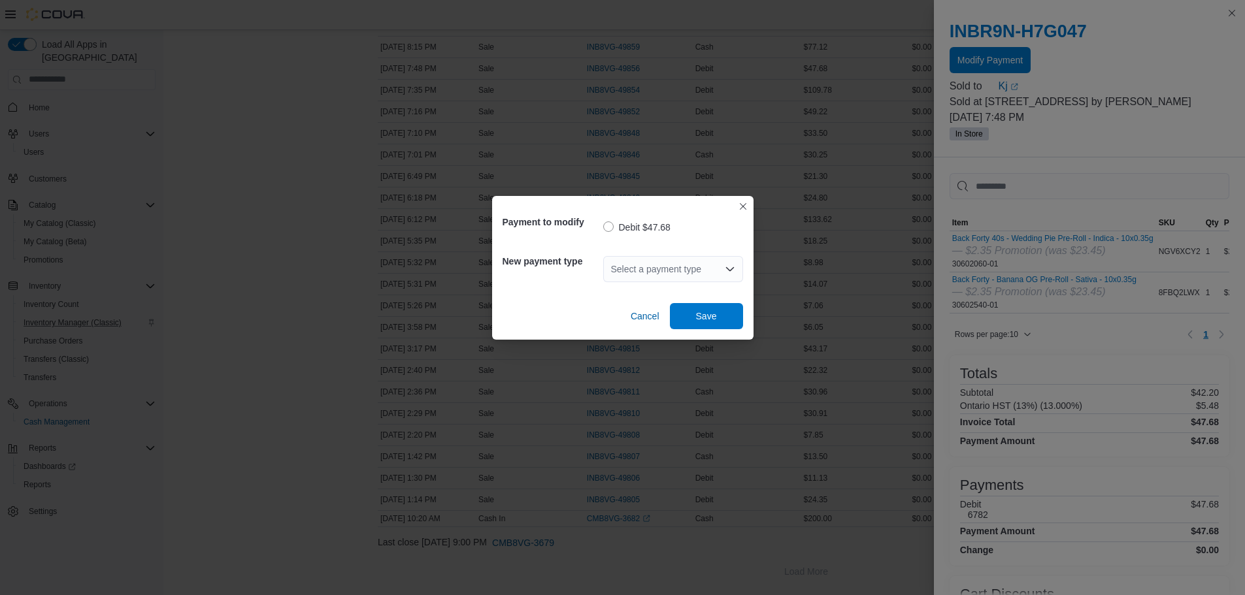
click at [686, 269] on div "Select a payment type" at bounding box center [673, 269] width 140 height 26
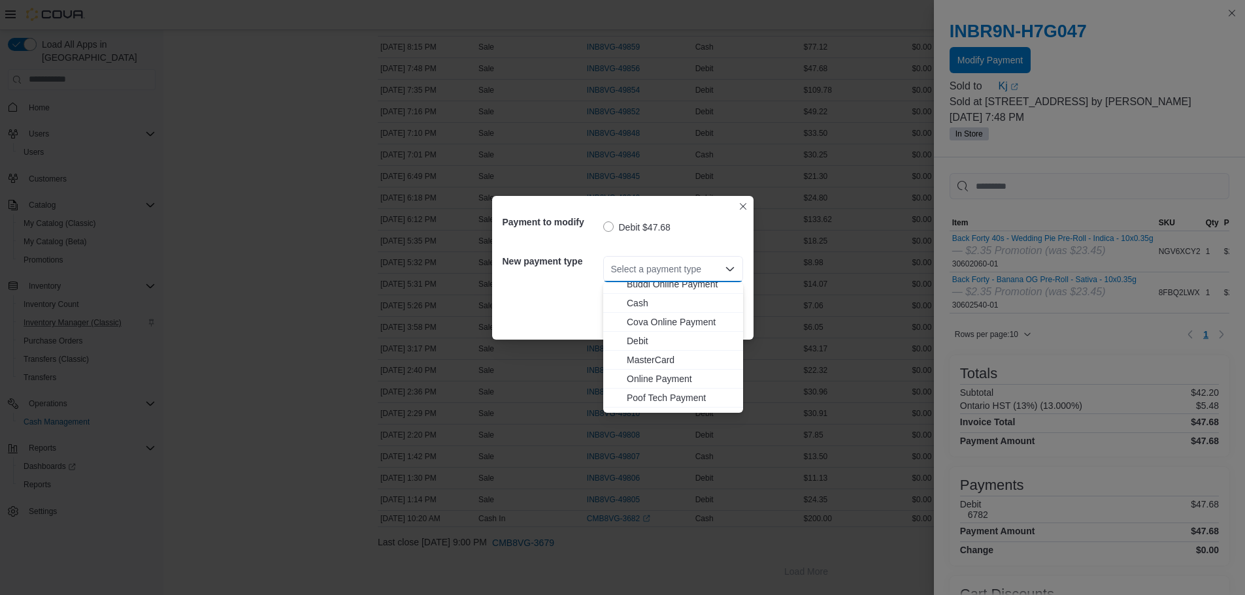
scroll to position [40, 0]
click at [653, 397] on span "Visa" at bounding box center [681, 403] width 109 height 13
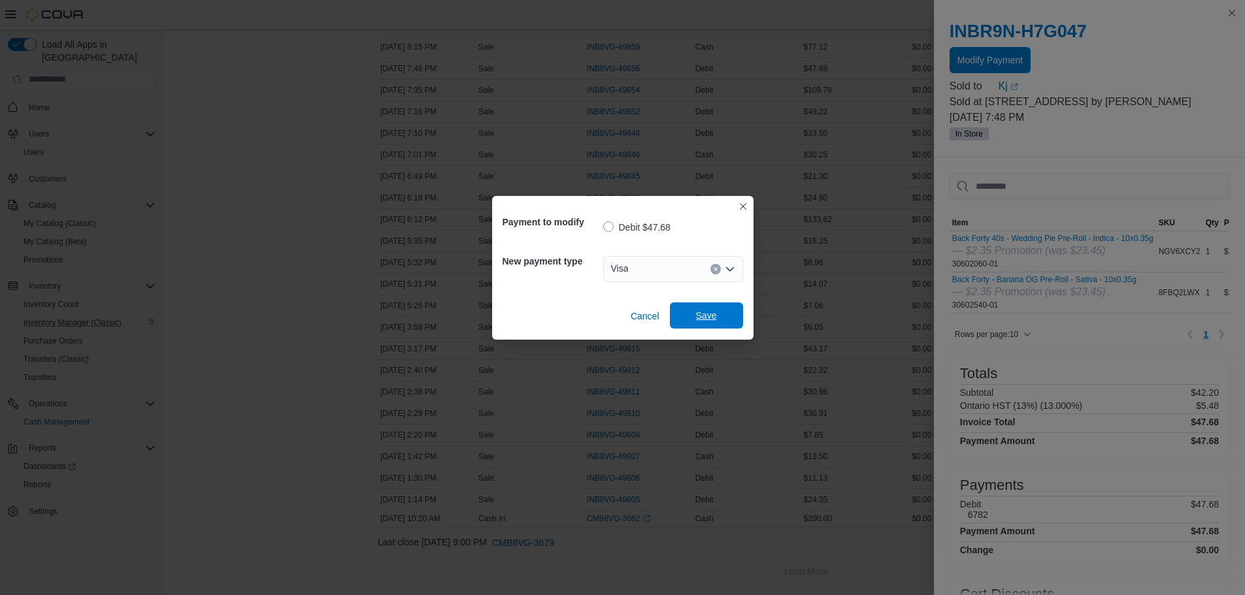
click at [714, 311] on span "Save" at bounding box center [706, 315] width 21 height 13
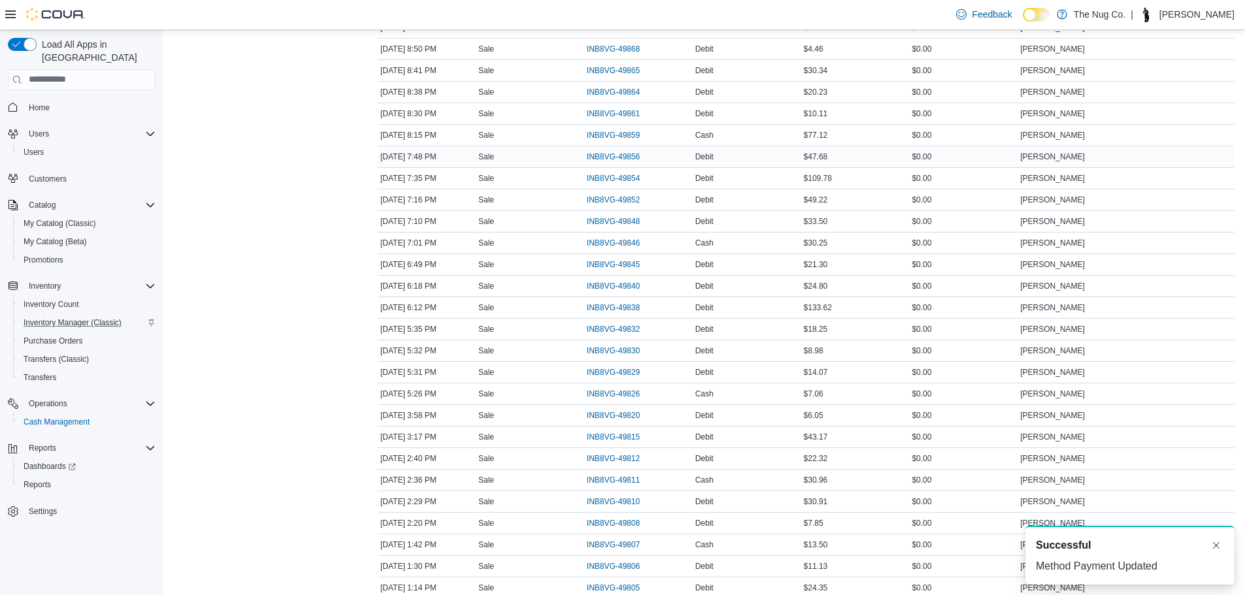
scroll to position [317, 0]
click at [609, 87] on span "INB8VG-49861" at bounding box center [613, 91] width 53 height 10
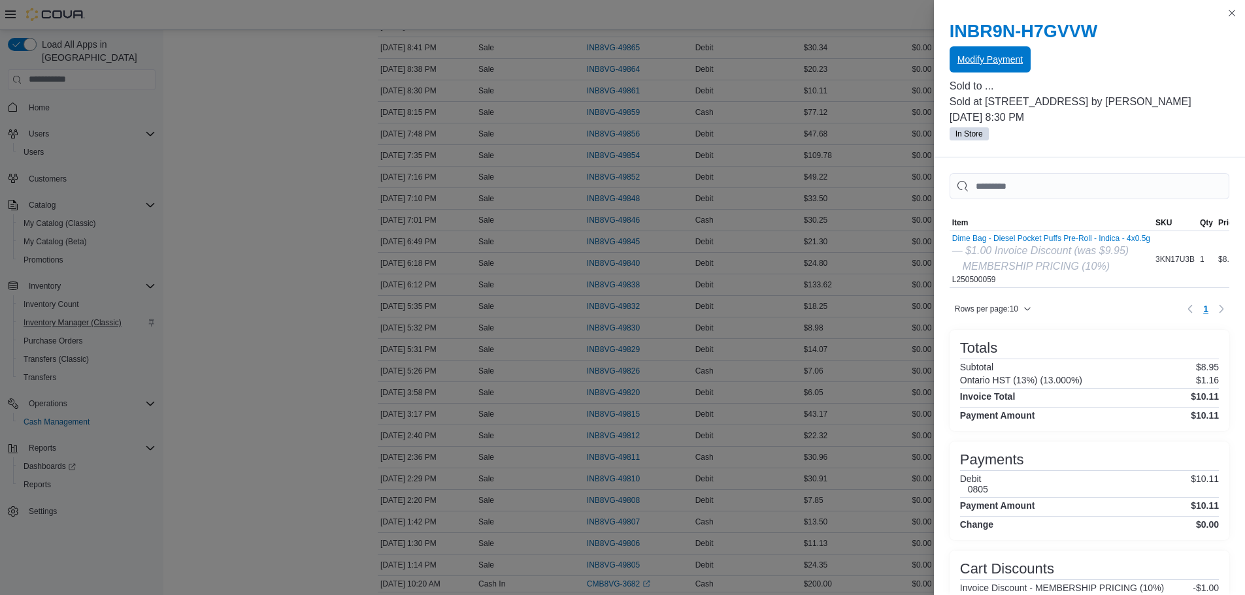
click at [972, 50] on span "Modify Payment" at bounding box center [990, 59] width 65 height 26
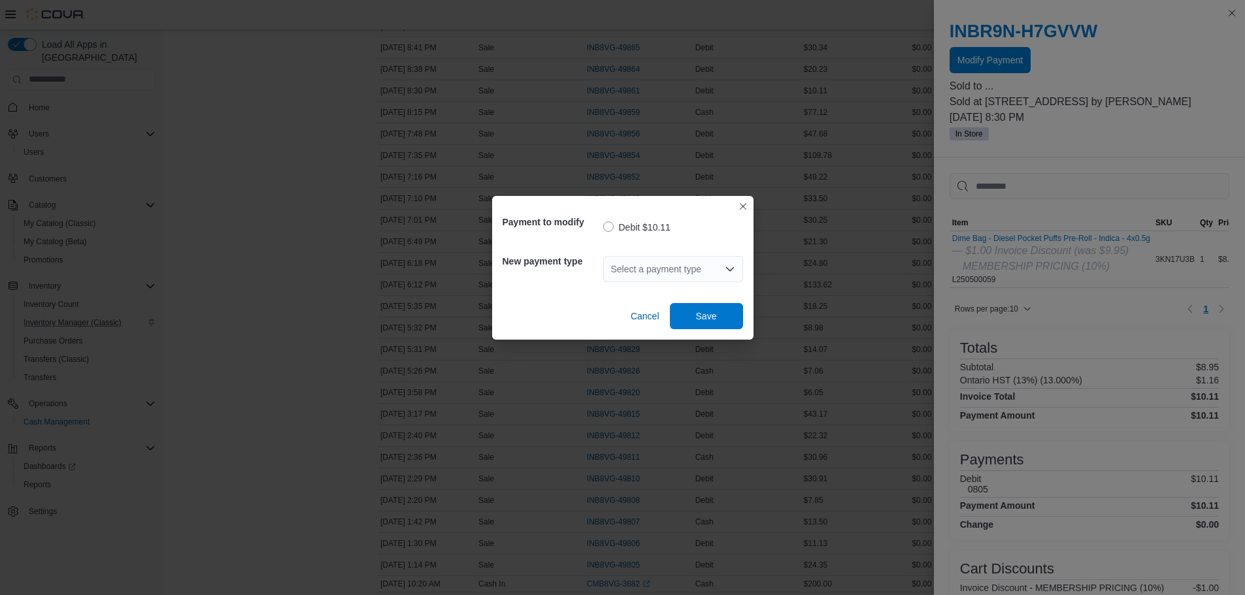
click at [669, 267] on div "Select a payment type" at bounding box center [673, 269] width 140 height 26
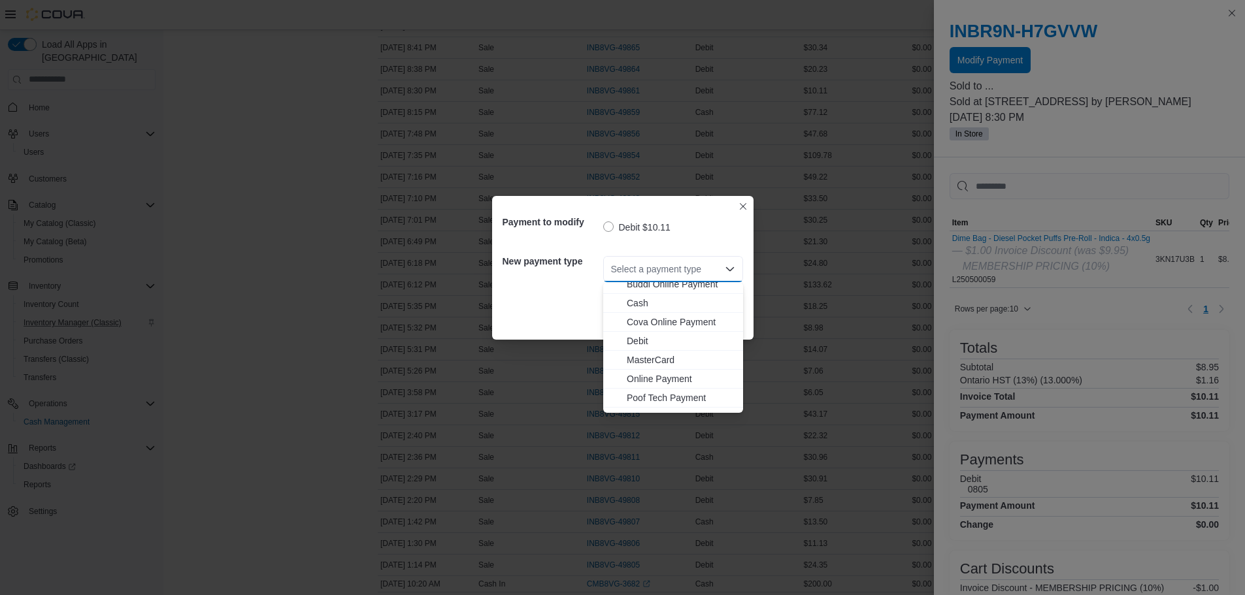
scroll to position [40, 0]
click at [654, 401] on span "Visa" at bounding box center [681, 403] width 109 height 13
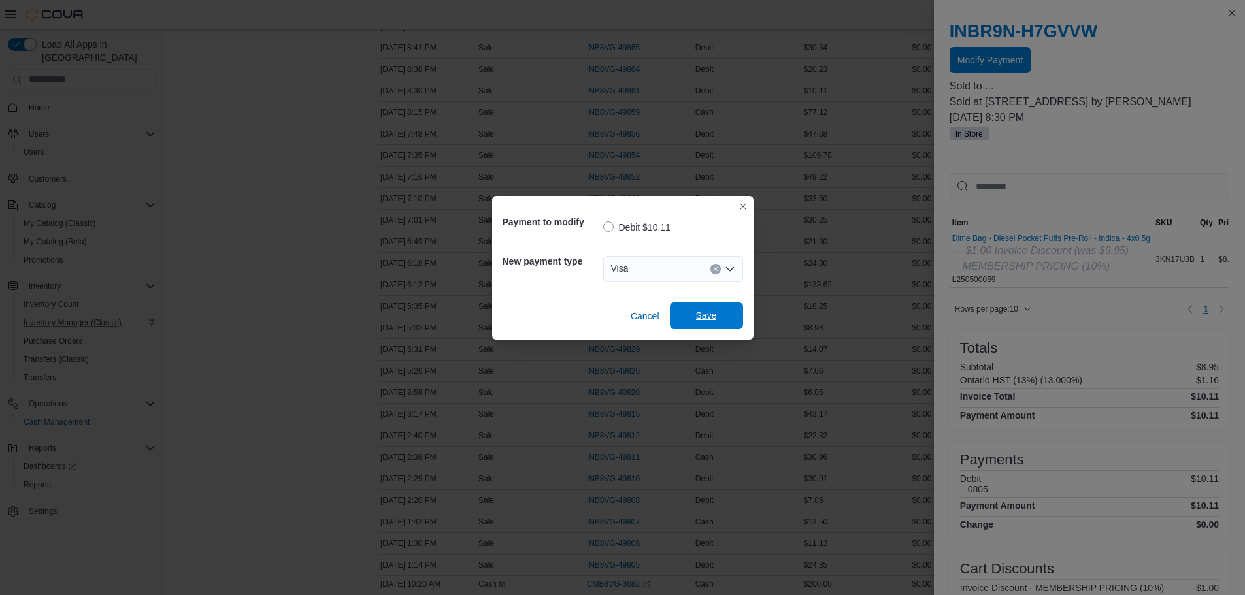
click at [695, 318] on span "Save" at bounding box center [707, 316] width 58 height 26
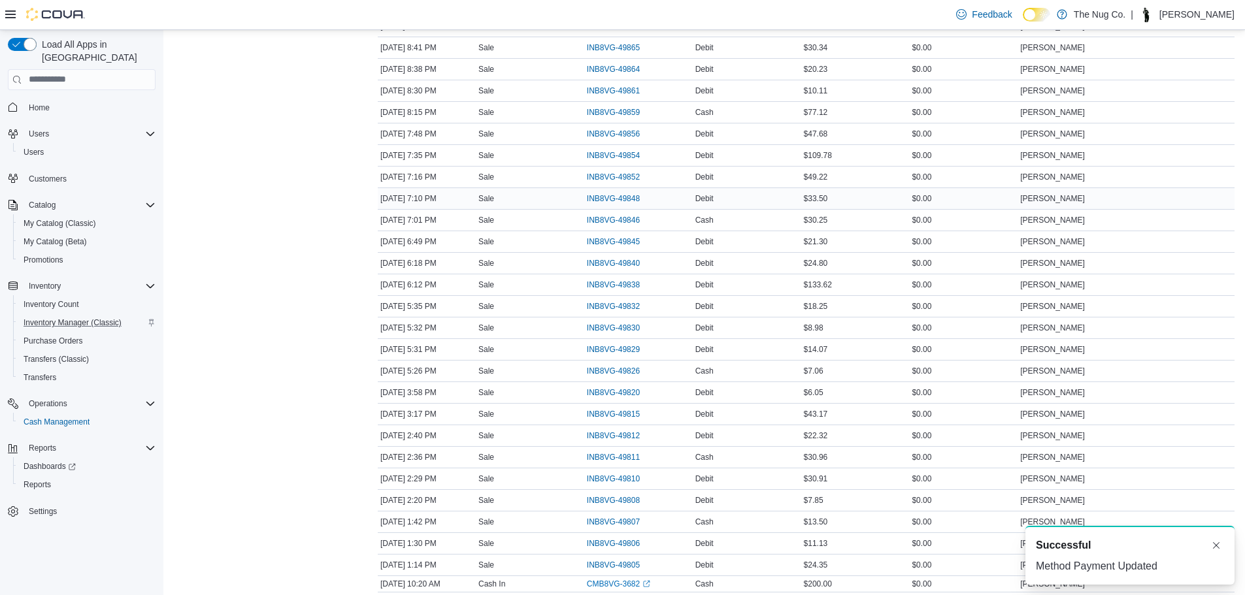
scroll to position [252, 0]
click at [599, 112] on span "INB8VG-49865" at bounding box center [613, 113] width 53 height 10
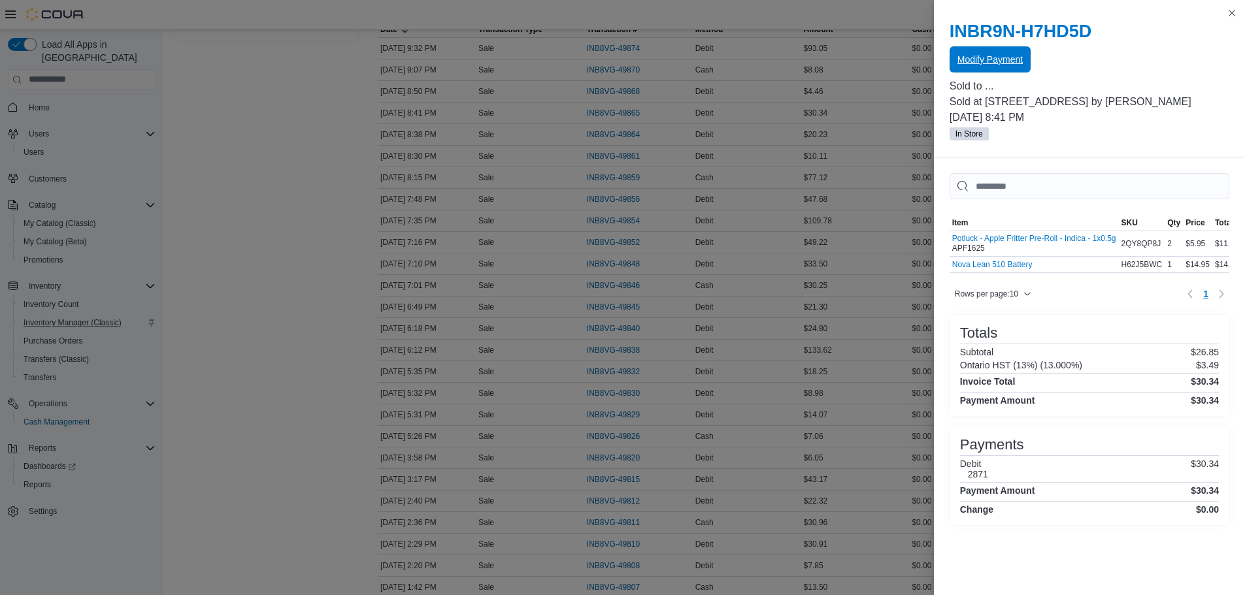
click at [1013, 55] on span "Modify Payment" at bounding box center [990, 59] width 65 height 13
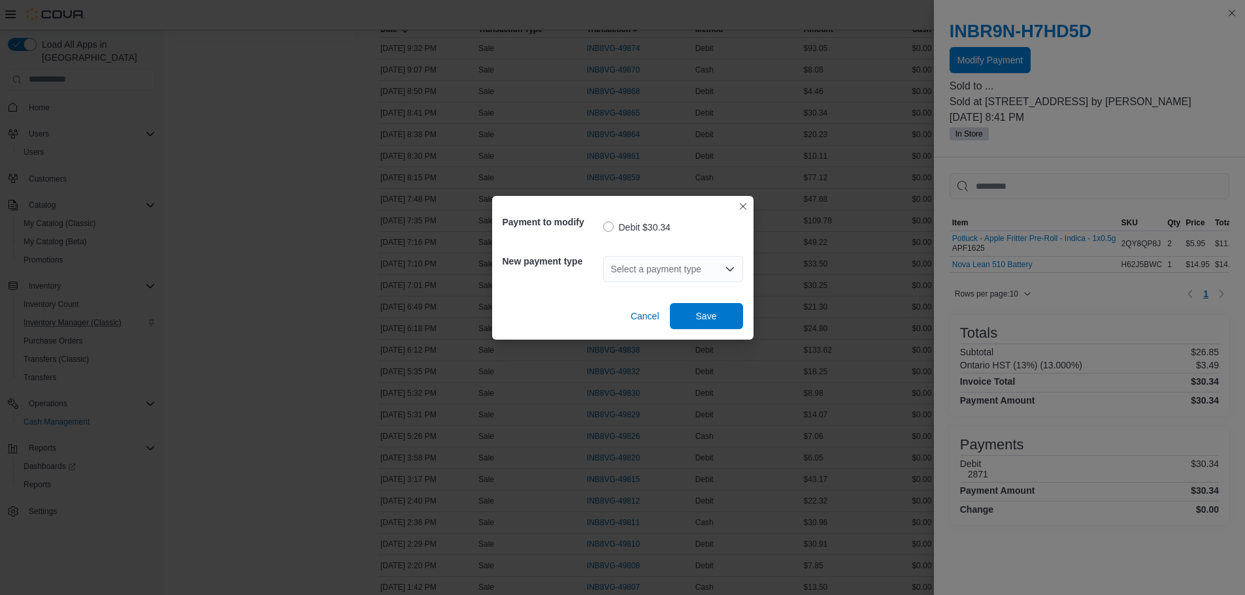
click at [668, 271] on div "Select a payment type" at bounding box center [673, 269] width 140 height 26
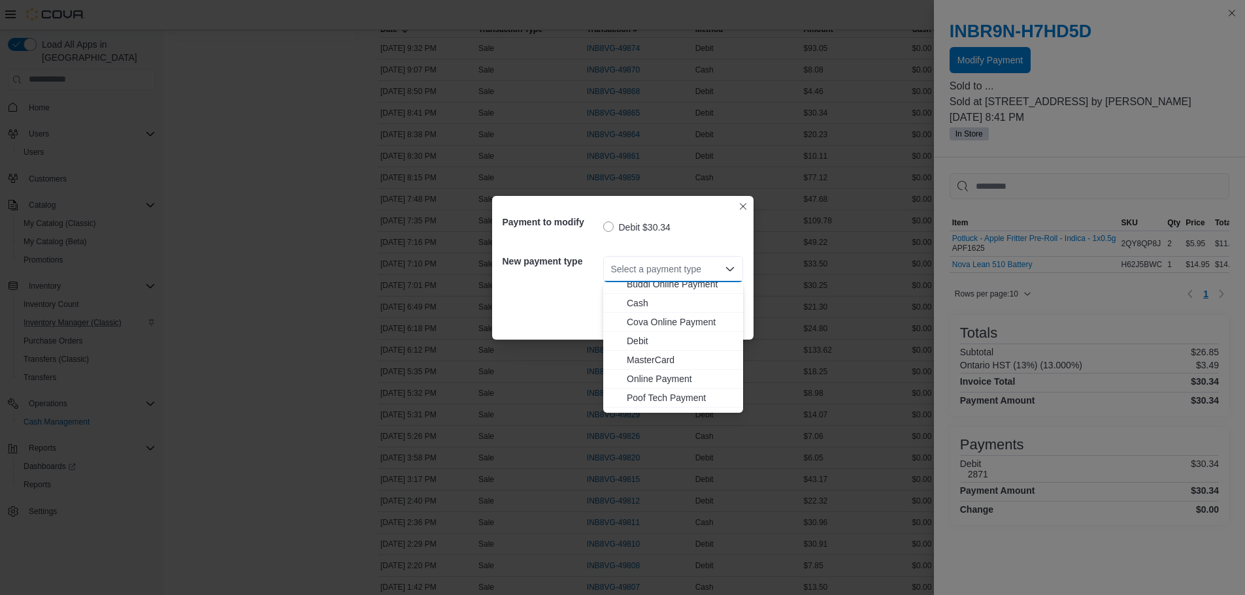
scroll to position [40, 0]
click at [646, 402] on span "Visa" at bounding box center [681, 403] width 109 height 13
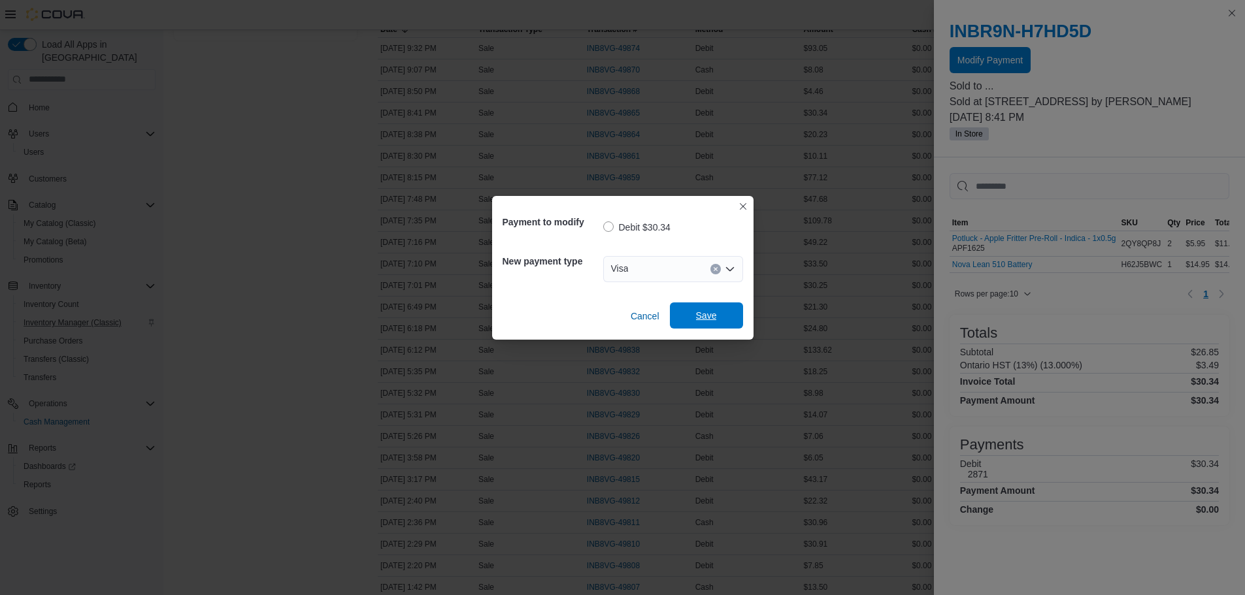
click at [704, 308] on span "Save" at bounding box center [707, 316] width 58 height 26
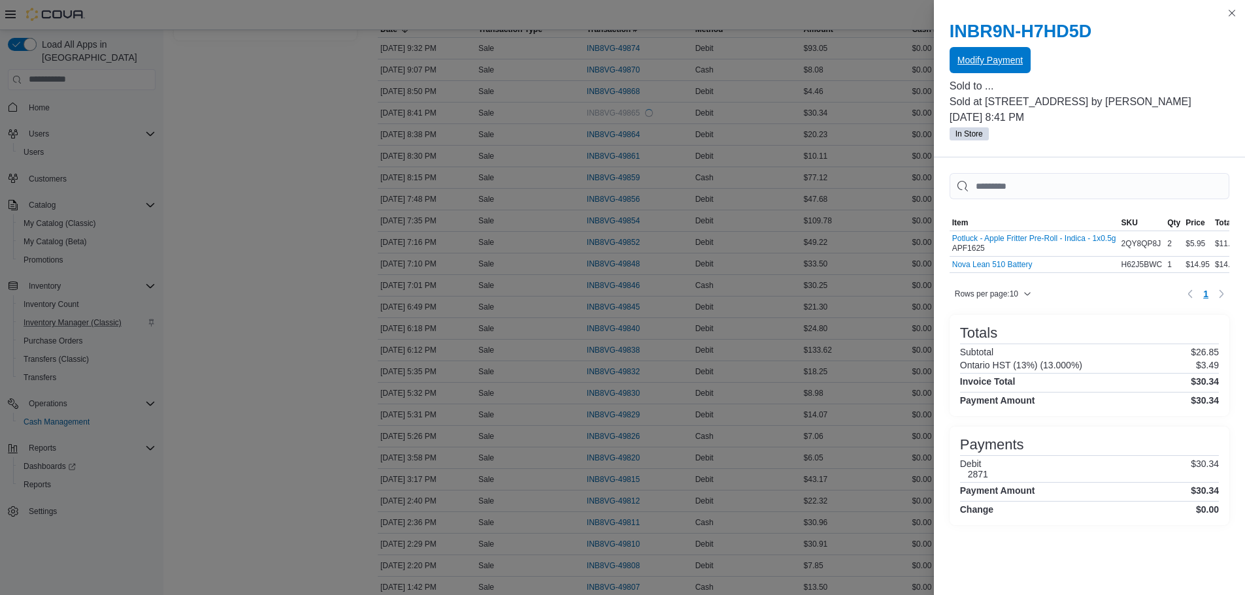
scroll to position [0, 0]
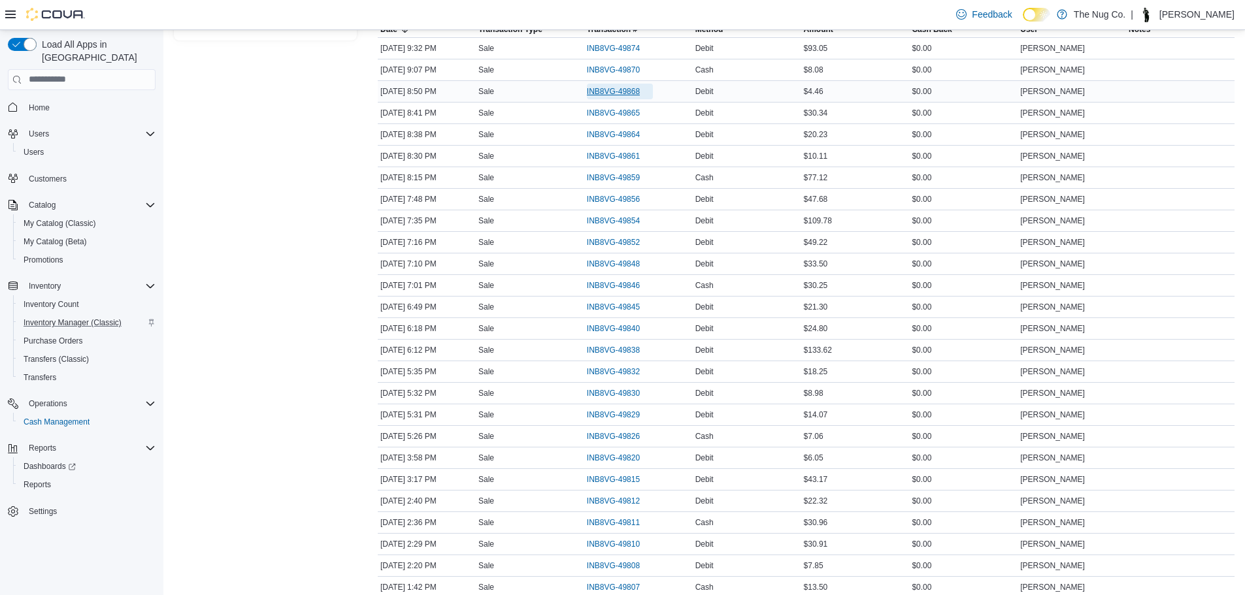
click at [618, 93] on span "INB8VG-49868" at bounding box center [613, 91] width 53 height 10
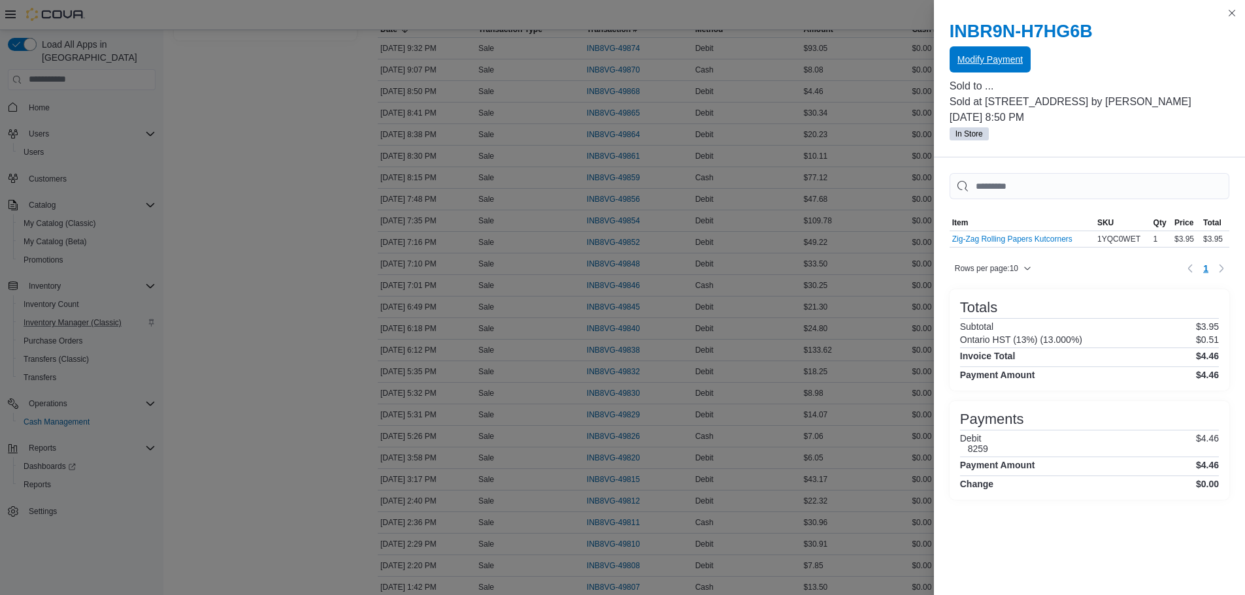
click at [972, 52] on span "Modify Payment" at bounding box center [990, 59] width 65 height 26
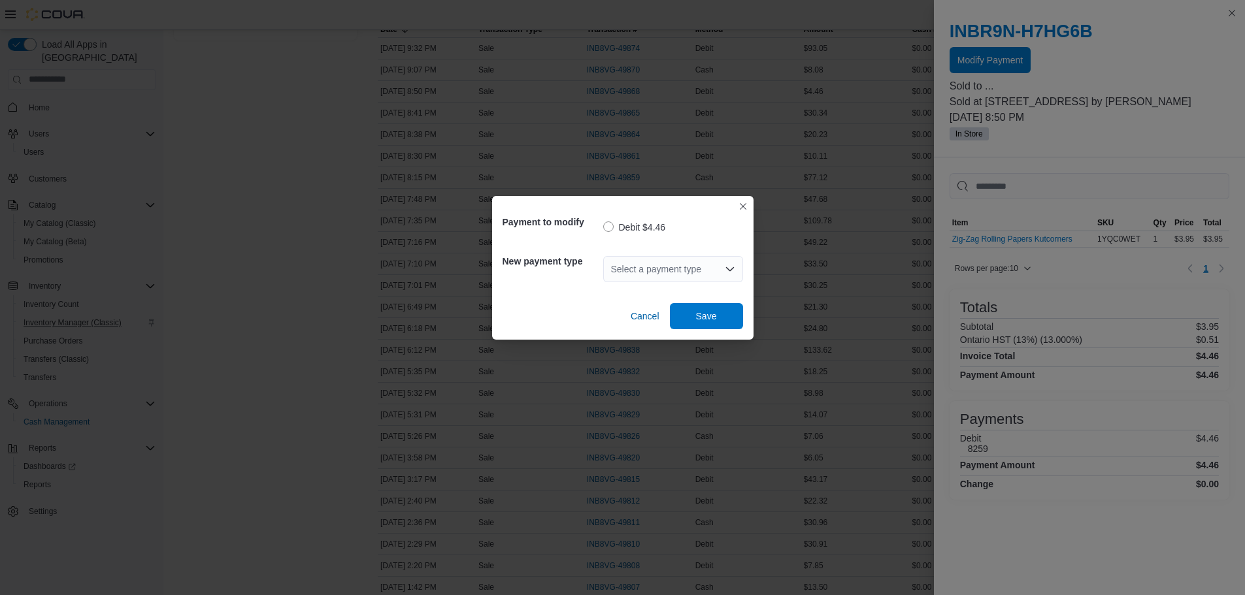
click at [698, 265] on div "Select a payment type" at bounding box center [673, 269] width 140 height 26
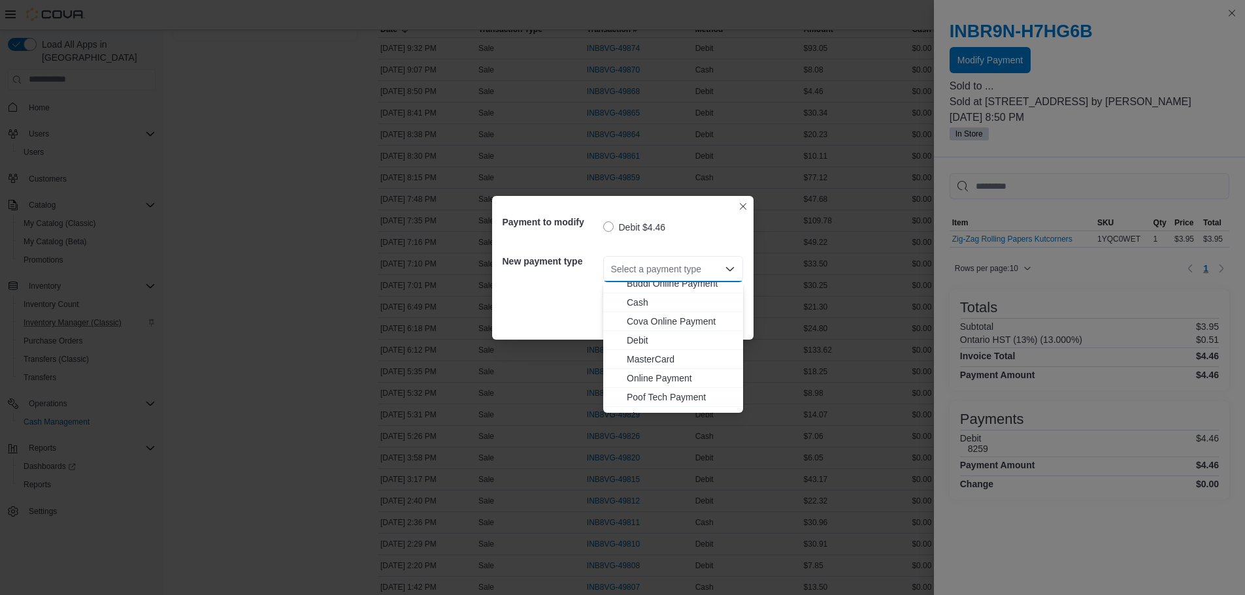
scroll to position [40, 0]
click at [642, 407] on span "Visa" at bounding box center [681, 403] width 109 height 13
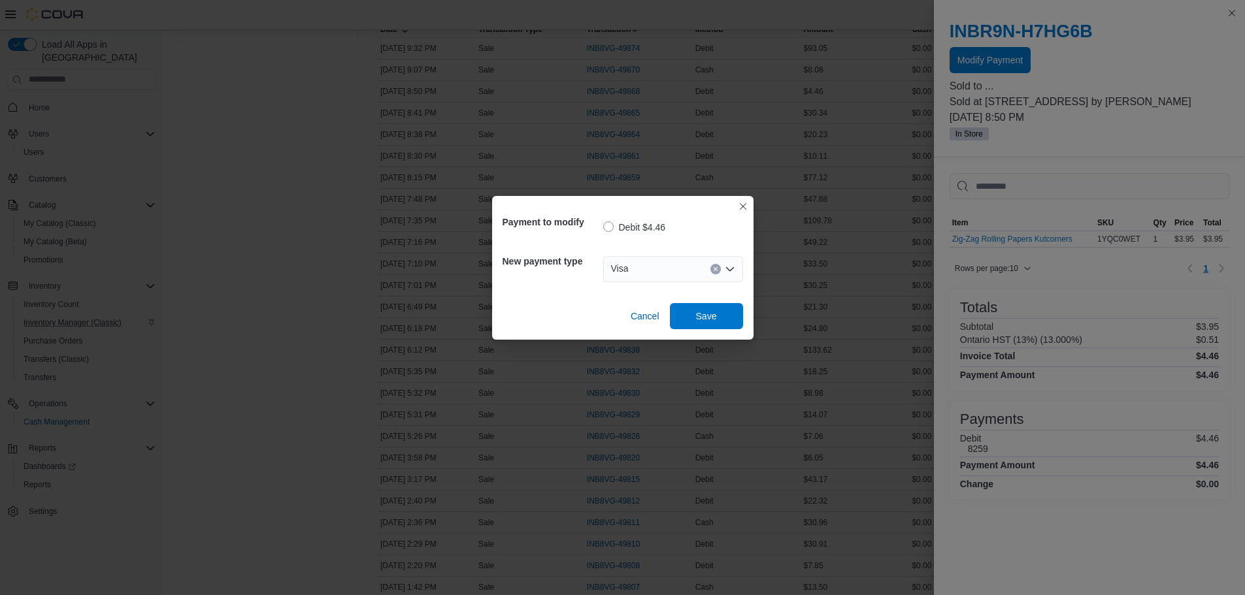
click at [692, 336] on div "Payment to modify Debit $4.46 New payment type Visa Combo box. Selected. Visa. …" at bounding box center [622, 268] width 261 height 144
click at [711, 303] on div "Cancel Save" at bounding box center [623, 311] width 241 height 37
click at [709, 312] on span "Save" at bounding box center [706, 315] width 21 height 13
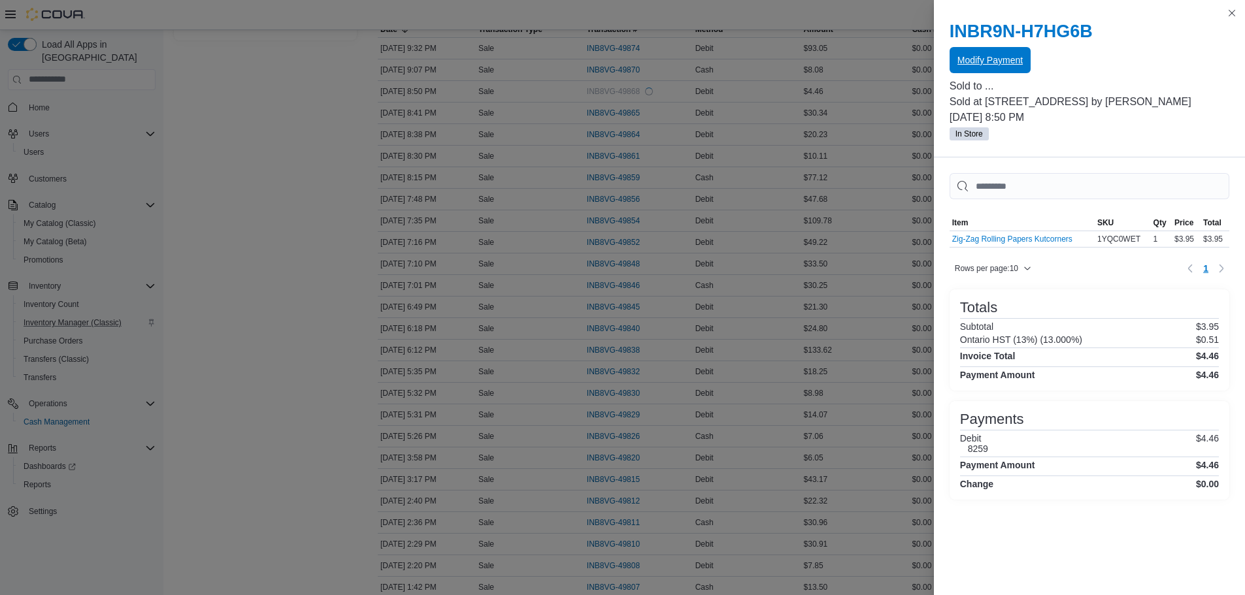
scroll to position [0, 0]
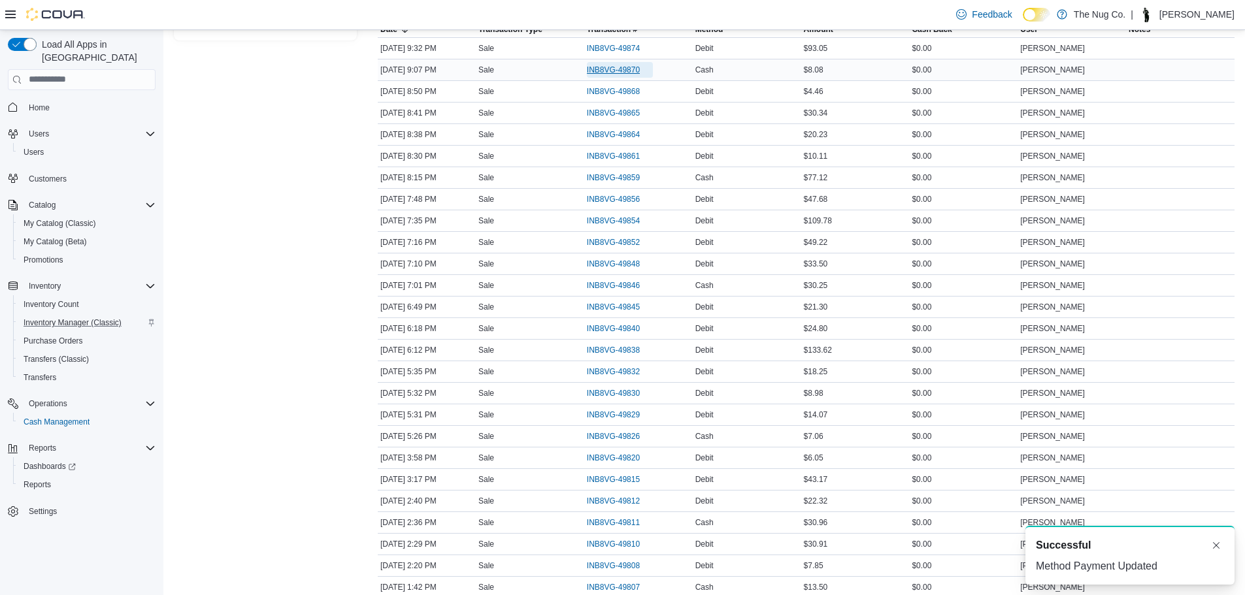
click at [624, 63] on span "INB8VG-49870" at bounding box center [620, 70] width 66 height 16
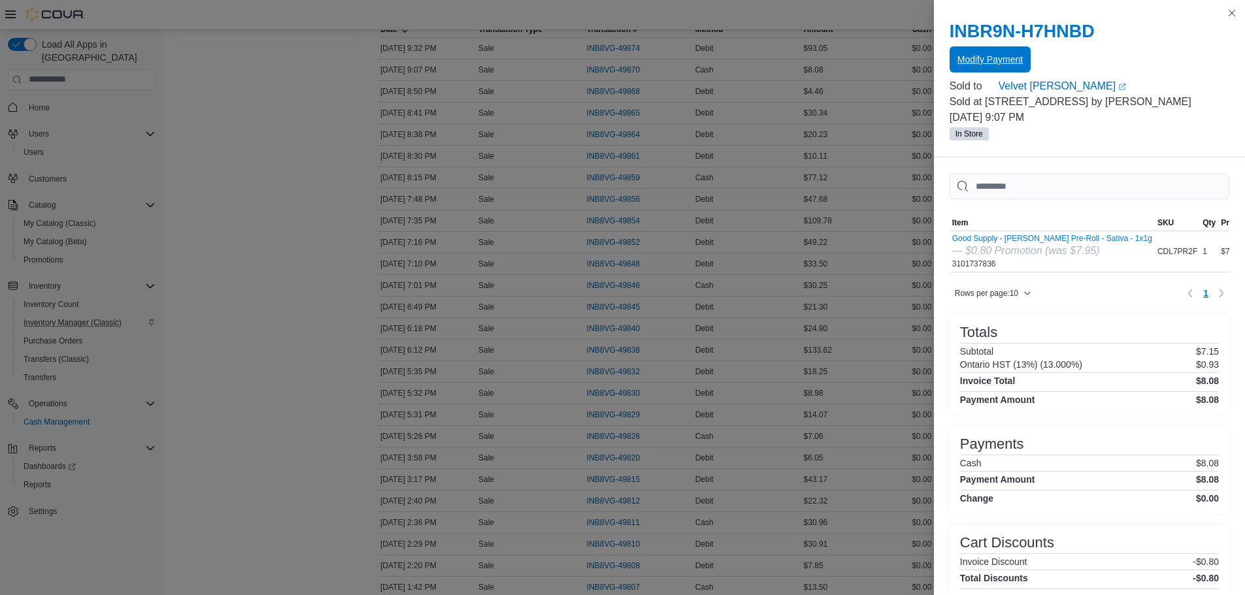
click at [967, 55] on span "Modify Payment" at bounding box center [990, 59] width 65 height 13
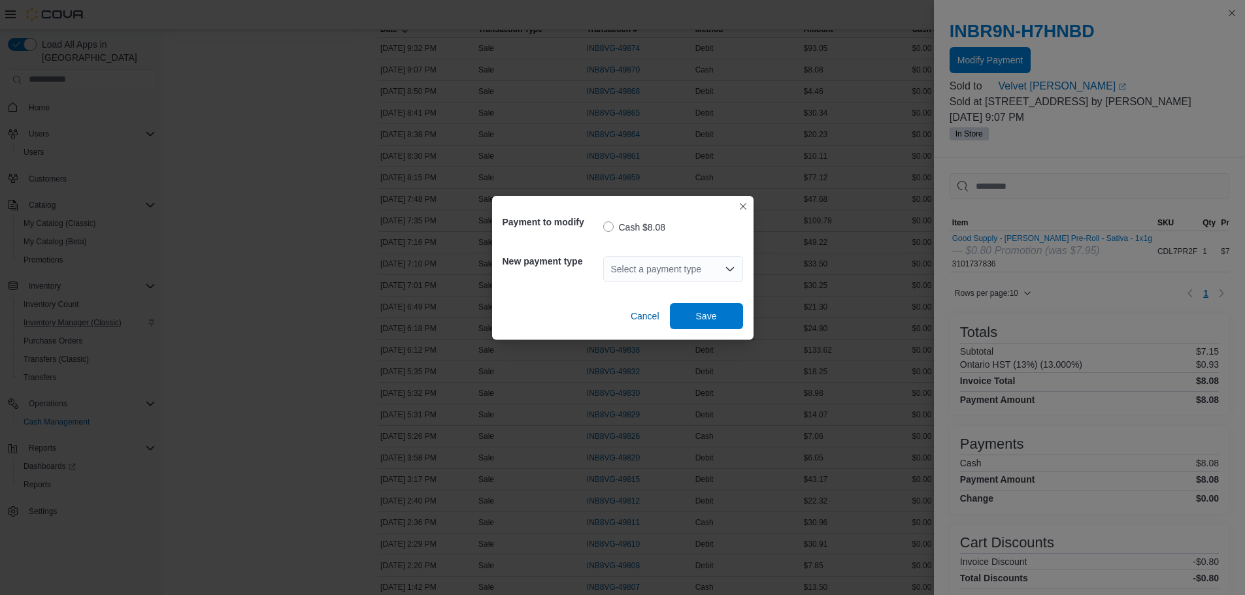
click at [676, 269] on div "Select a payment type" at bounding box center [673, 269] width 140 height 26
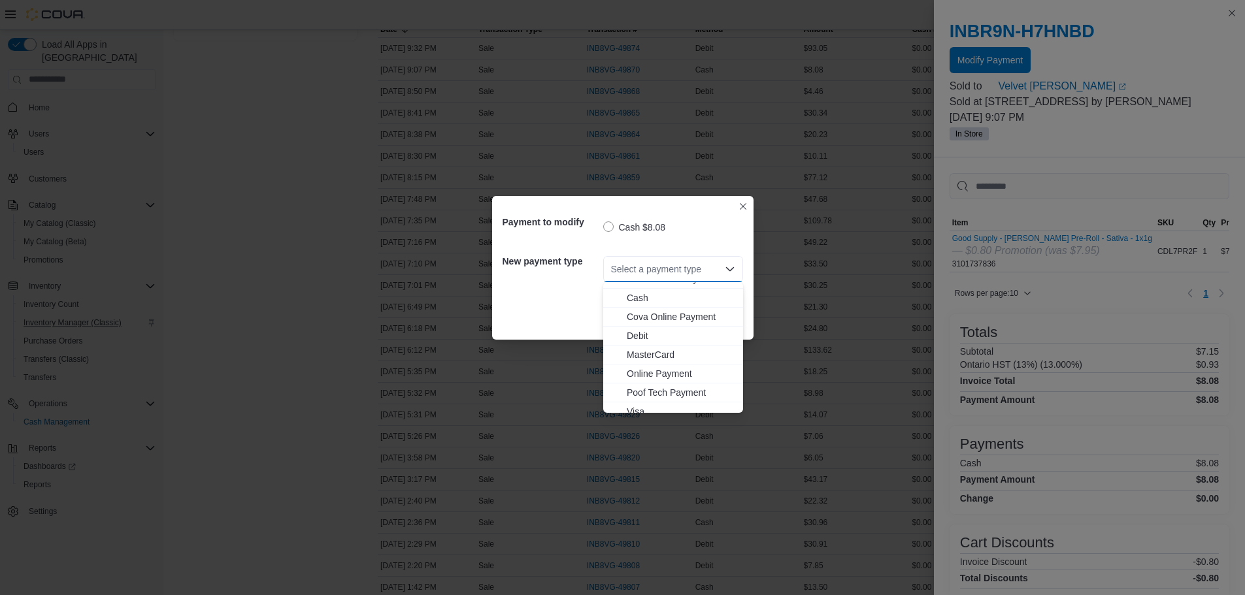
scroll to position [40, 0]
click at [647, 407] on span "Visa" at bounding box center [681, 403] width 109 height 13
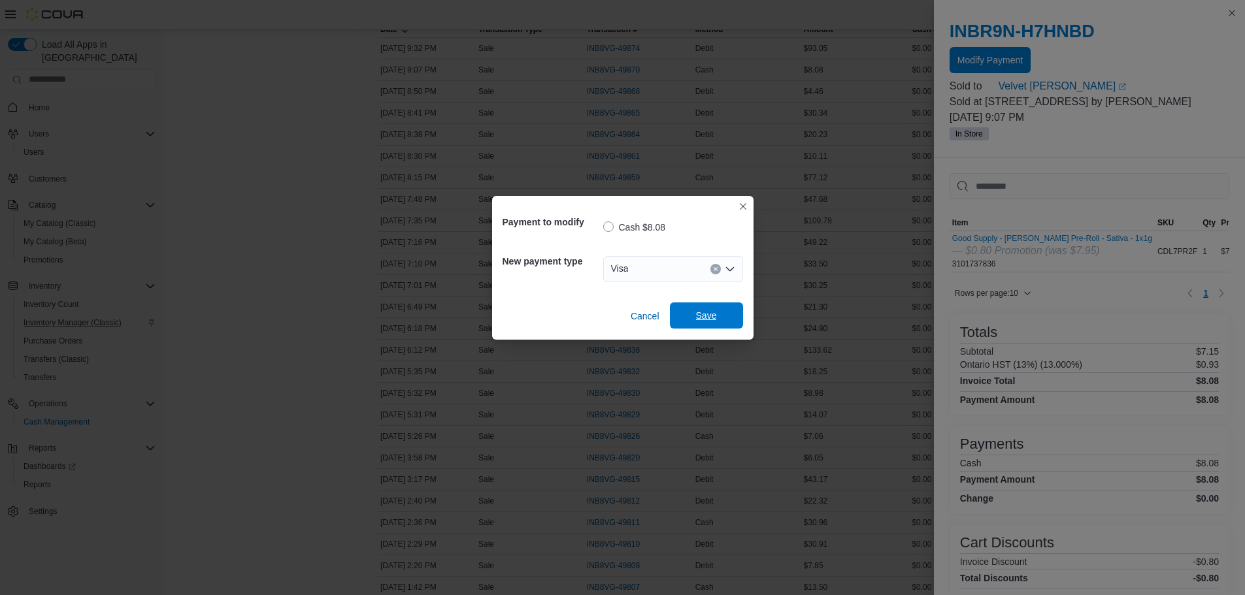
click at [712, 311] on span "Save" at bounding box center [706, 315] width 21 height 13
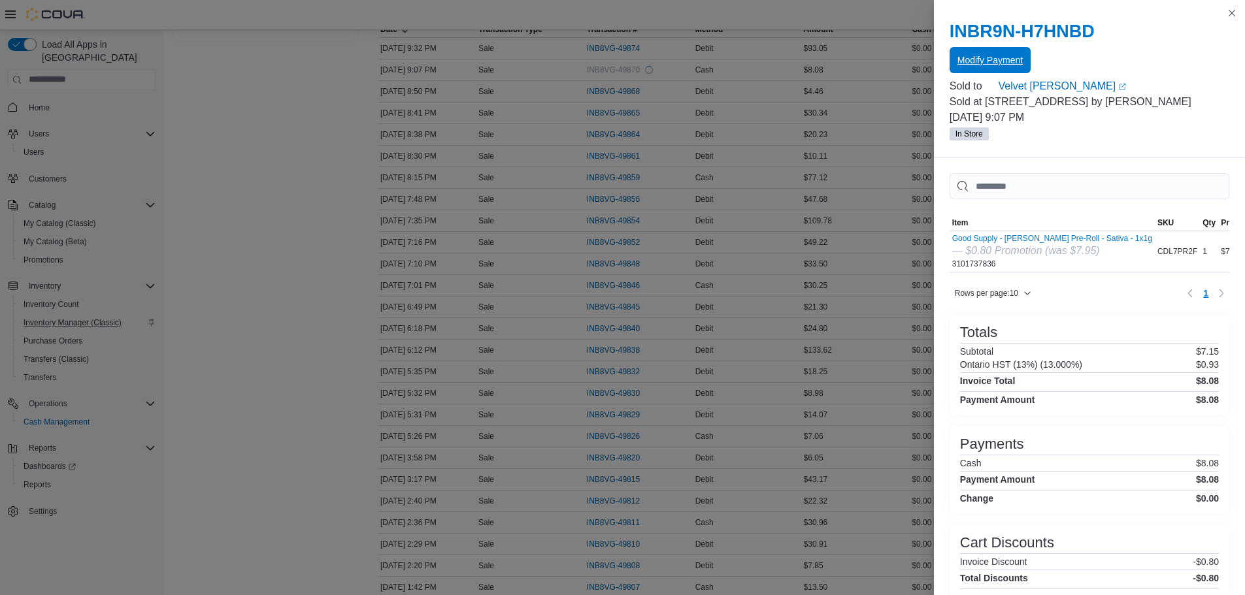
scroll to position [0, 0]
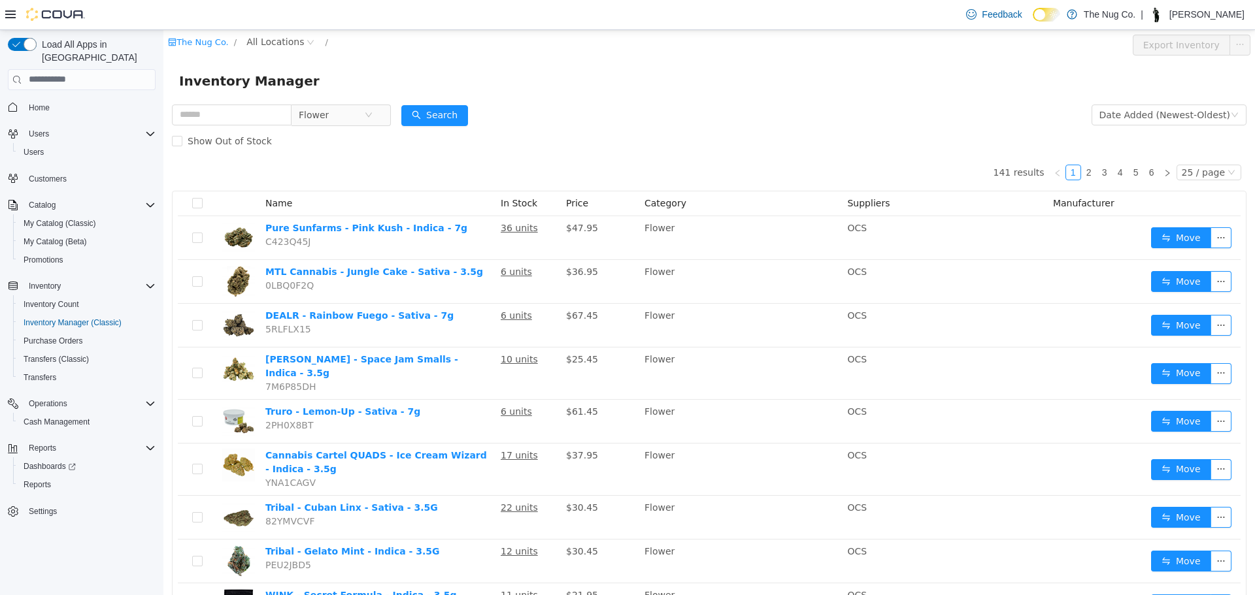
scroll to position [779, 0]
